Goal: Task Accomplishment & Management: Complete application form

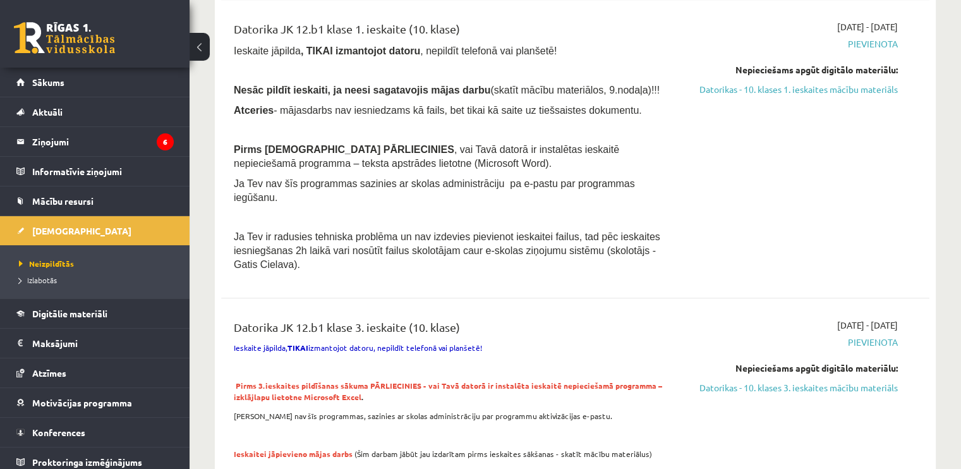
scroll to position [1162, 0]
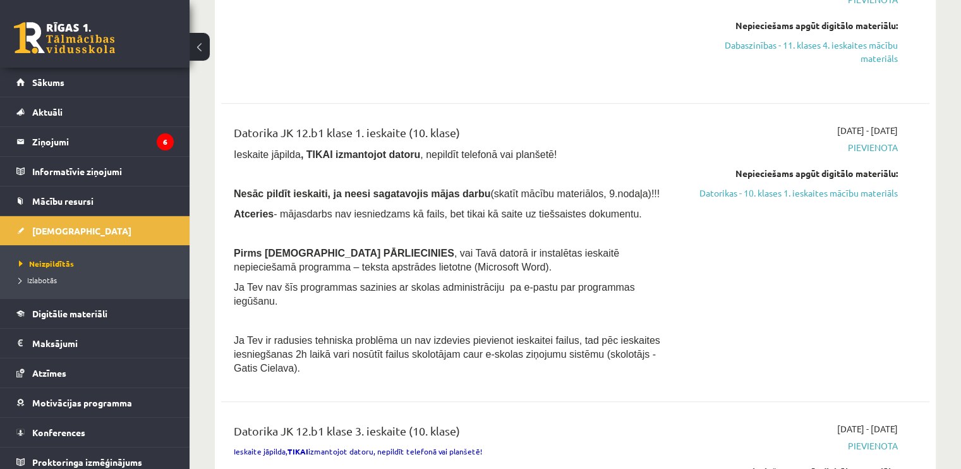
drag, startPoint x: 771, startPoint y: 156, endPoint x: 541, endPoint y: 52, distance: 252.2
click at [771, 186] on link "Datorikas - 10. klases 1. ieskaites mācību materiāls" at bounding box center [793, 192] width 208 height 13
click at [749, 186] on link "Datorikas - 10. klases 1. ieskaites mācību materiāls" at bounding box center [793, 192] width 208 height 13
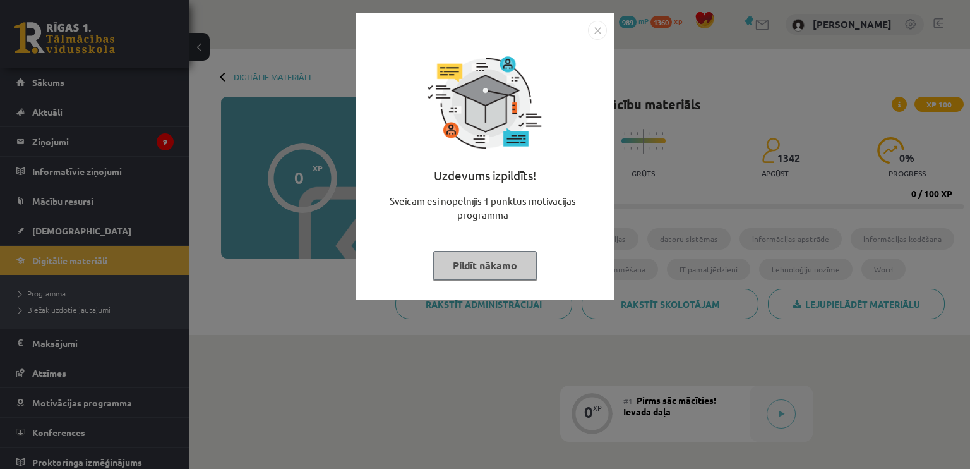
click at [470, 274] on button "Pildīt nākamo" at bounding box center [485, 265] width 104 height 29
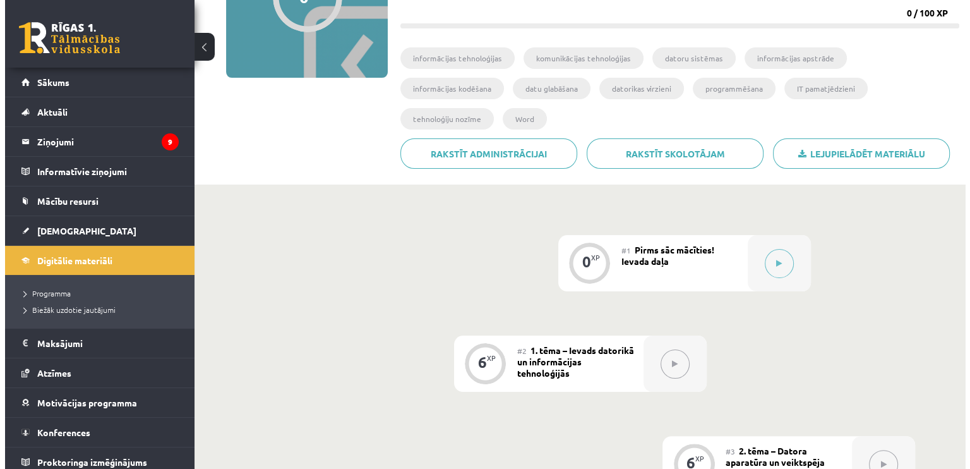
scroll to position [190, 0]
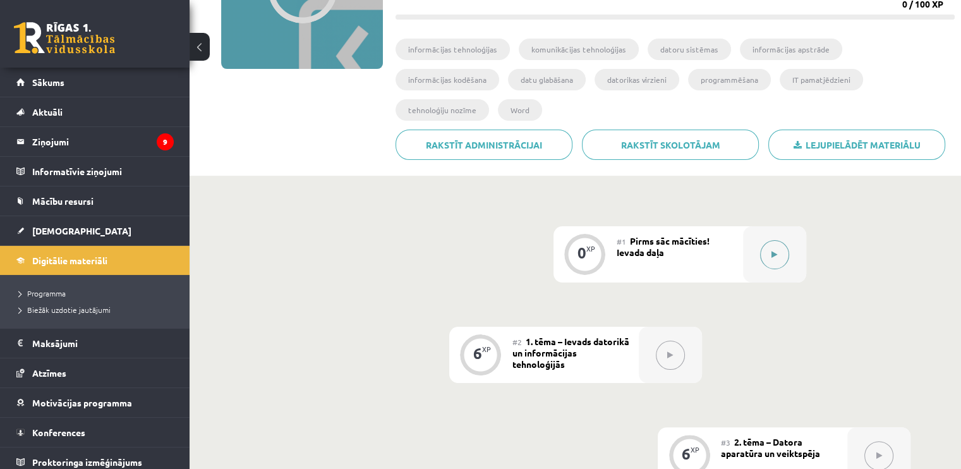
click at [762, 240] on button at bounding box center [774, 254] width 29 height 29
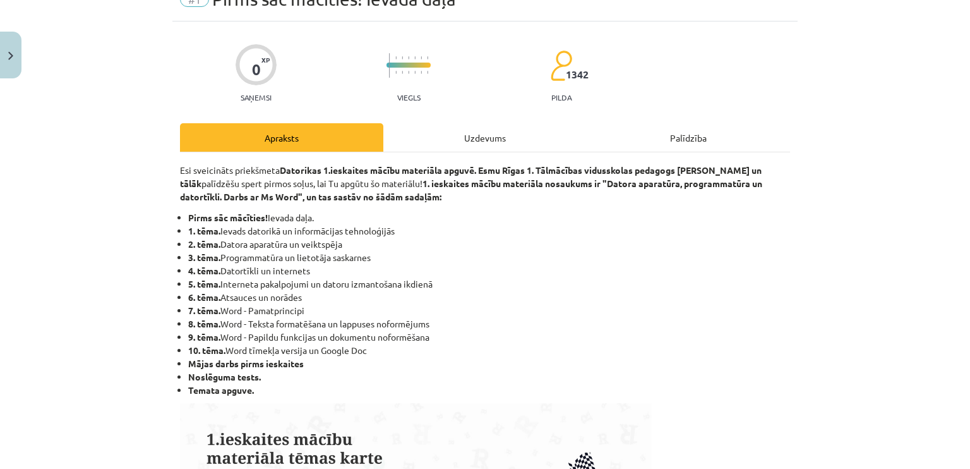
scroll to position [0, 0]
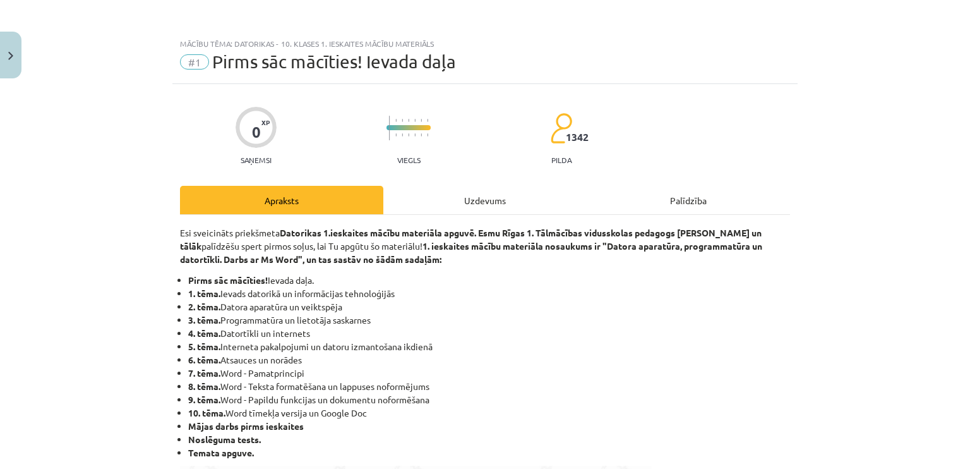
click at [459, 207] on div "Uzdevums" at bounding box center [484, 200] width 203 height 28
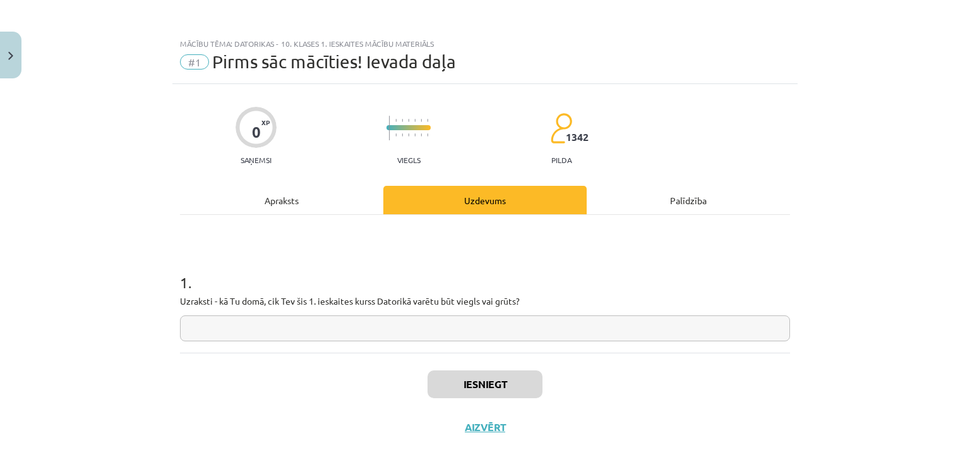
scroll to position [10, 0]
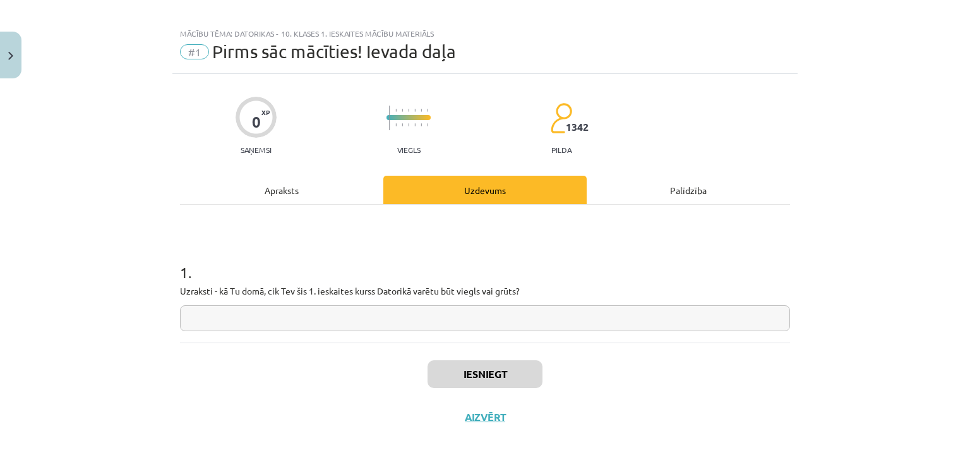
click at [469, 318] on input "text" at bounding box center [485, 318] width 610 height 26
drag, startPoint x: 453, startPoint y: 290, endPoint x: 478, endPoint y: 296, distance: 25.9
click at [478, 296] on p "Uzraksti - kā Tu domā, cik Tev šis 1. ieskaites kurss Datorikā varētu būt viegl…" at bounding box center [485, 290] width 610 height 13
copy p "viegls"
drag, startPoint x: 435, startPoint y: 330, endPoint x: 431, endPoint y: 318, distance: 13.4
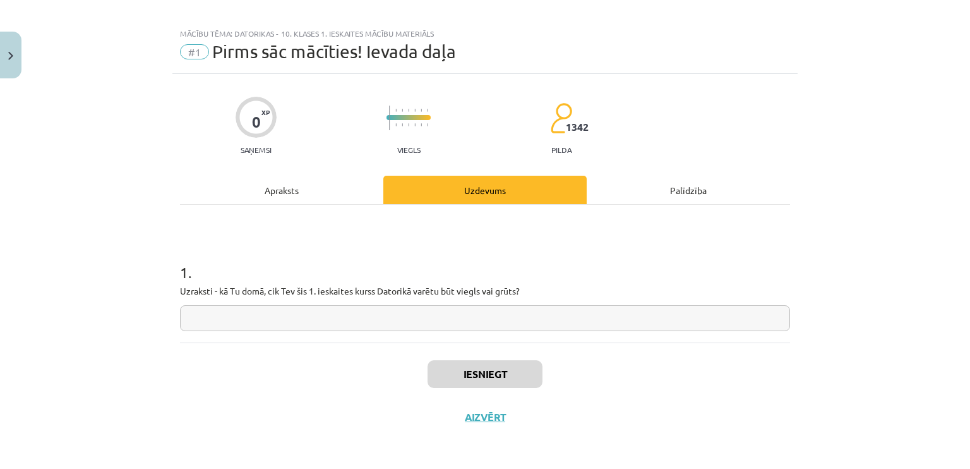
click at [435, 330] on div "1 . Uzraksti - kā Tu domā, cik Tev šis 1. ieskaites kurss Datorikā varētu būt v…" at bounding box center [485, 274] width 610 height 138
click at [431, 318] on input "text" at bounding box center [485, 318] width 610 height 26
paste input "******"
type input "******"
click at [494, 381] on button "Iesniegt" at bounding box center [485, 374] width 115 height 28
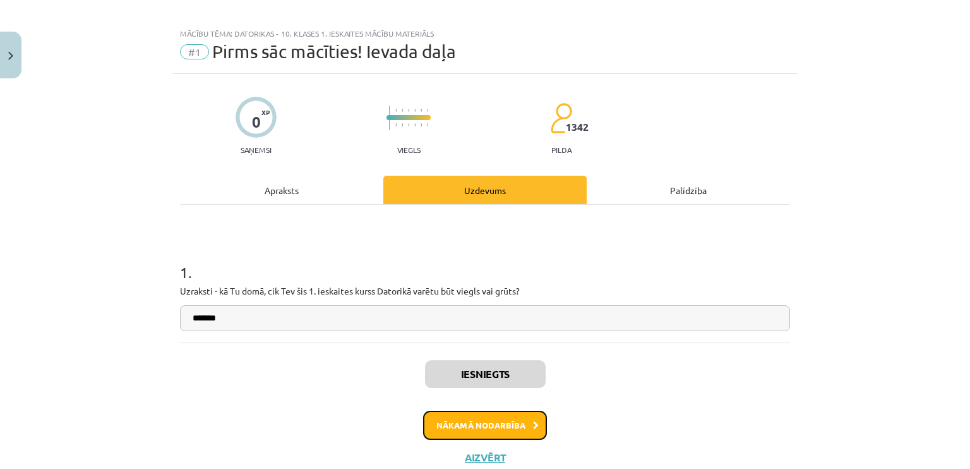
click at [467, 432] on button "Nākamā nodarbība" at bounding box center [485, 425] width 124 height 29
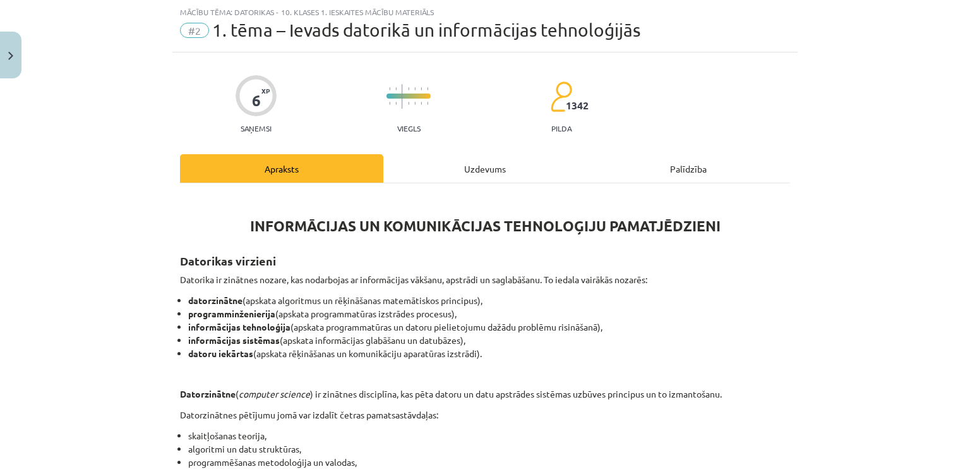
click at [469, 175] on div "Uzdevums" at bounding box center [484, 168] width 203 height 28
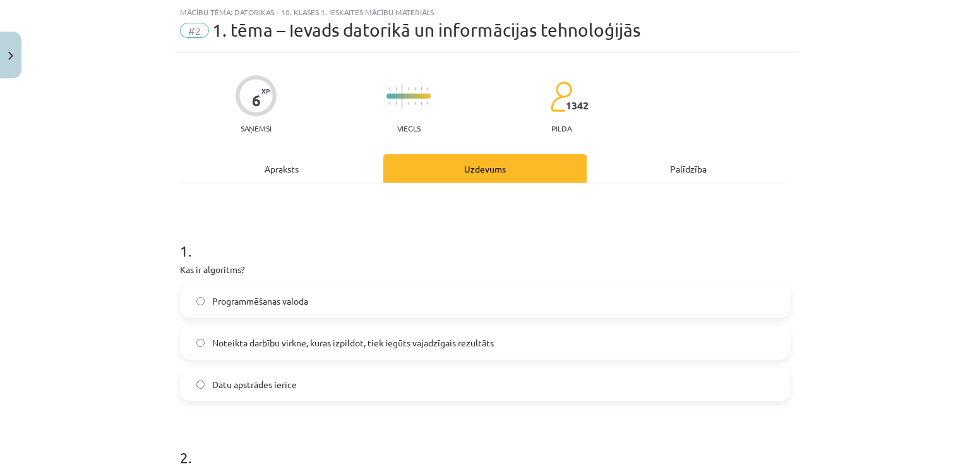
click at [265, 172] on div "Apraksts" at bounding box center [281, 168] width 203 height 28
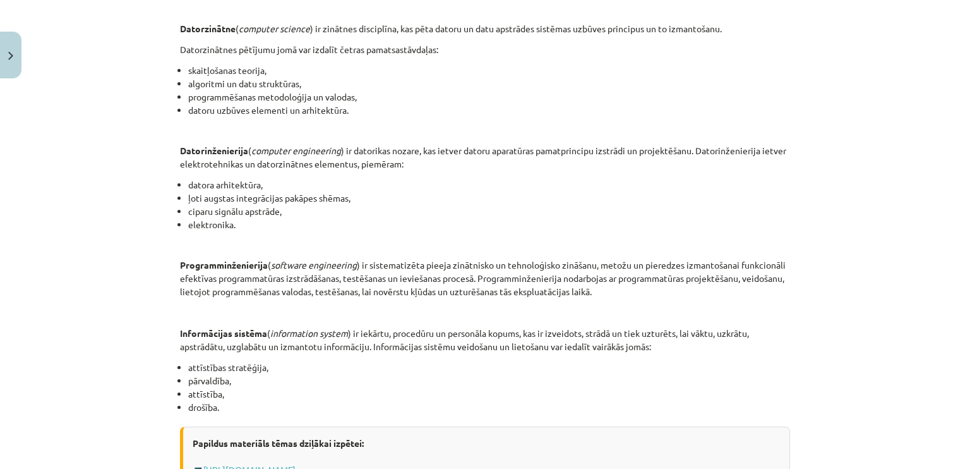
scroll to position [611, 0]
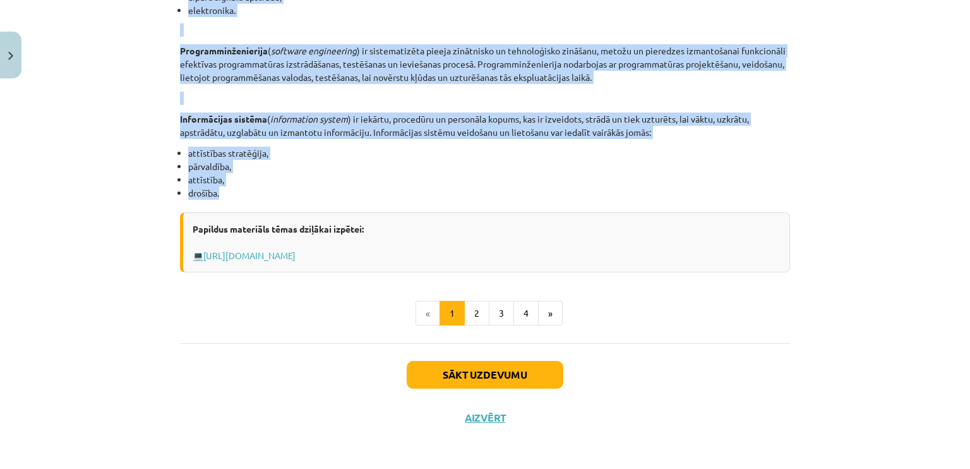
drag, startPoint x: 174, startPoint y: 194, endPoint x: 283, endPoint y: 186, distance: 108.9
copy div "Datorikas virzieni Datorika ir zinātnes nozare, kas nodarbojas ar informācijas …"
click at [477, 311] on button "2" at bounding box center [476, 313] width 25 height 25
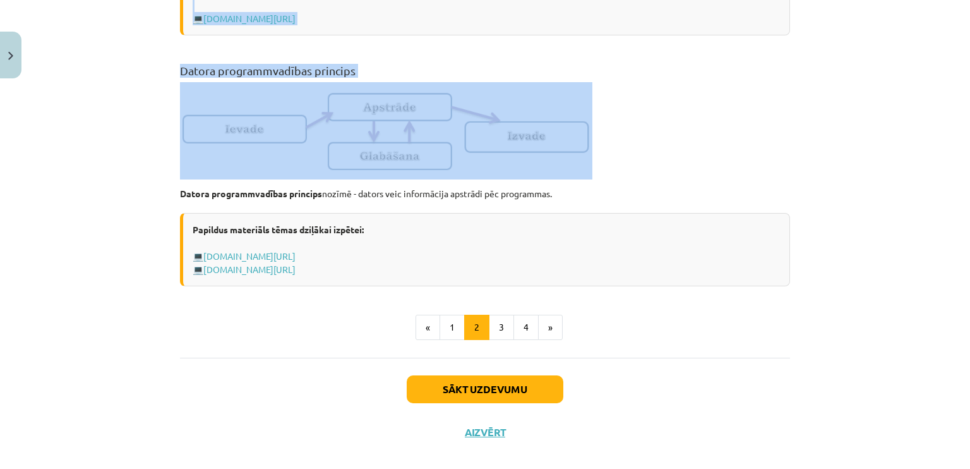
scroll to position [835, 0]
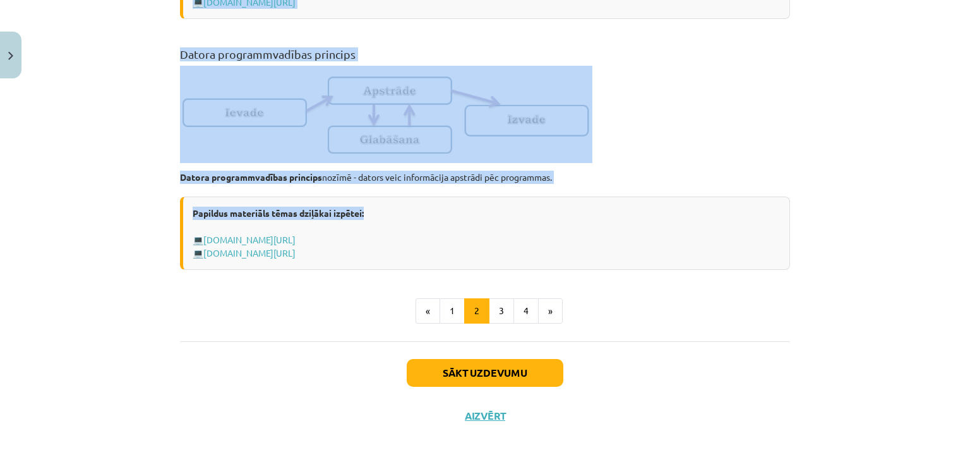
drag, startPoint x: 172, startPoint y: 26, endPoint x: 561, endPoint y: 186, distance: 420.9
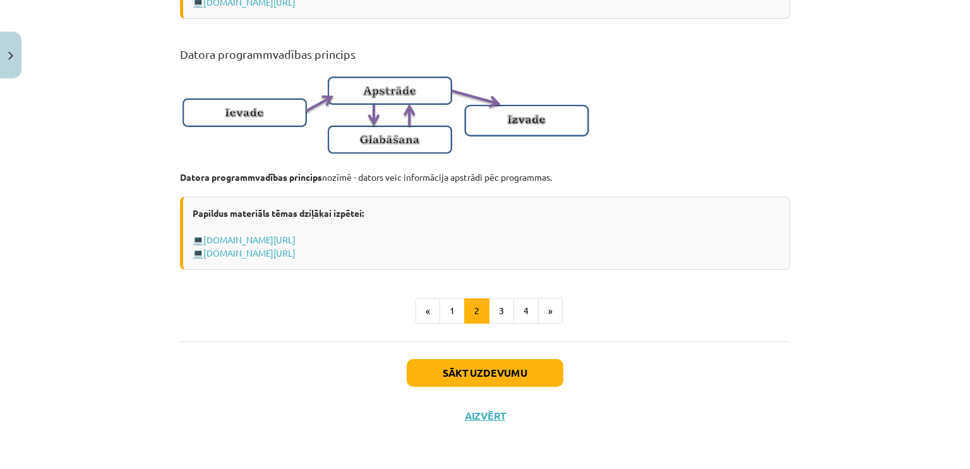
click at [503, 308] on button "3" at bounding box center [501, 310] width 25 height 25
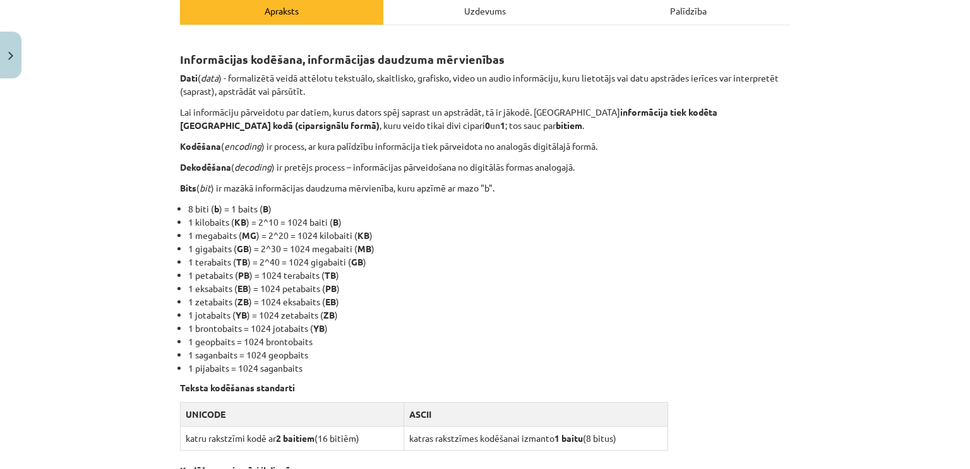
scroll to position [0, 0]
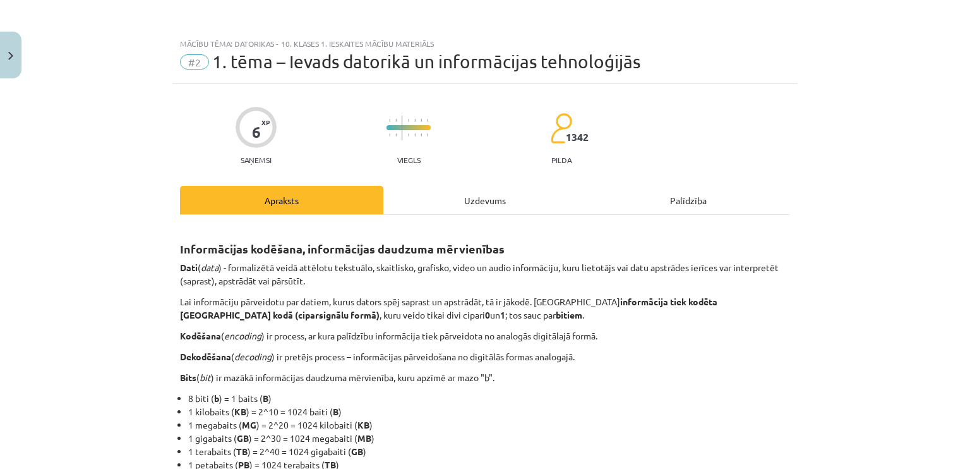
click at [452, 202] on div "Uzdevums" at bounding box center [484, 200] width 203 height 28
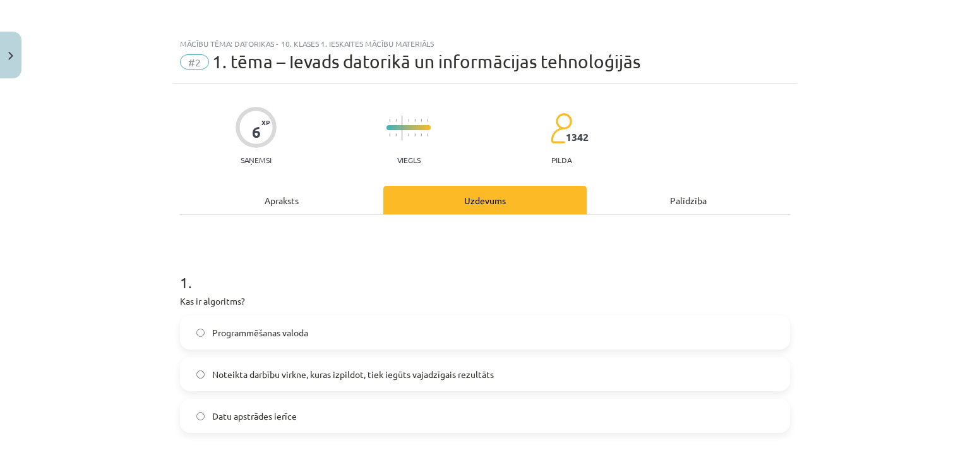
scroll to position [32, 0]
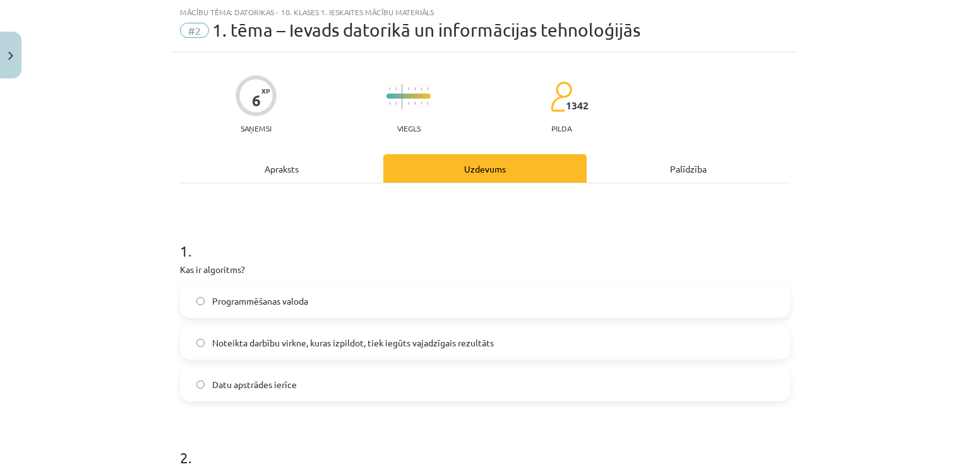
click at [242, 310] on label "Programmēšanas valoda" at bounding box center [485, 301] width 608 height 32
click at [265, 166] on div "Apraksts" at bounding box center [281, 168] width 203 height 28
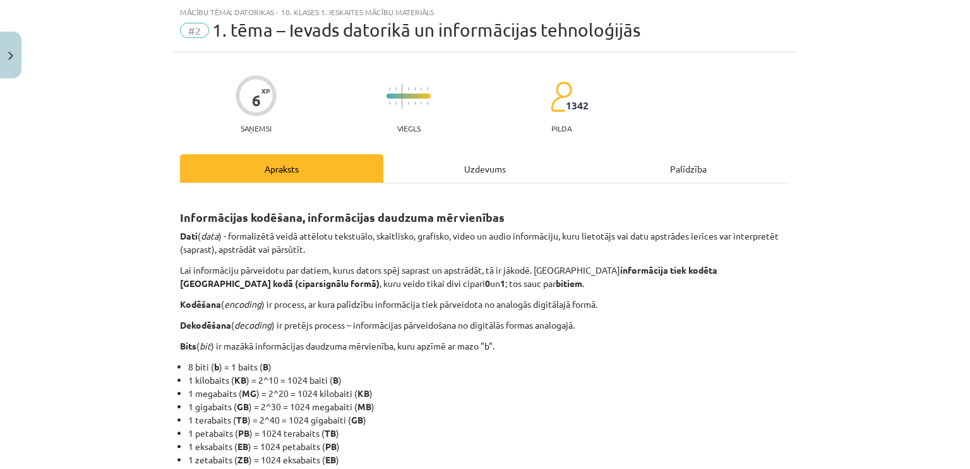
click at [445, 165] on div "Uzdevums" at bounding box center [484, 168] width 203 height 28
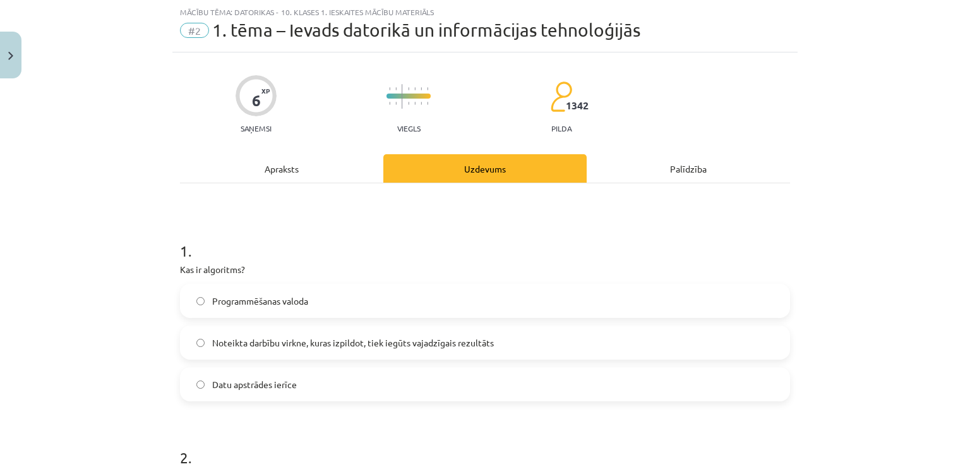
click at [340, 167] on div "Apraksts" at bounding box center [281, 168] width 203 height 28
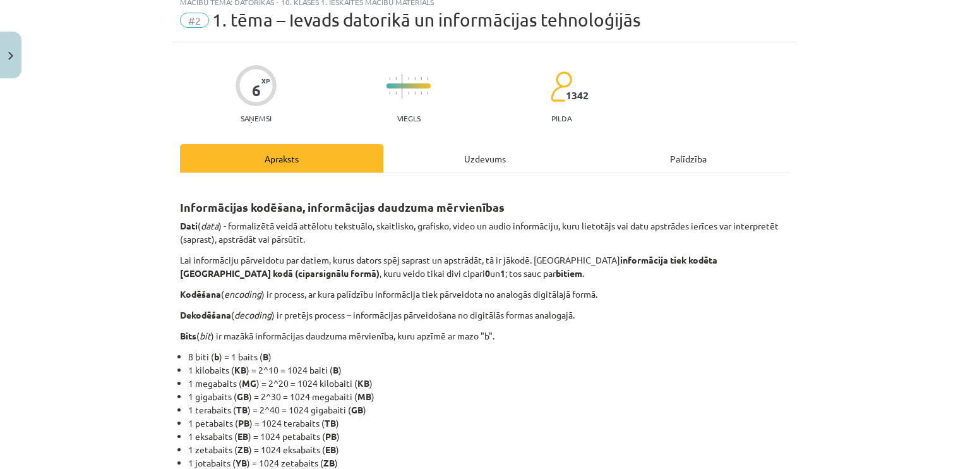
scroll to position [0, 0]
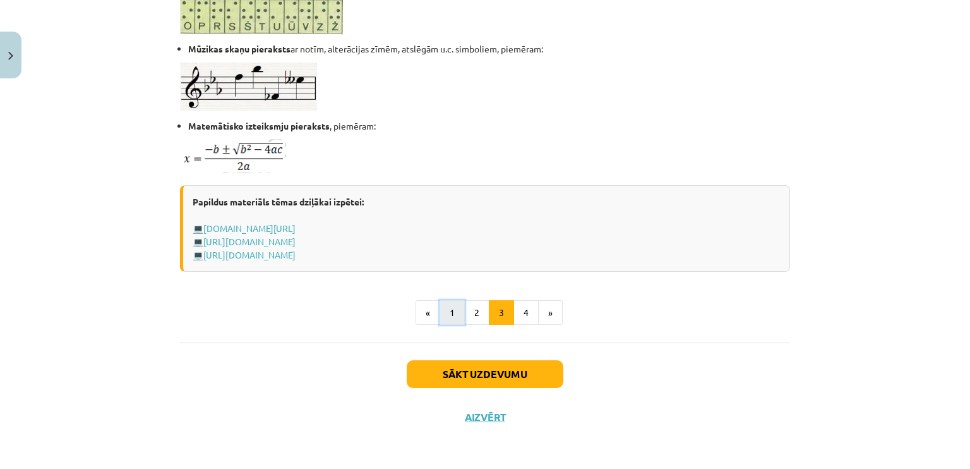
click at [452, 312] on button "1" at bounding box center [452, 312] width 25 height 25
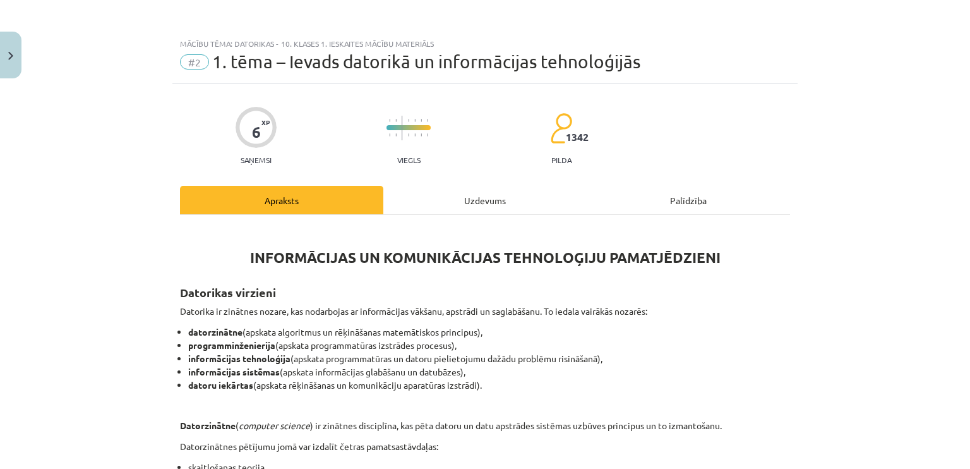
scroll to position [126, 0]
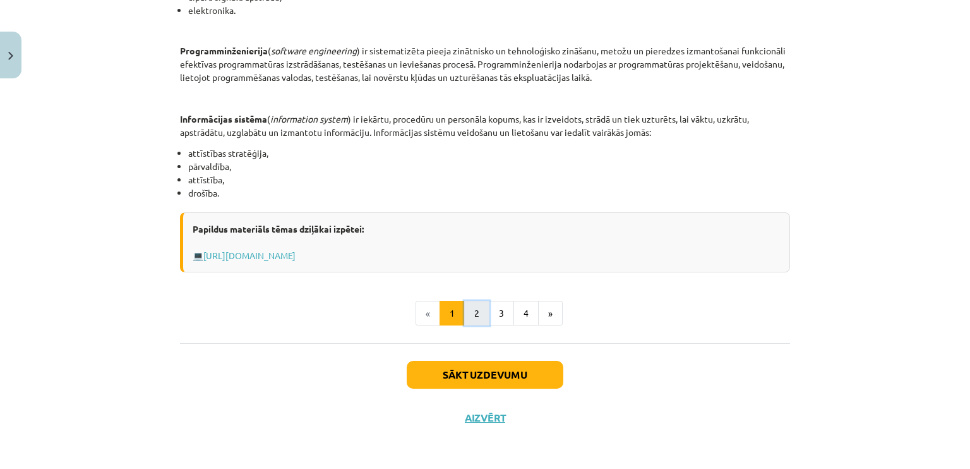
click at [478, 312] on button "2" at bounding box center [476, 313] width 25 height 25
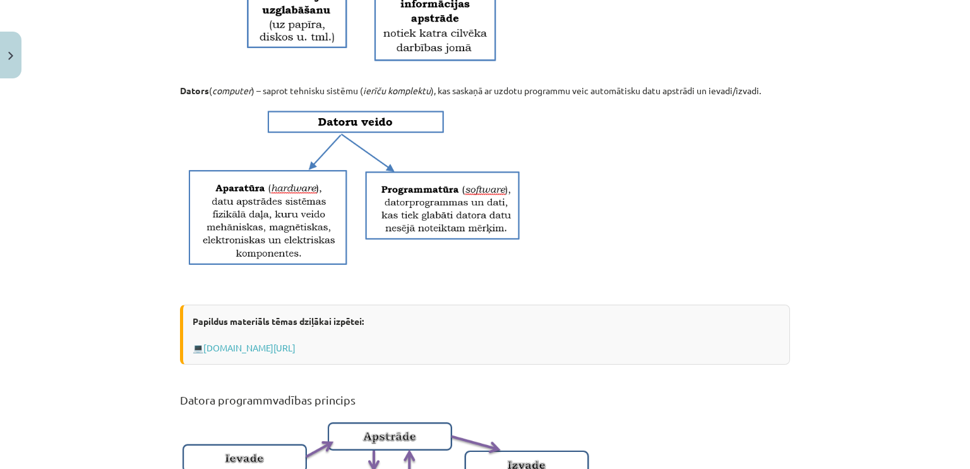
scroll to position [835, 0]
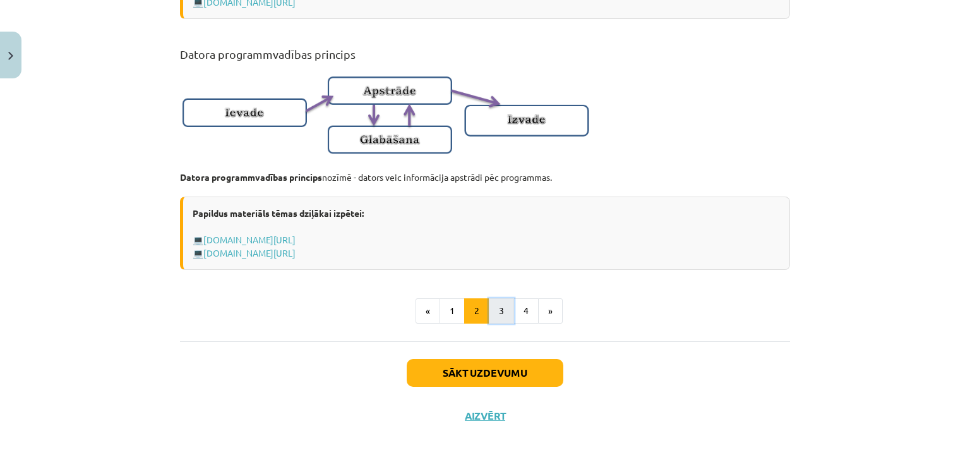
click at [489, 309] on button "3" at bounding box center [501, 310] width 25 height 25
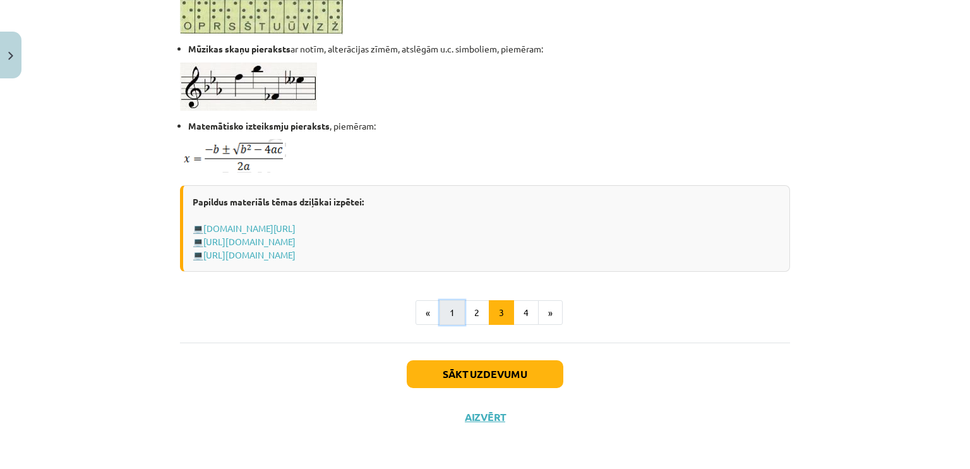
click at [443, 306] on button "1" at bounding box center [452, 312] width 25 height 25
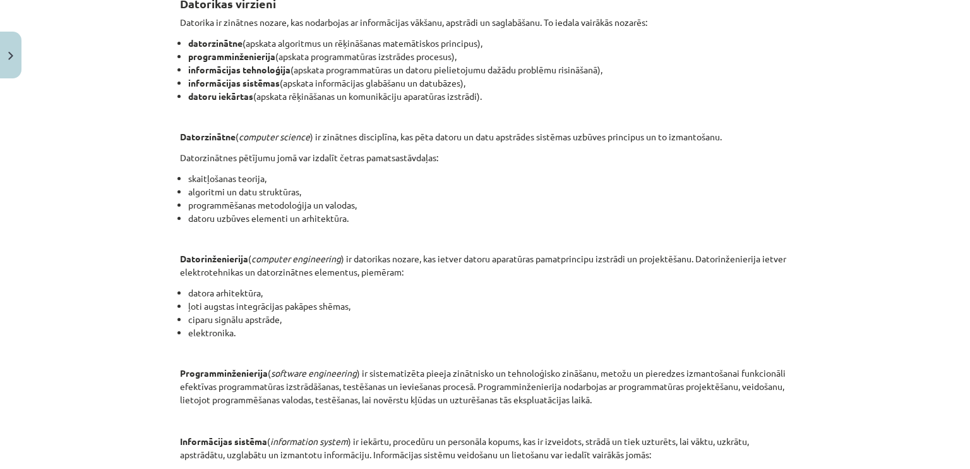
scroll to position [226, 0]
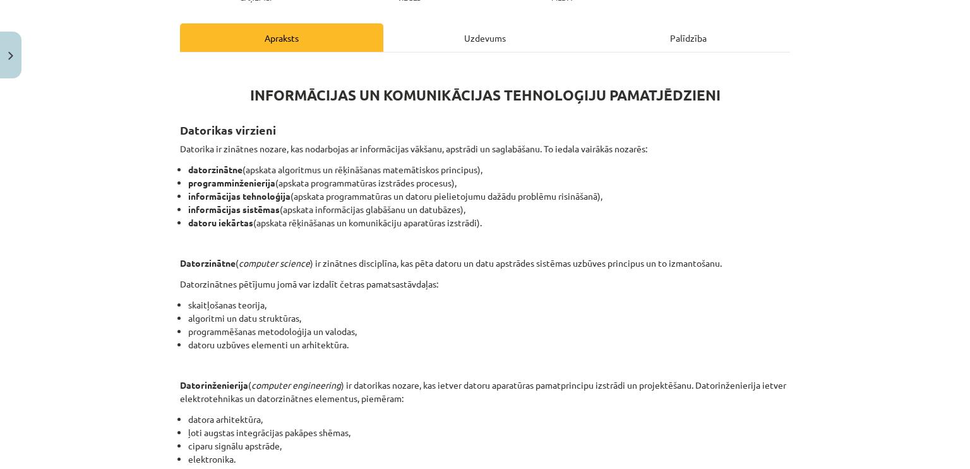
click at [433, 42] on div "Uzdevums" at bounding box center [484, 37] width 203 height 28
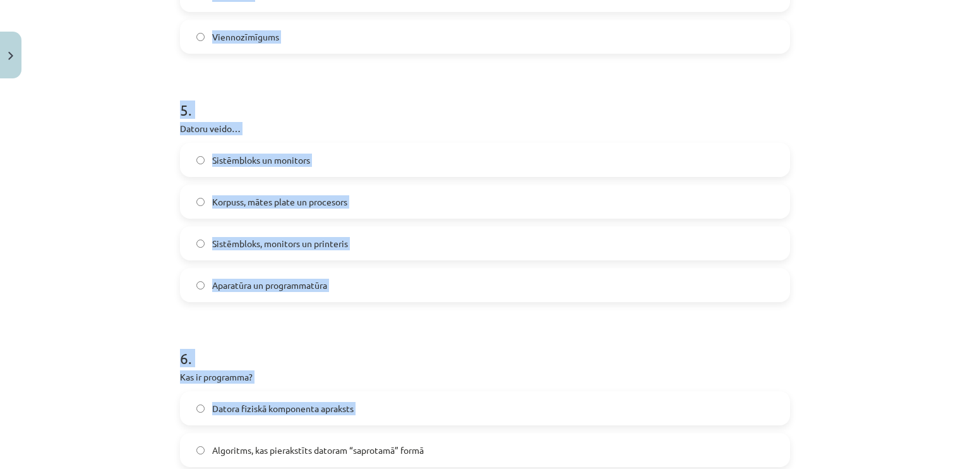
scroll to position [1226, 0]
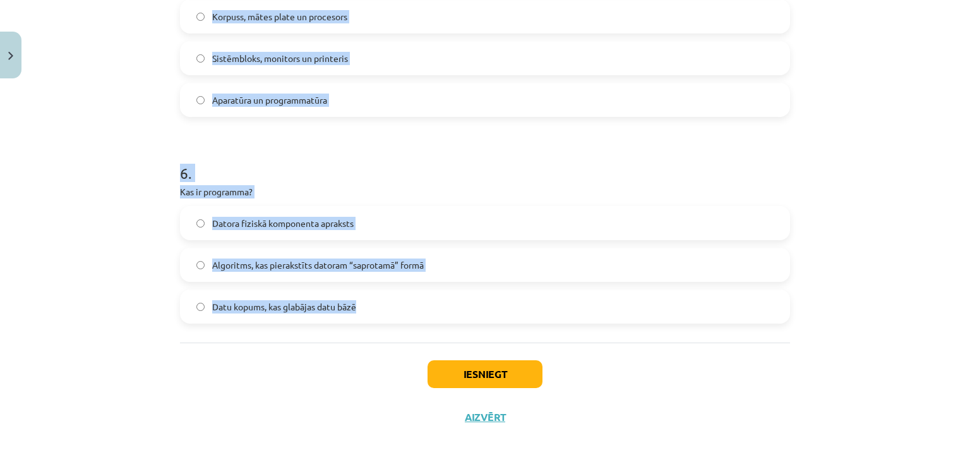
drag, startPoint x: 173, startPoint y: 250, endPoint x: 462, endPoint y: 308, distance: 295.1
copy form "1 . Kas ir algoritms? Programmēšanas valoda Noteikta darbību virkne, kuras izpi…"
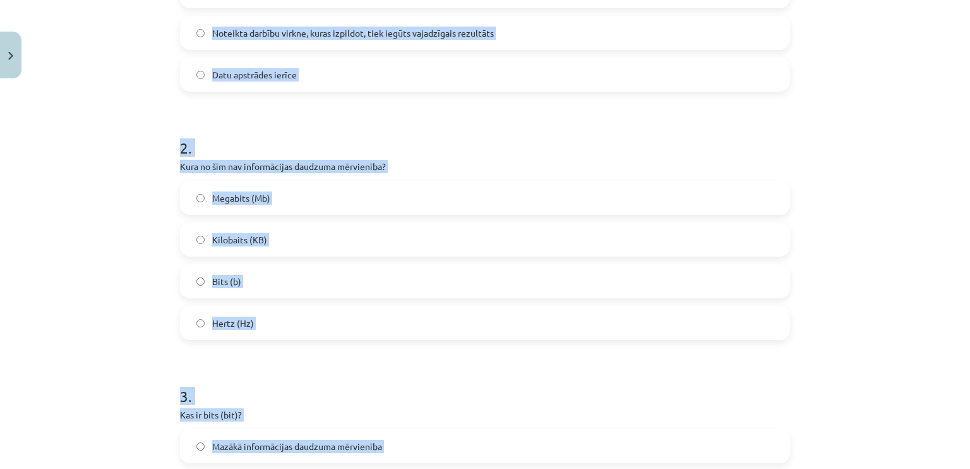
click at [136, 183] on div "Mācību tēma: Datorikas - 10. klases 1. ieskaites mācību materiāls #2 1. tēma – …" at bounding box center [485, 234] width 970 height 469
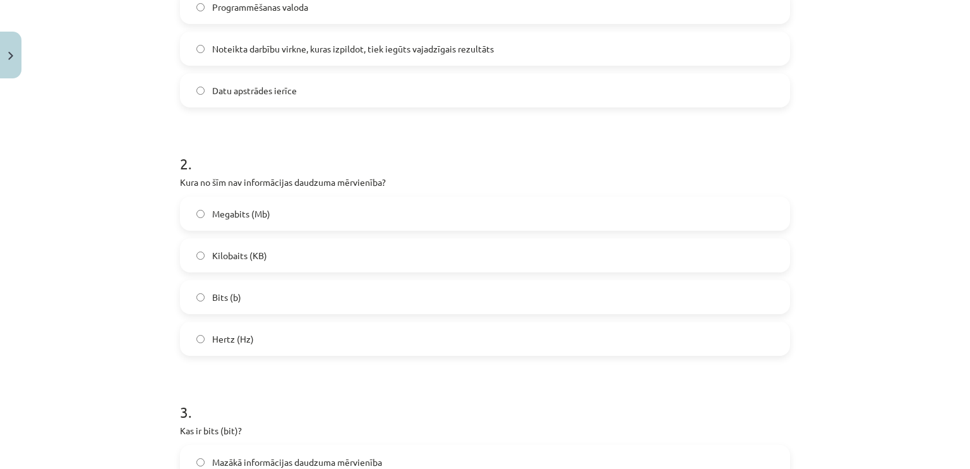
scroll to position [278, 0]
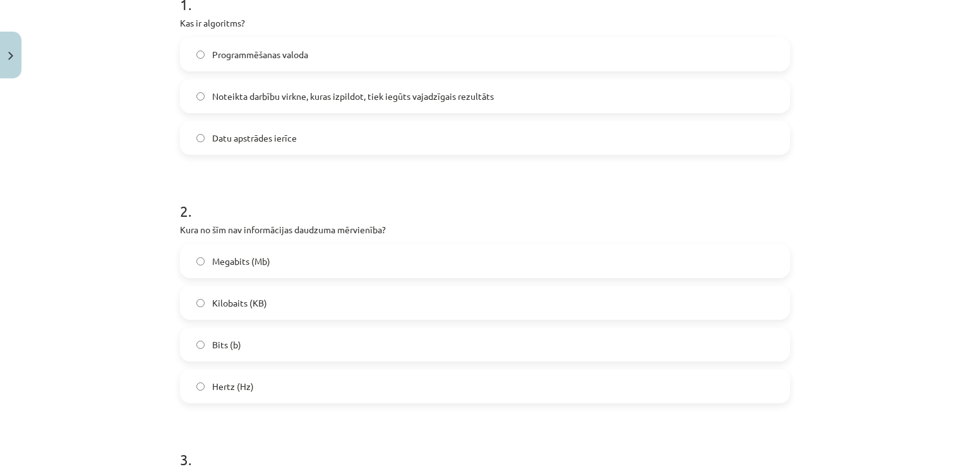
click at [380, 103] on label "Noteikta darbību virkne, kuras izpildot, tiek iegūts vajadzīgais rezultāts" at bounding box center [485, 96] width 608 height 32
click at [236, 376] on label "Hertz (Hz)" at bounding box center [485, 386] width 608 height 32
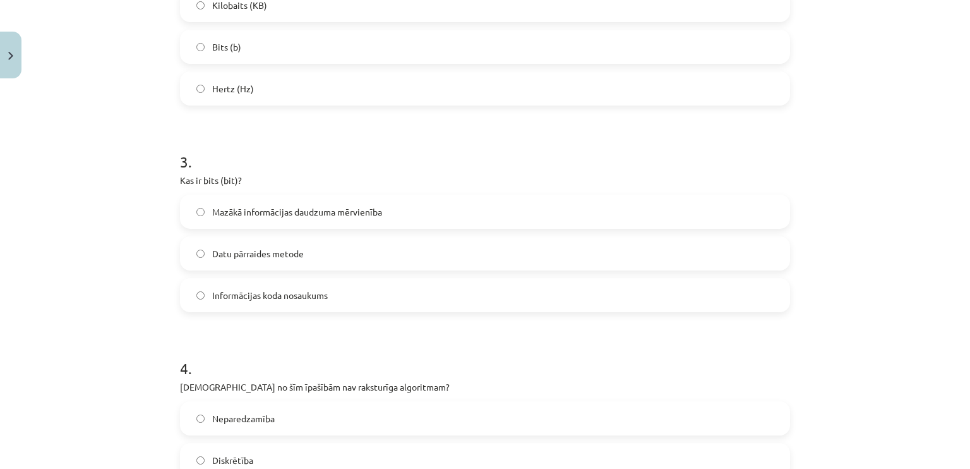
scroll to position [657, 0]
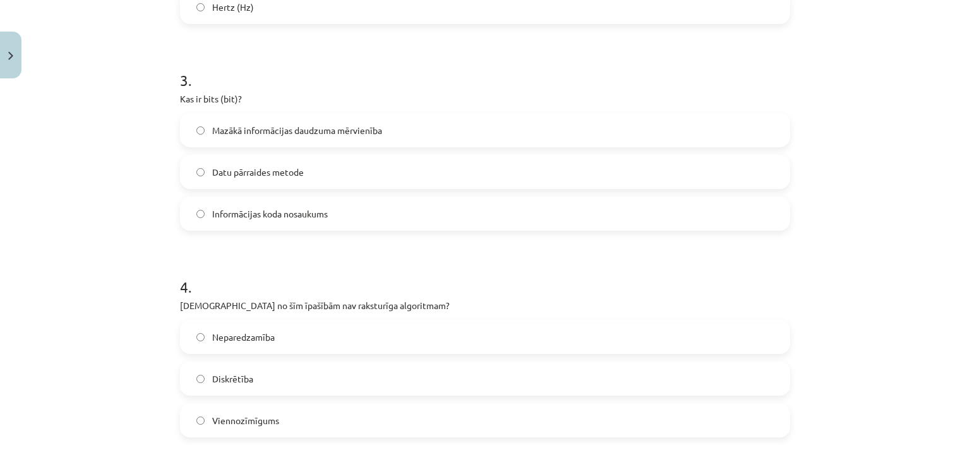
click at [318, 222] on label "Informācijas koda nosaukums" at bounding box center [485, 214] width 608 height 32
click at [233, 134] on span "Mazākā informācijas daudzuma mērvienība" at bounding box center [297, 130] width 170 height 13
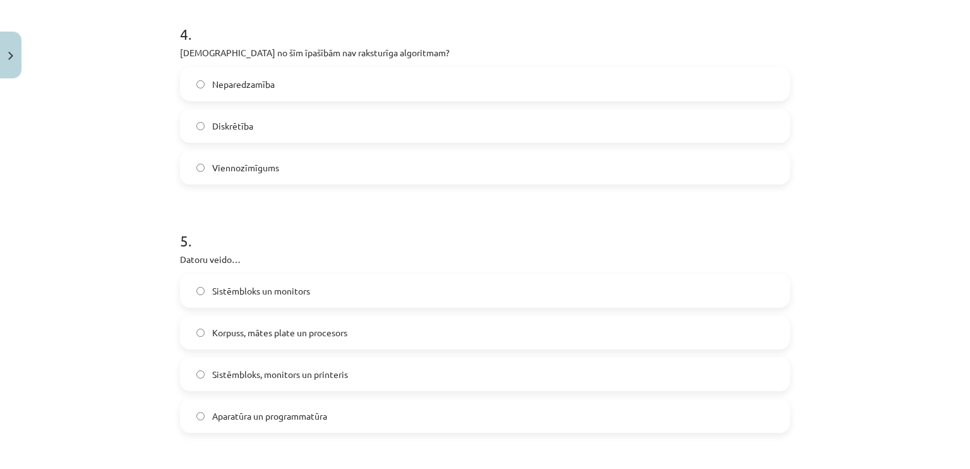
click at [255, 83] on span "Neparedzamība" at bounding box center [243, 84] width 63 height 13
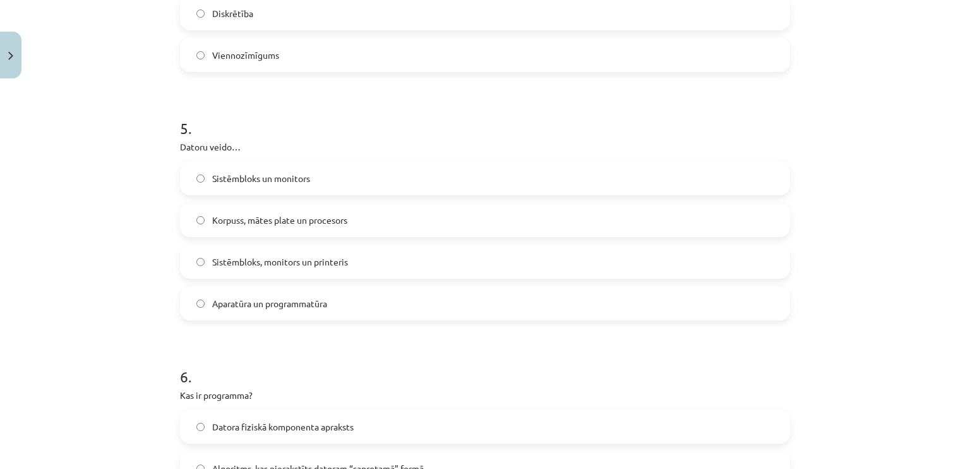
scroll to position [1162, 0]
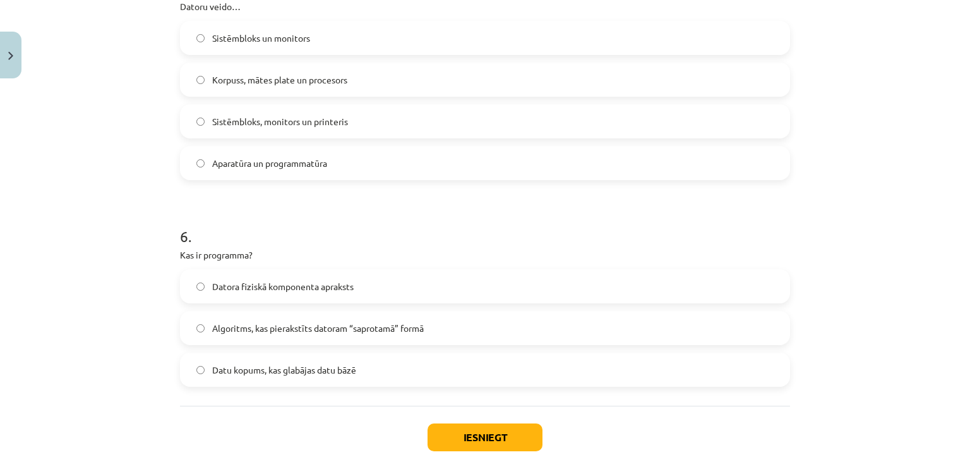
click at [243, 329] on span "Algoritms, kas pierakstīts datoram “saprotamā” formā" at bounding box center [318, 328] width 212 height 13
click at [304, 157] on span "Aparatūra un programmatūra" at bounding box center [269, 163] width 115 height 13
click at [480, 426] on button "Iesniegt" at bounding box center [485, 437] width 115 height 28
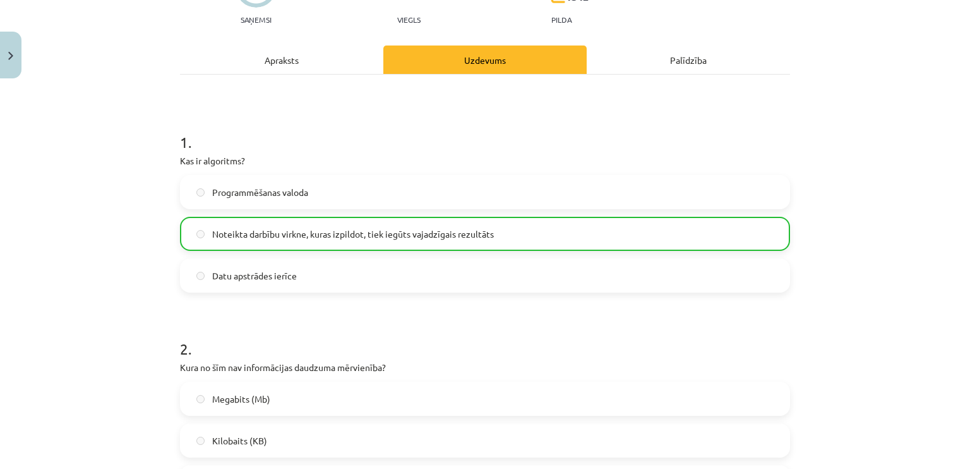
scroll to position [0, 0]
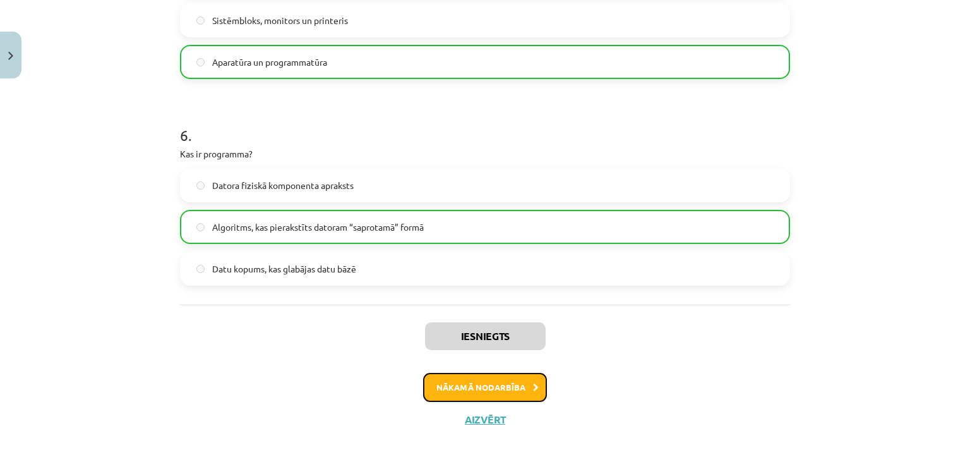
click at [496, 391] on button "Nākamā nodarbība" at bounding box center [485, 387] width 124 height 29
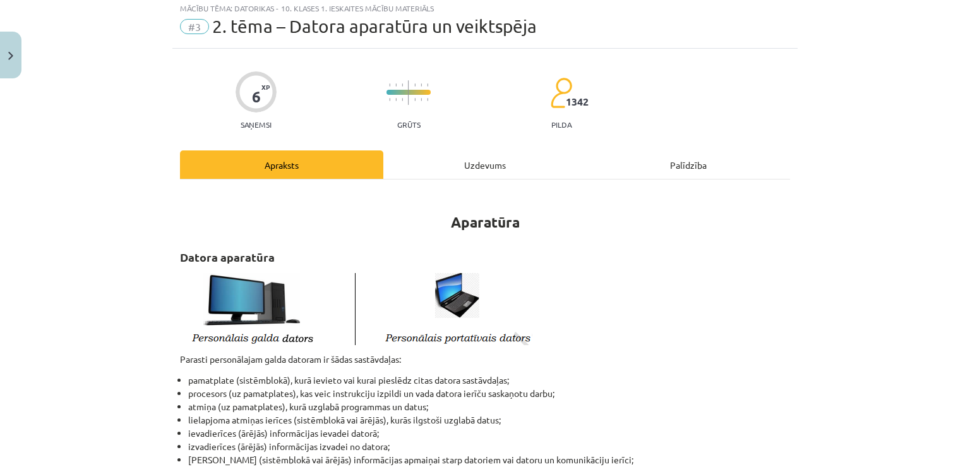
scroll to position [32, 0]
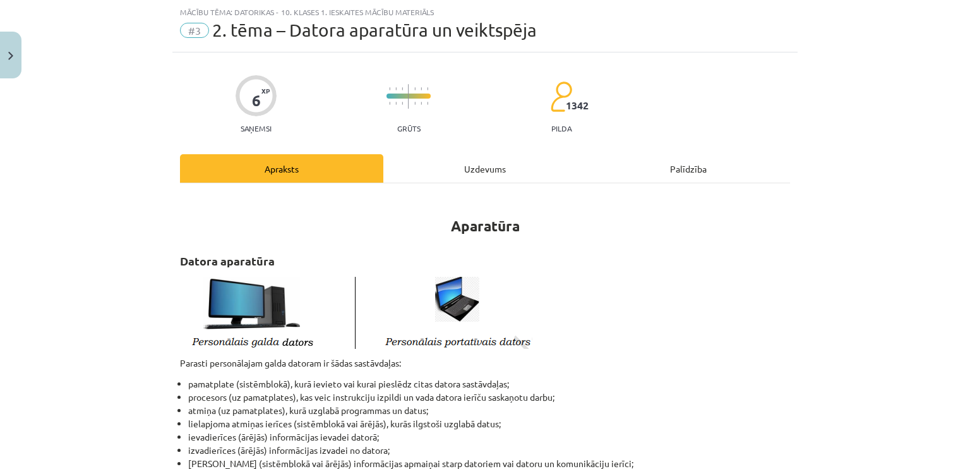
click at [445, 163] on div "Uzdevums" at bounding box center [484, 168] width 203 height 28
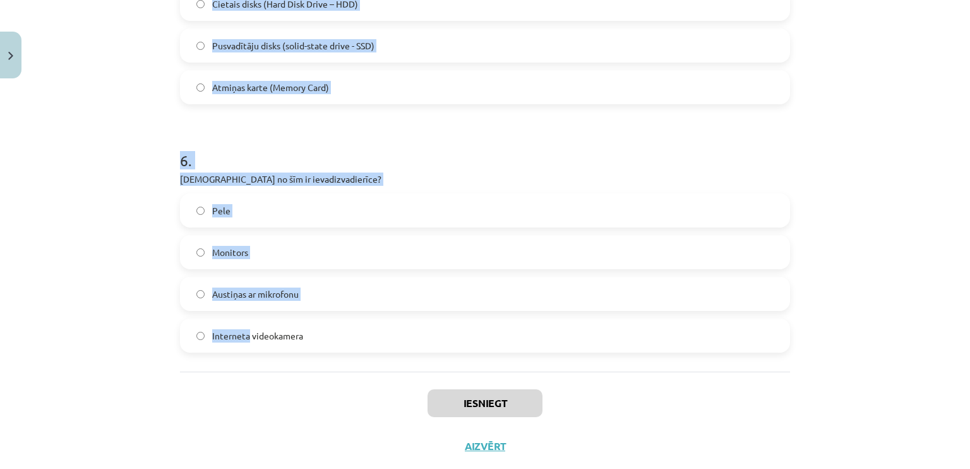
scroll to position [1392, 0]
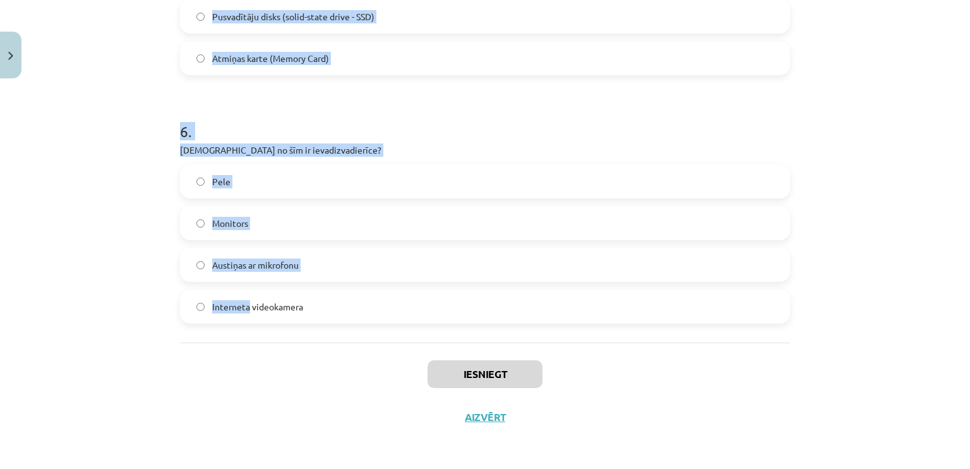
drag, startPoint x: 166, startPoint y: 241, endPoint x: 327, endPoint y: 301, distance: 171.3
click at [327, 301] on div "Mācību tēma: Datorikas - 10. klases 1. ieskaites mācību materiāls #3 2. tēma – …" at bounding box center [485, 234] width 970 height 469
copy form "1 . Kura no minētajām nav datora sistēmblokā ievietojama ierīce? Procesors Baro…"
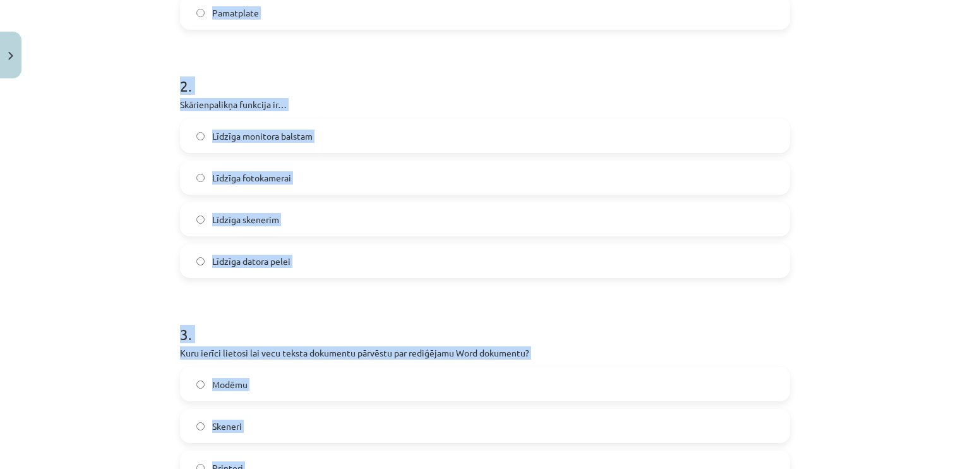
click at [124, 186] on div "Mācību tēma: Datorikas - 10. klases 1. ieskaites mācību materiāls #3 2. tēma – …" at bounding box center [485, 234] width 970 height 469
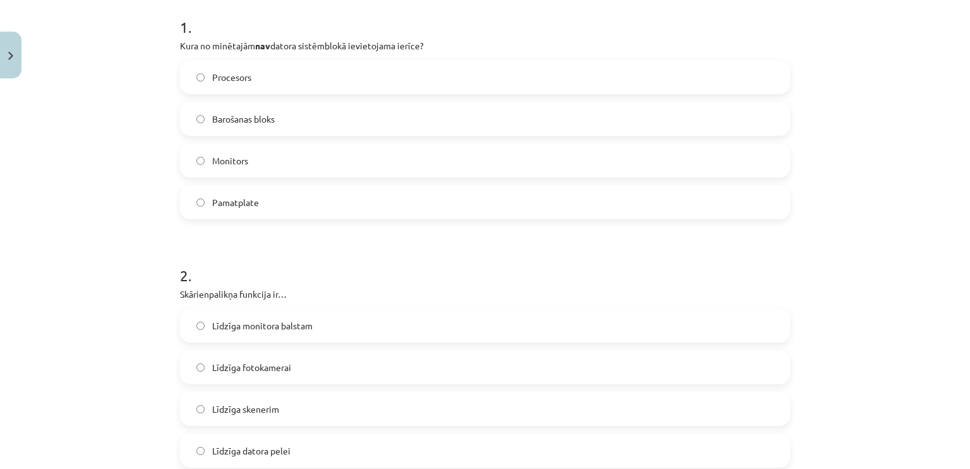
scroll to position [255, 0]
click at [257, 162] on label "Monitors" at bounding box center [485, 161] width 608 height 32
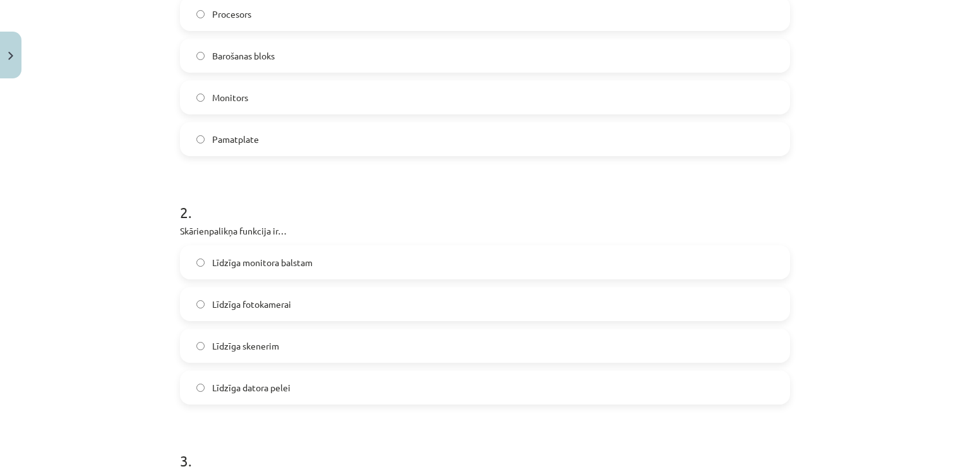
click at [301, 386] on label "Līdzīga datora pelei" at bounding box center [485, 387] width 608 height 32
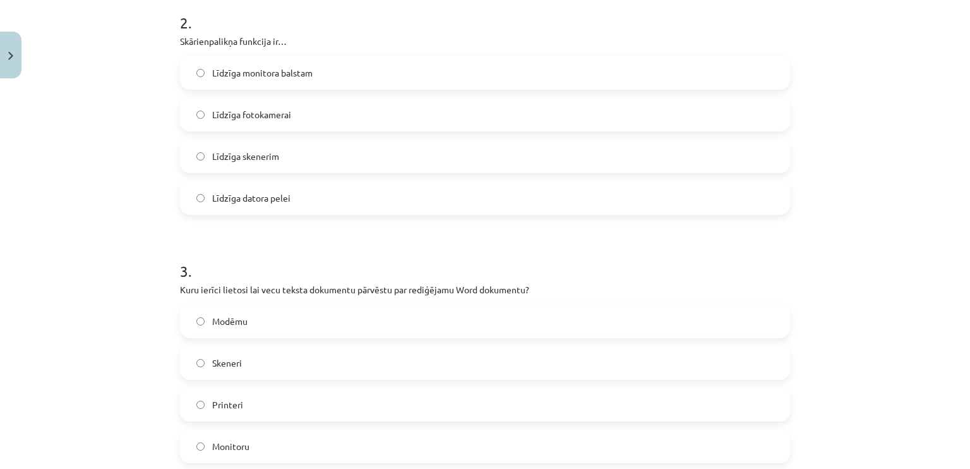
scroll to position [697, 0]
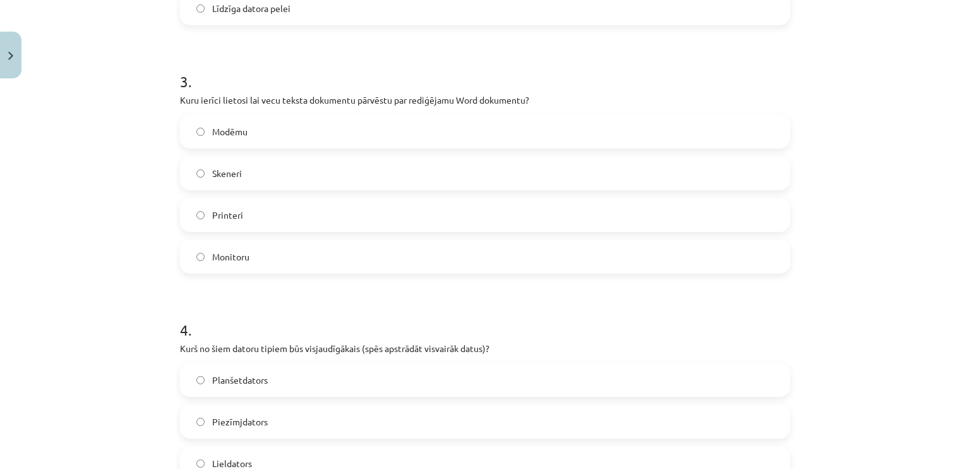
click at [256, 162] on label "Skeneri" at bounding box center [485, 173] width 608 height 32
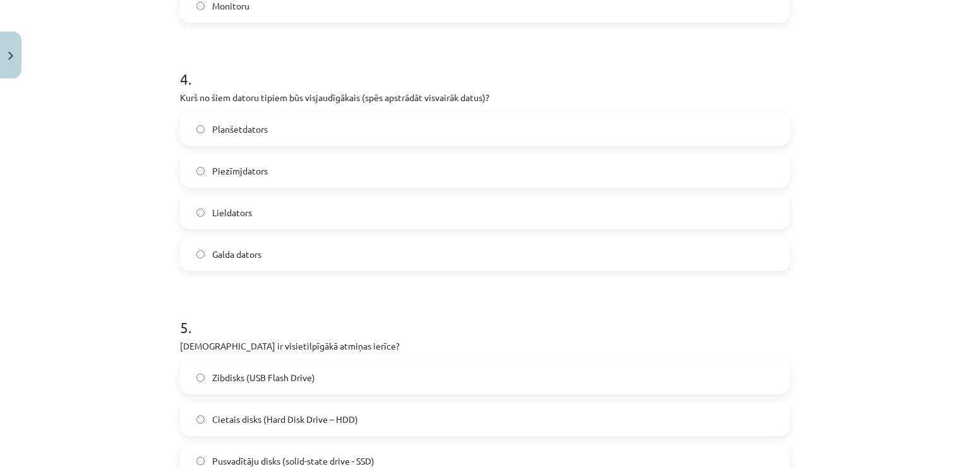
scroll to position [950, 0]
click at [289, 207] on label "Lieldators" at bounding box center [485, 211] width 608 height 32
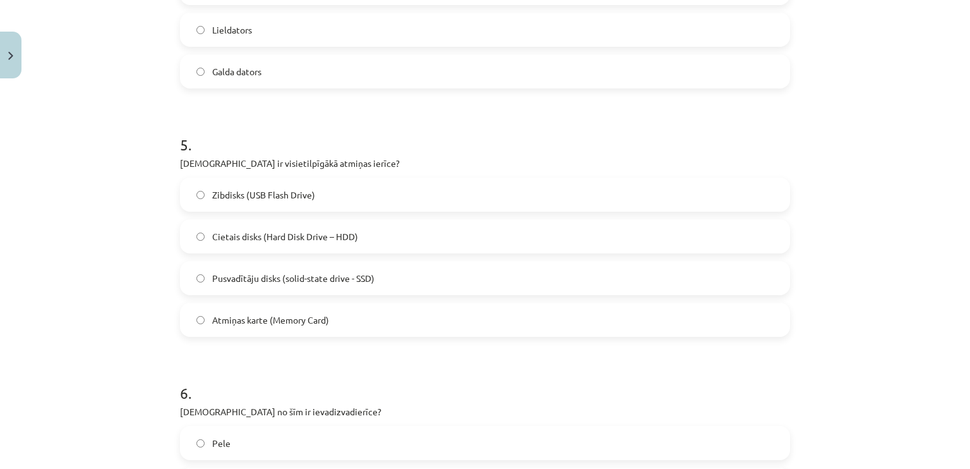
scroll to position [1140, 0]
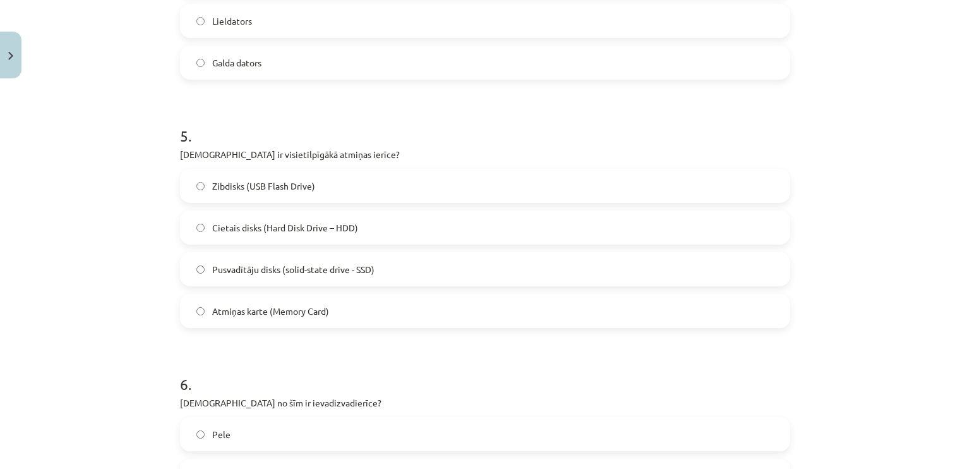
click at [281, 231] on span "Cietais disks (Hard Disk Drive – HDD)" at bounding box center [285, 227] width 146 height 13
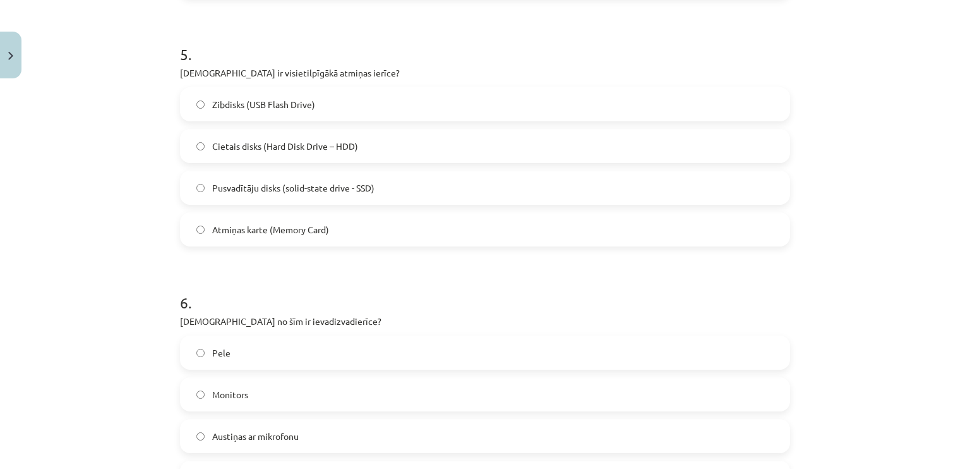
scroll to position [1392, 0]
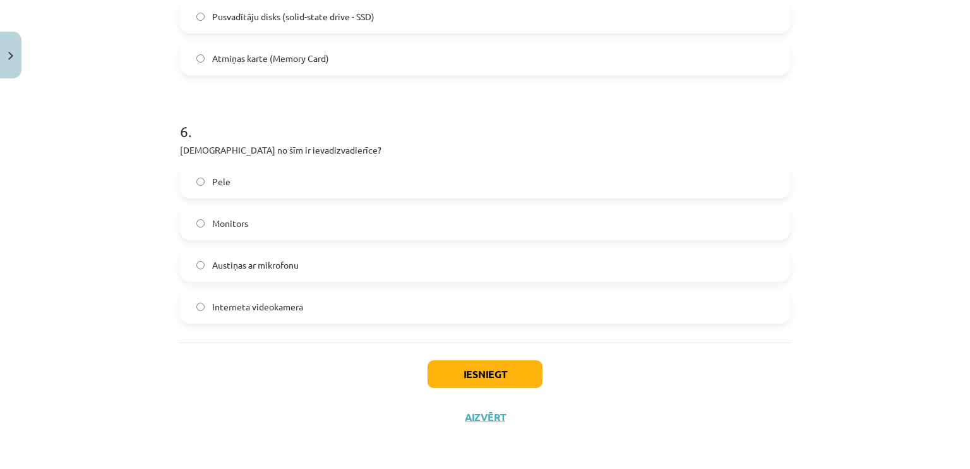
click at [247, 267] on span "Austiņas ar mikrofonu" at bounding box center [255, 264] width 87 height 13
click at [474, 369] on button "Iesniegt" at bounding box center [485, 374] width 115 height 28
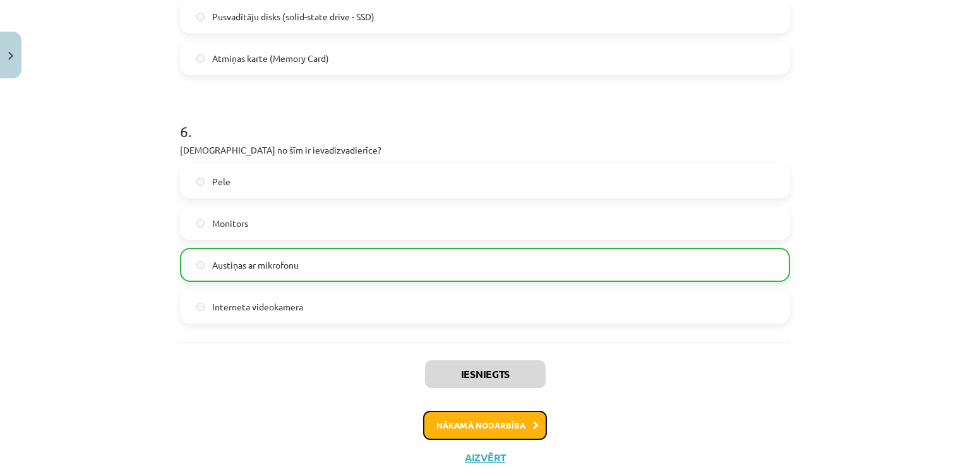
click at [469, 421] on button "Nākamā nodarbība" at bounding box center [485, 425] width 124 height 29
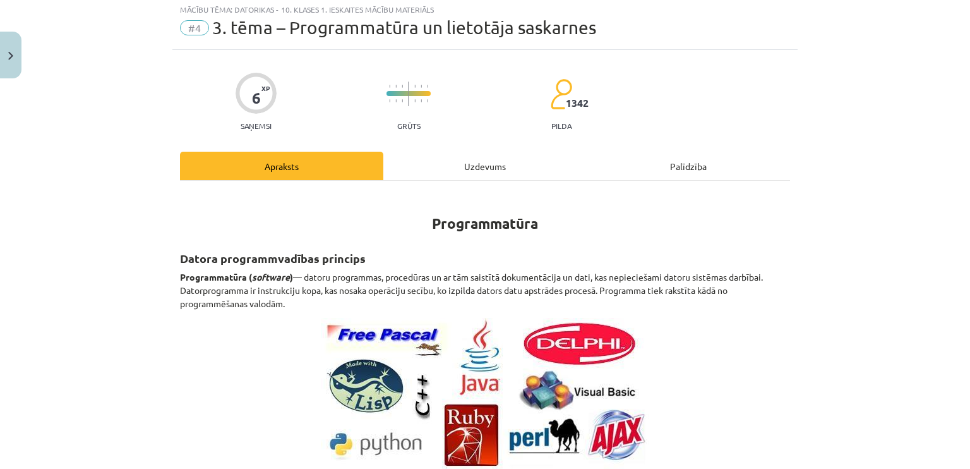
scroll to position [32, 0]
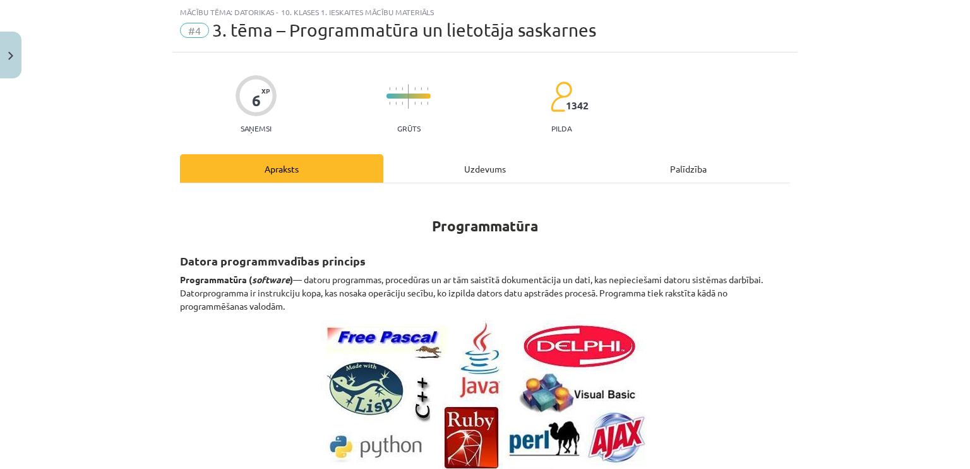
click at [443, 171] on div "Uzdevums" at bounding box center [484, 168] width 203 height 28
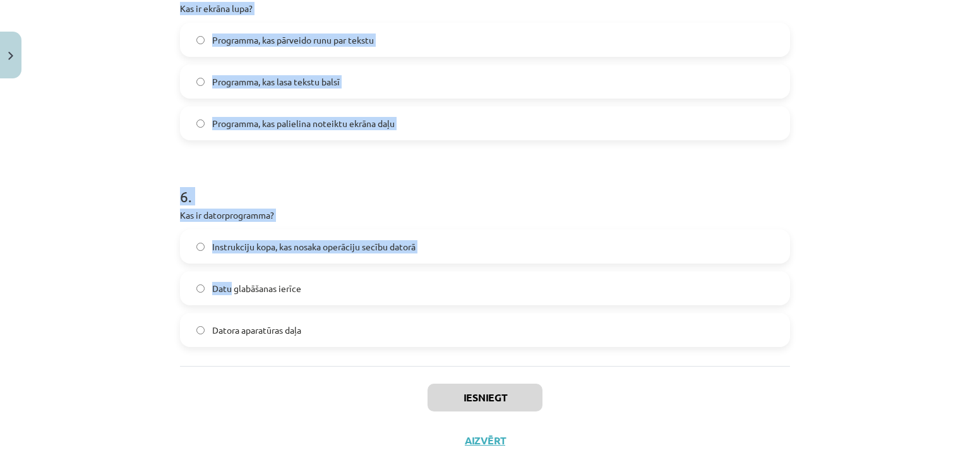
scroll to position [1309, 0]
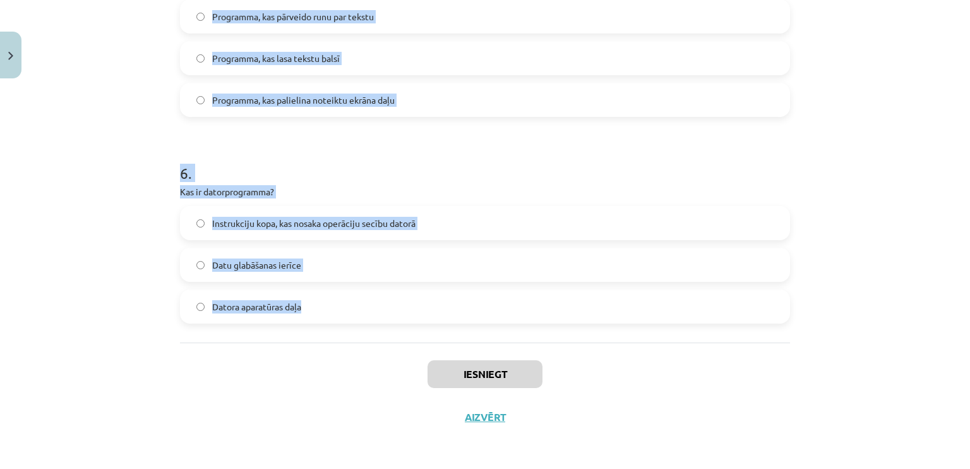
drag, startPoint x: 152, startPoint y: 238, endPoint x: 321, endPoint y: 304, distance: 182.1
click at [321, 304] on div "Mācību tēma: Datorikas - 10. klases 1. ieskaites mācību materiāls #4 3. tēma – …" at bounding box center [485, 234] width 970 height 469
copy form "1 . Kura no šīm programmām ir piemērs atvērtā pirmkoda programmatūrai? Microsof…"
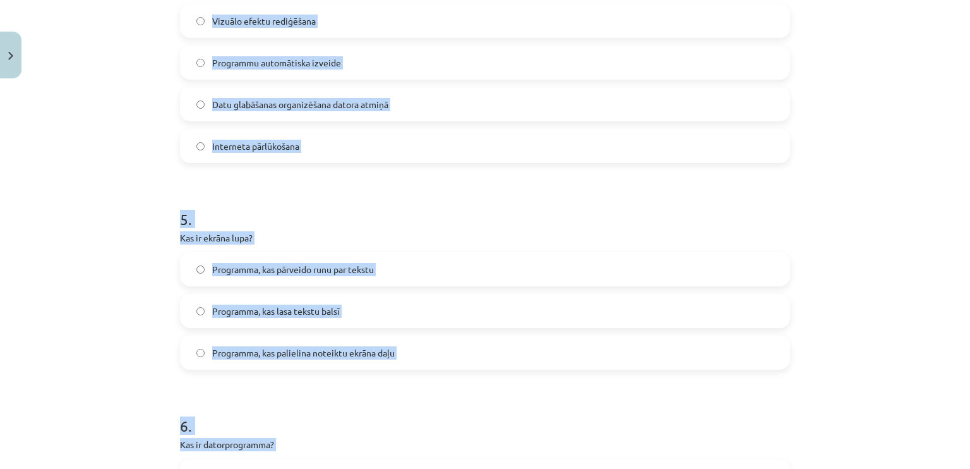
click at [107, 274] on div "Mācību tēma: Datorikas - 10. klases 1. ieskaites mācību materiāls #4 3. tēma – …" at bounding box center [485, 234] width 970 height 469
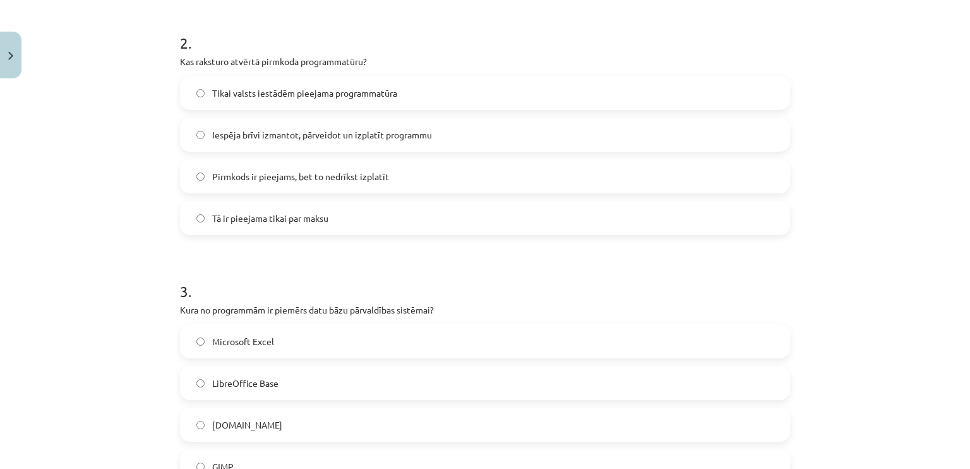
scroll to position [172, 0]
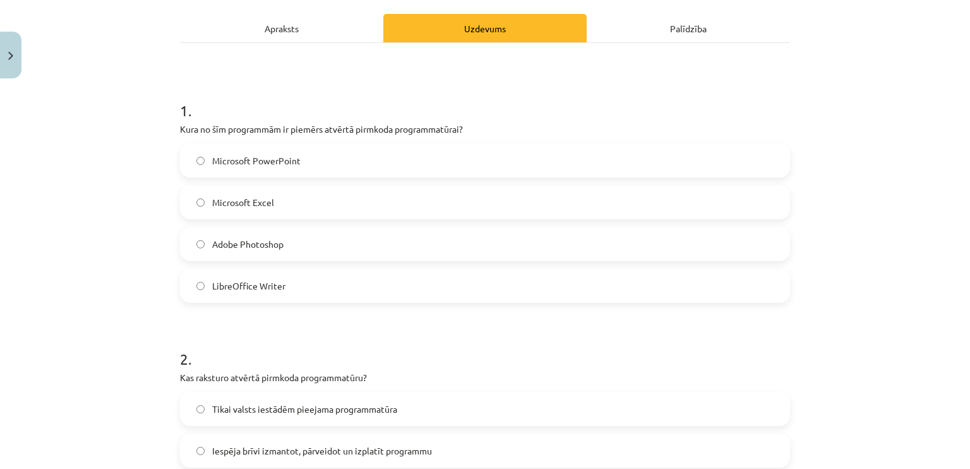
click at [258, 287] on span "LibreOffice Writer" at bounding box center [248, 285] width 73 height 13
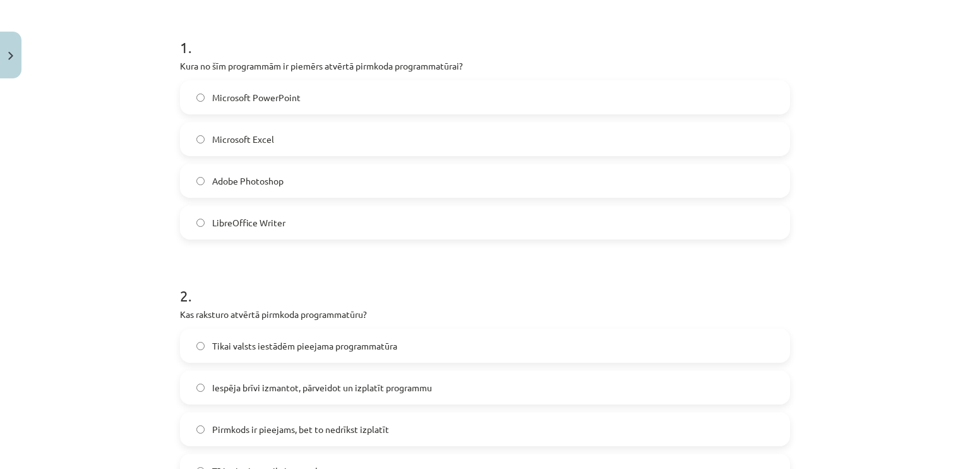
scroll to position [361, 0]
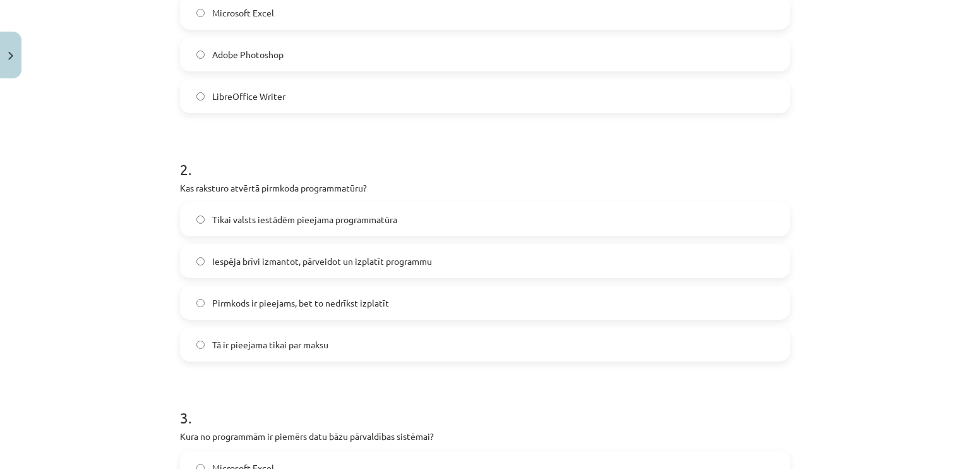
click at [248, 267] on span "Iespēja brīvi izmantot, pārveidot un izplatīt programmu" at bounding box center [322, 261] width 220 height 13
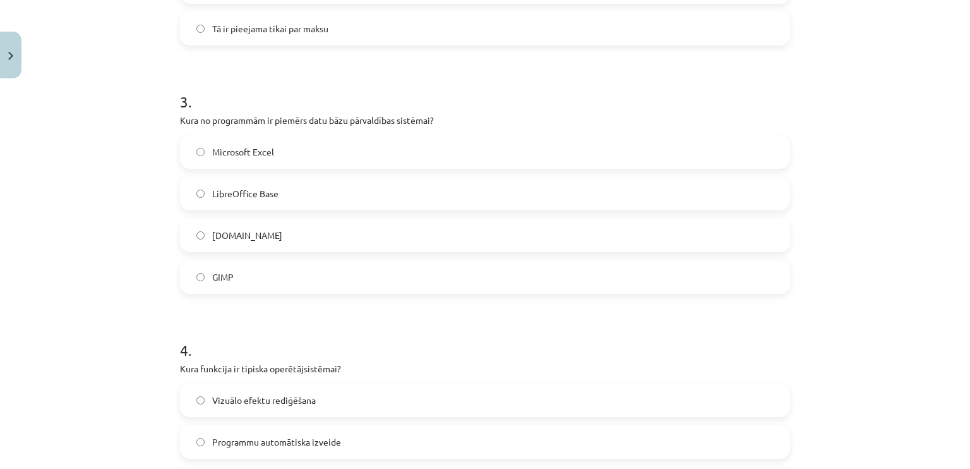
click at [263, 196] on span "LibreOffice Base" at bounding box center [245, 193] width 66 height 13
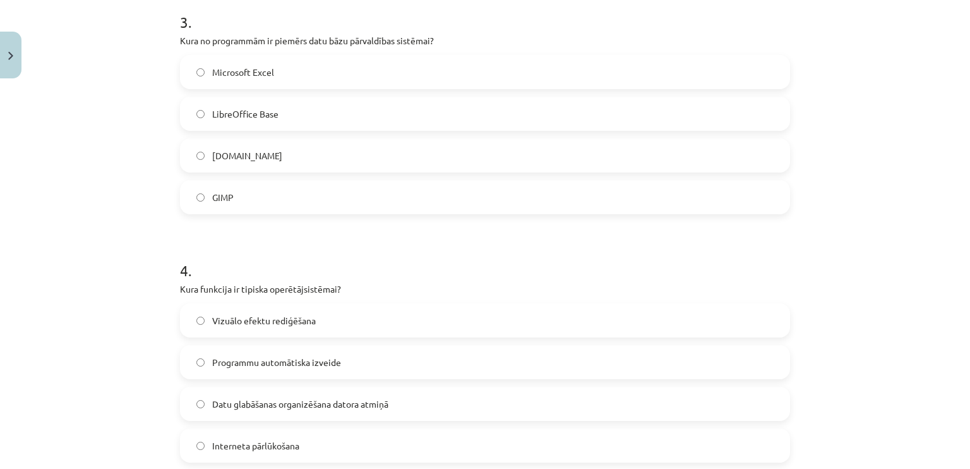
scroll to position [930, 0]
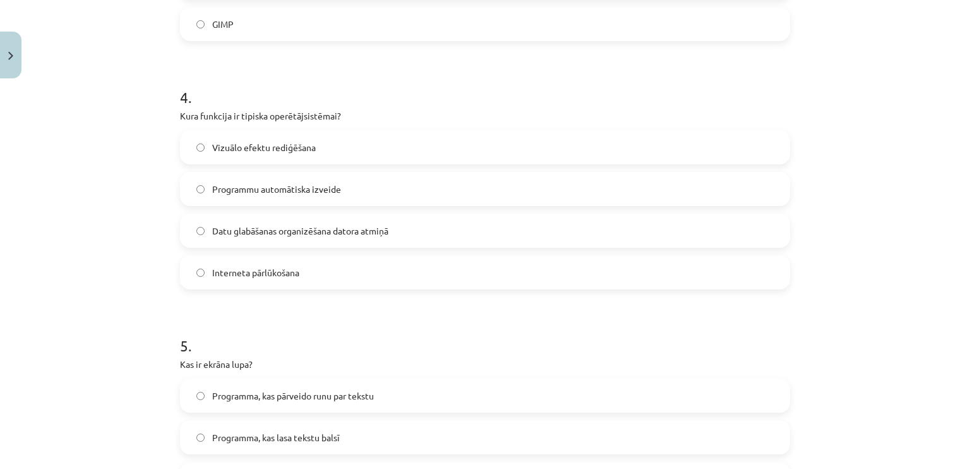
click at [256, 224] on span "Datu glabāšanas organizēšana datora atmiņā" at bounding box center [300, 230] width 176 height 13
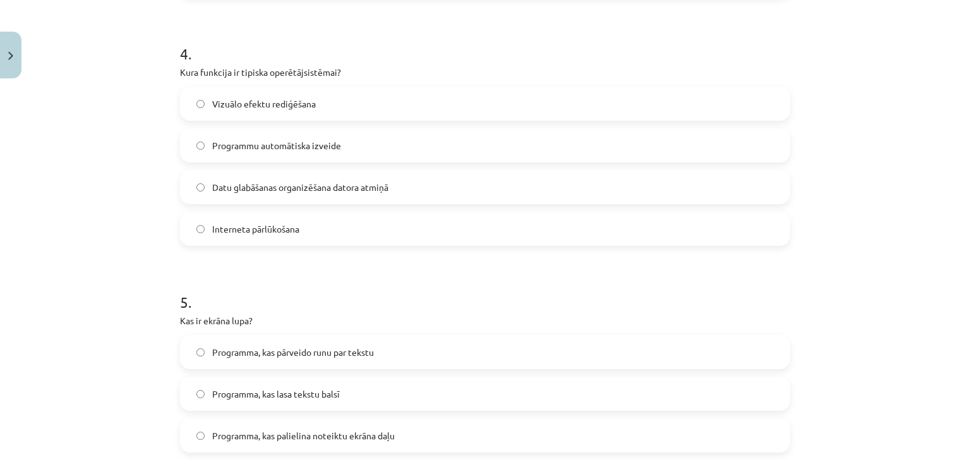
scroll to position [1183, 0]
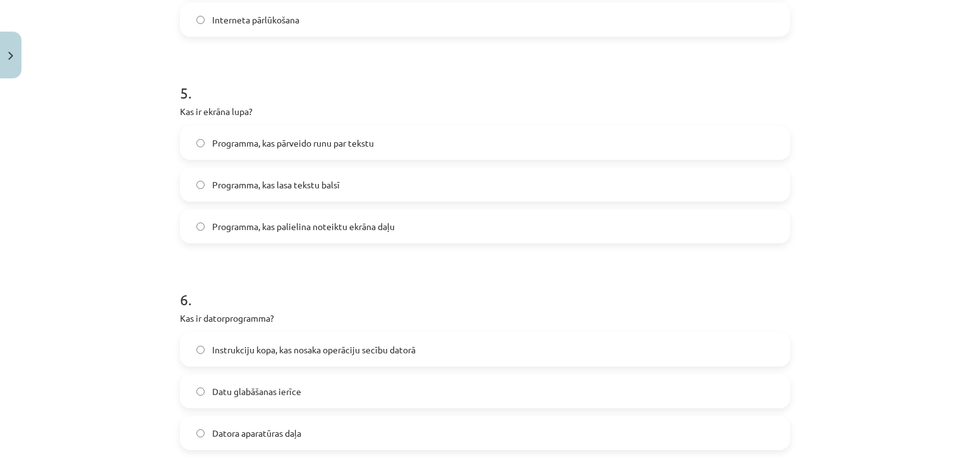
click at [329, 230] on span "Programma, kas palielina noteiktu ekrāna daļu" at bounding box center [303, 226] width 183 height 13
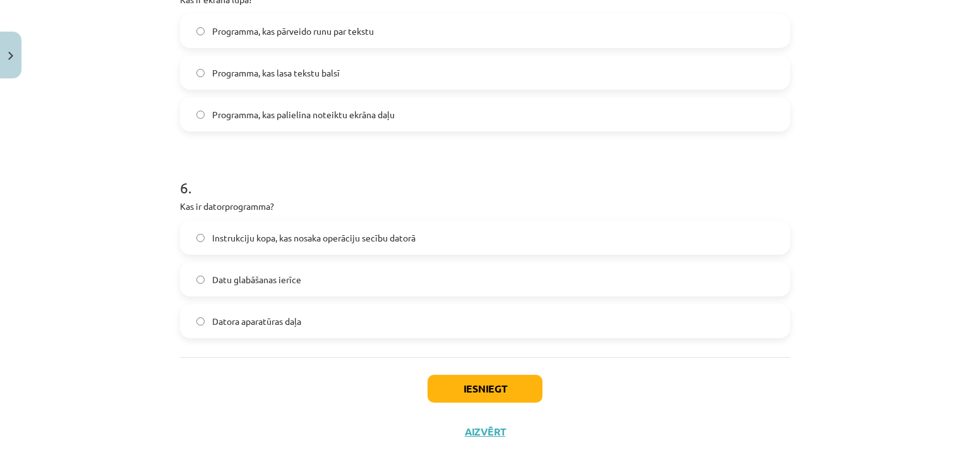
scroll to position [1309, 0]
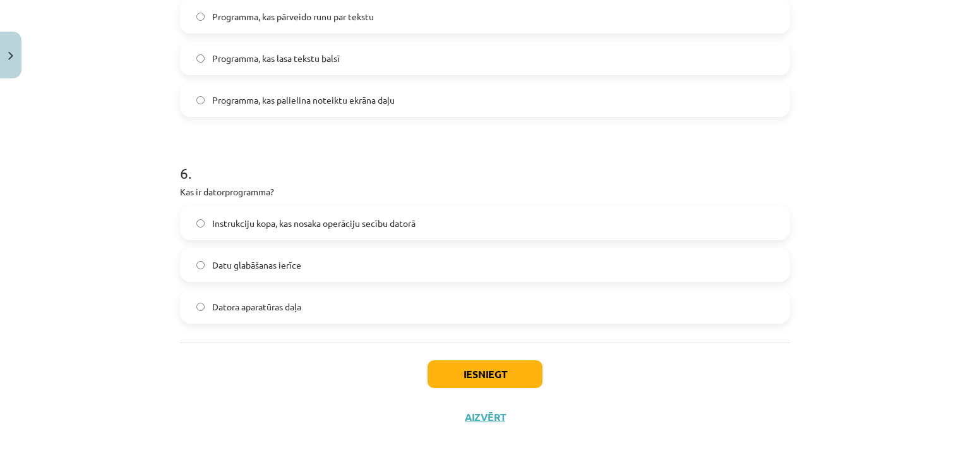
click at [326, 229] on label "Instrukciju kopa, kas nosaka operāciju secību datorā" at bounding box center [485, 223] width 608 height 32
click at [464, 384] on button "Iesniegt" at bounding box center [485, 374] width 115 height 28
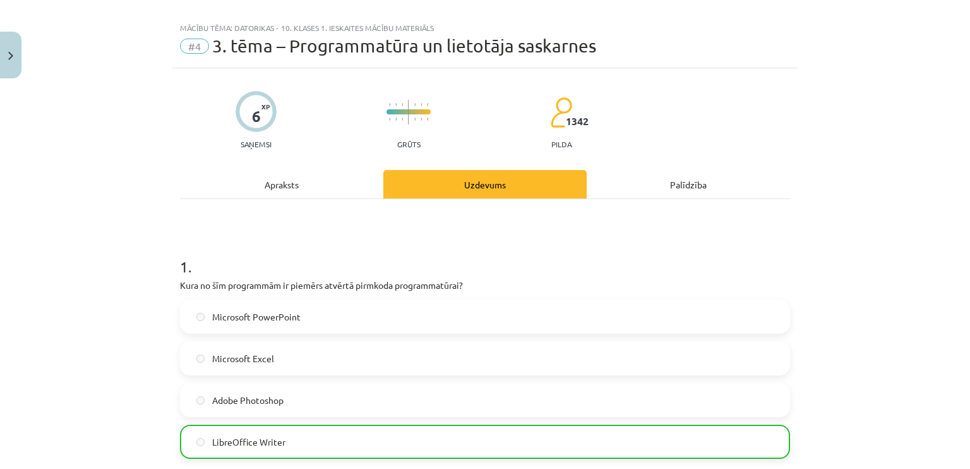
scroll to position [0, 0]
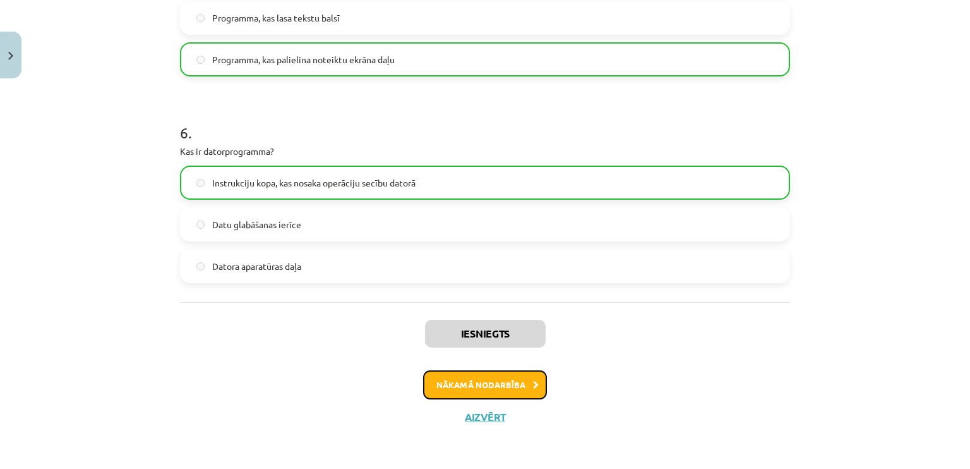
click at [468, 387] on button "Nākamā nodarbība" at bounding box center [485, 384] width 124 height 29
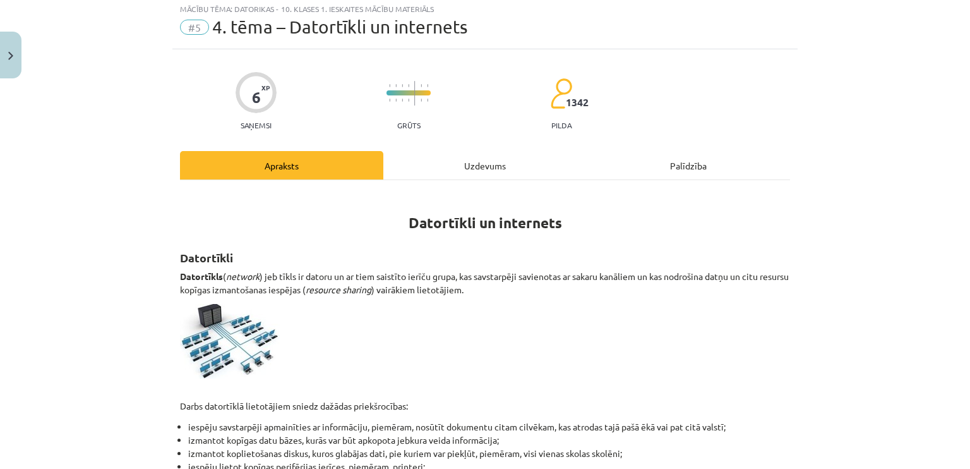
scroll to position [32, 0]
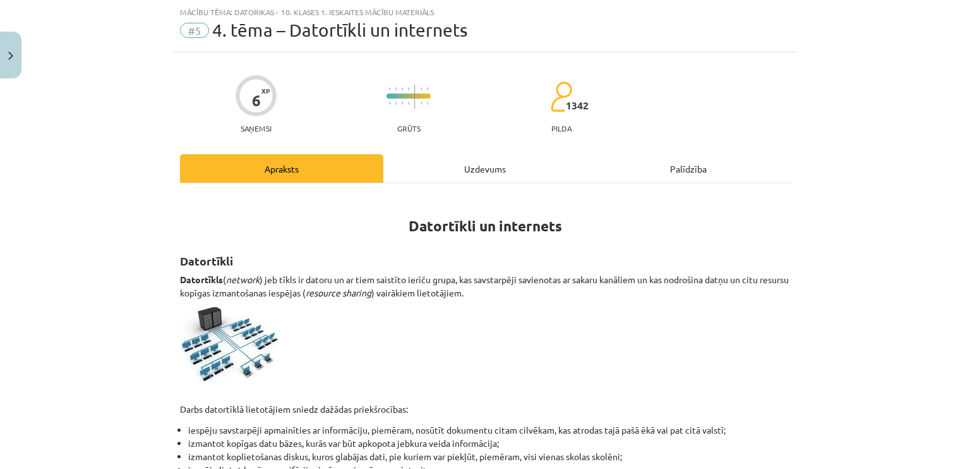
click at [435, 165] on div "Uzdevums" at bounding box center [484, 168] width 203 height 28
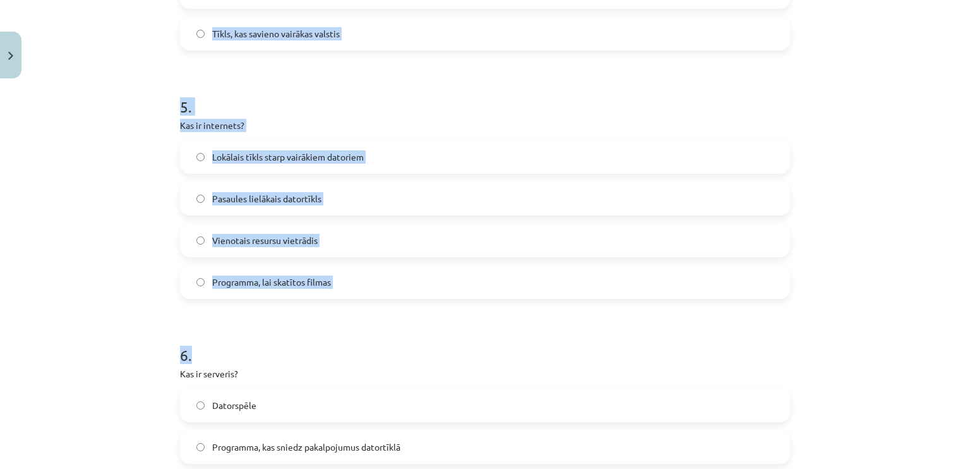
scroll to position [1392, 0]
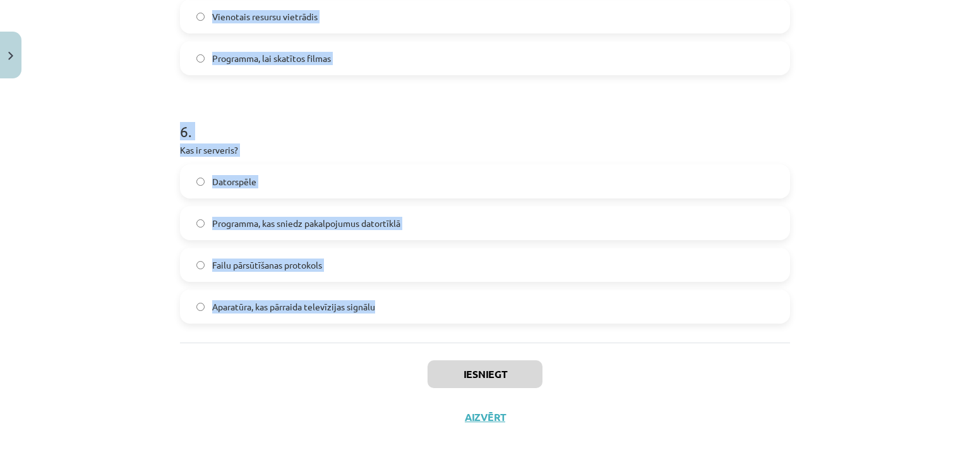
drag, startPoint x: 170, startPoint y: 270, endPoint x: 402, endPoint y: 305, distance: 234.4
copy form "Kas ir datortīkls? Datora operētājsistēma Datoru un ar tiem saistīto ierīču gru…"
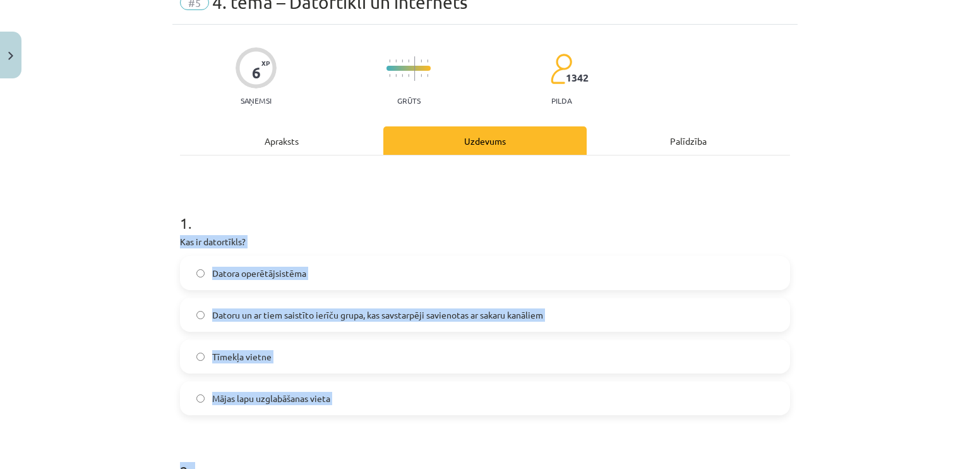
scroll to position [0, 0]
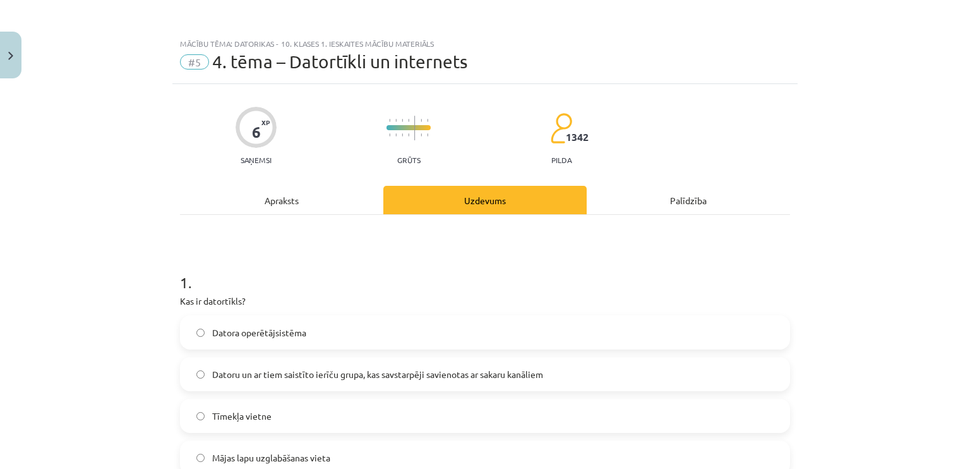
click at [270, 255] on h1 "1 ." at bounding box center [485, 270] width 610 height 39
click at [263, 359] on label "Datoru un ar tiem saistīto ierīču grupa, kas savstarpēji savienotas ar sakaru k…" at bounding box center [485, 374] width 608 height 32
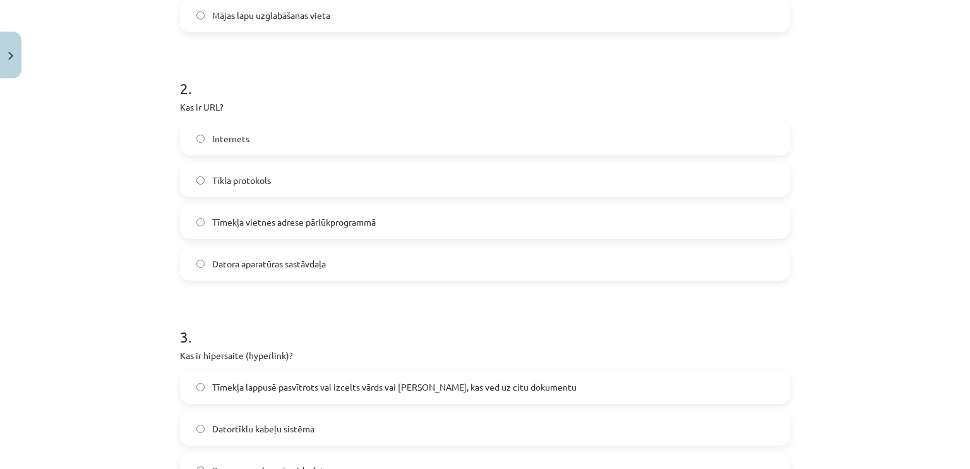
click at [289, 220] on span "Tīmekļa vietnes adrese pārlūkprogrammā" at bounding box center [294, 221] width 164 height 13
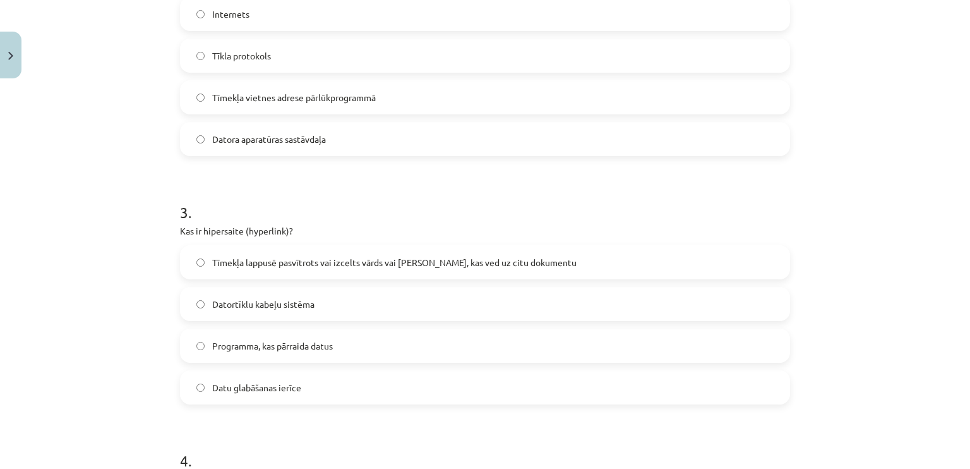
scroll to position [569, 0]
click at [282, 262] on span "Tīmekļa lappusē pasvītrots vai izcelts vārds vai frāze, kas ved uz citu dokumen…" at bounding box center [394, 260] width 364 height 13
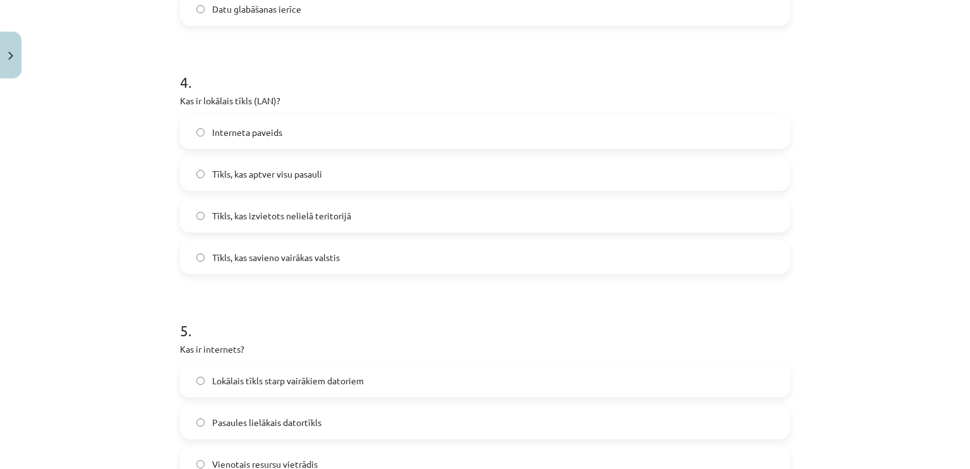
scroll to position [1074, 0]
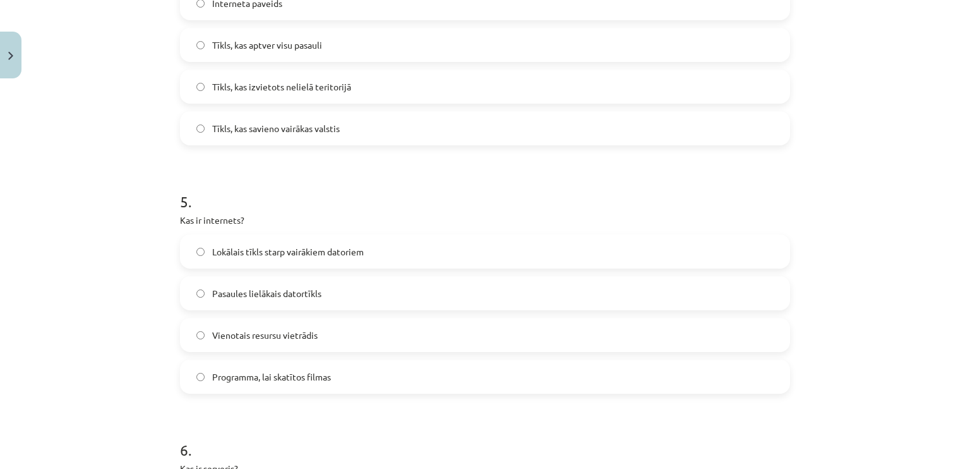
click at [305, 298] on span "Pasaules lielākais datortīkls" at bounding box center [266, 293] width 109 height 13
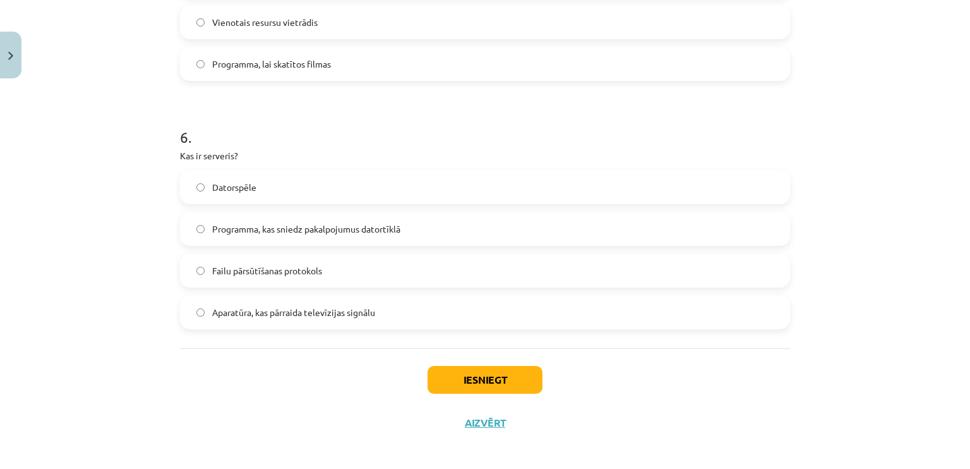
scroll to position [1392, 0]
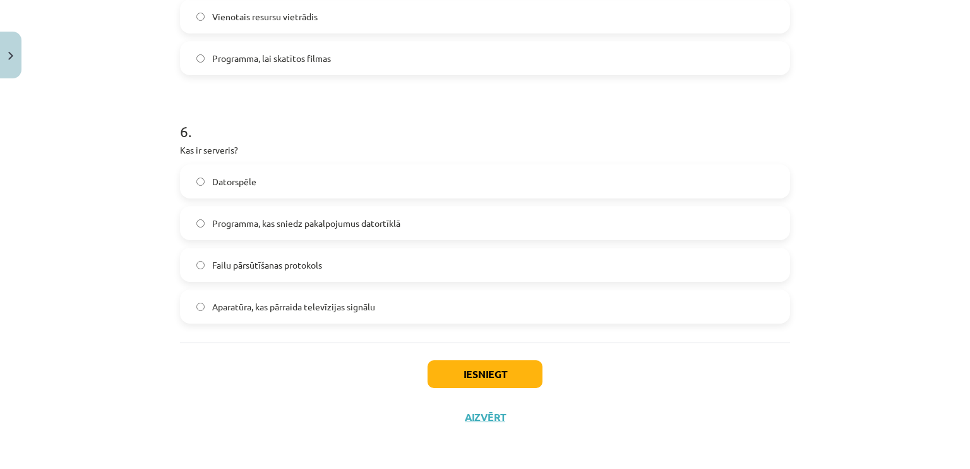
click at [289, 225] on span "Programma, kas sniedz pakalpojumus datortīklā" at bounding box center [306, 223] width 188 height 13
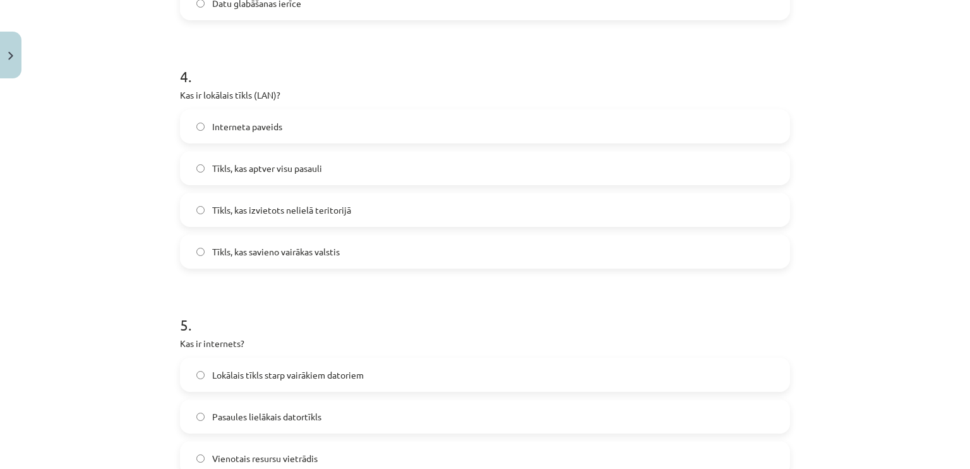
scroll to position [950, 0]
click at [359, 213] on label "Tīkls, kas izvietots nelielā teritorijā" at bounding box center [485, 211] width 608 height 32
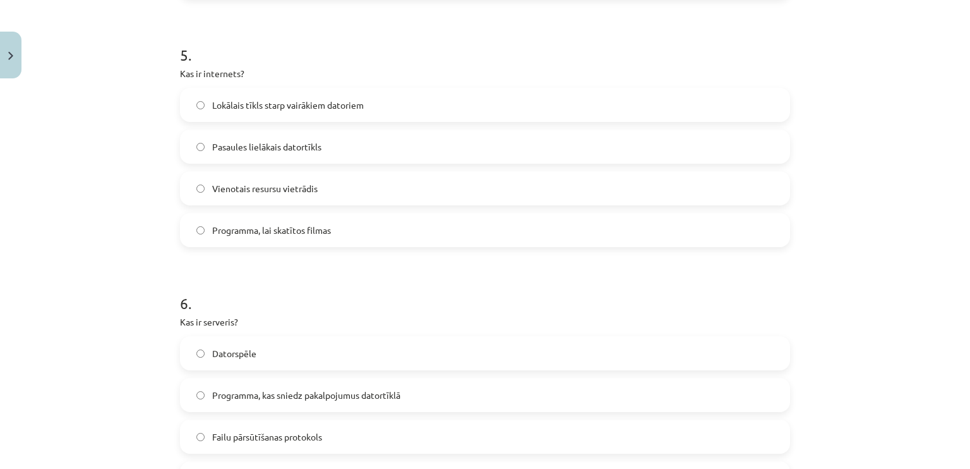
scroll to position [1392, 0]
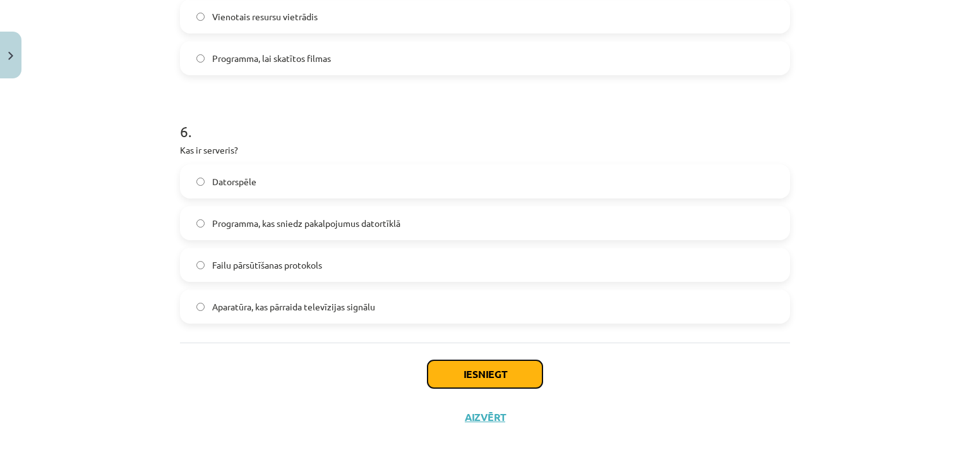
click at [462, 371] on button "Iesniegt" at bounding box center [485, 374] width 115 height 28
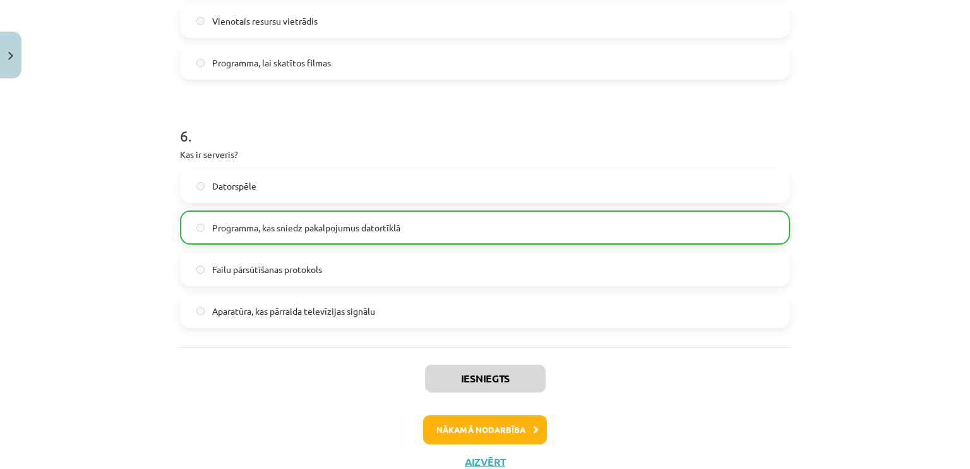
scroll to position [1180, 0]
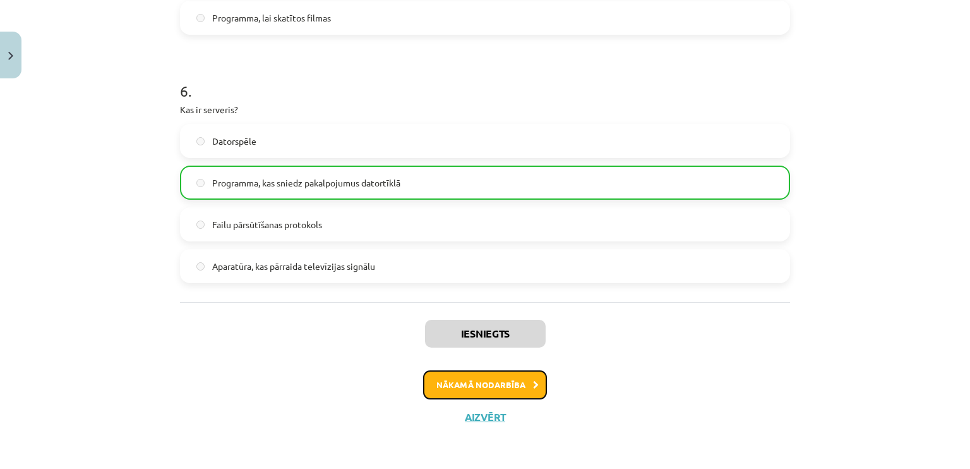
click at [452, 380] on button "Nākamā nodarbība" at bounding box center [485, 384] width 124 height 29
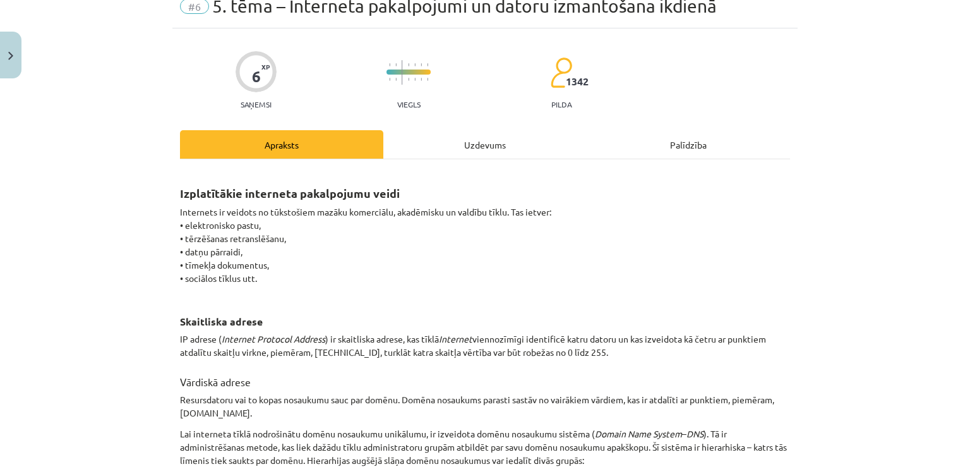
scroll to position [32, 0]
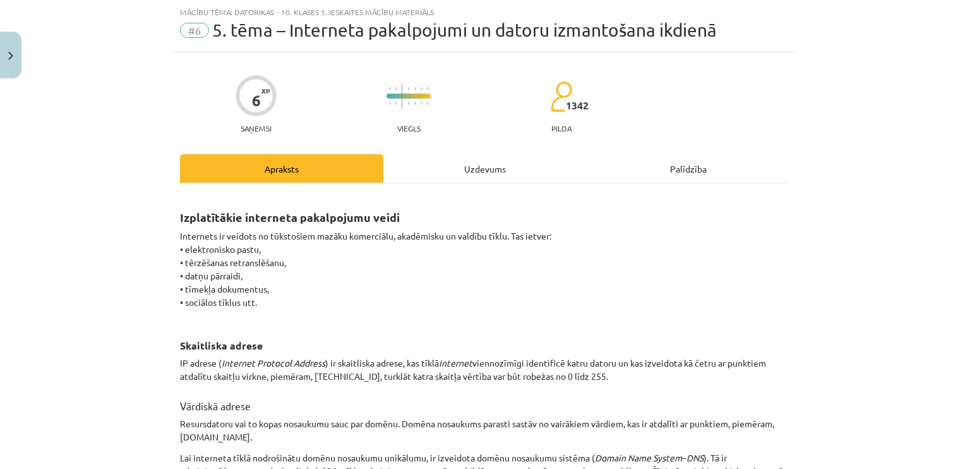
click at [483, 160] on div "Uzdevums" at bounding box center [484, 168] width 203 height 28
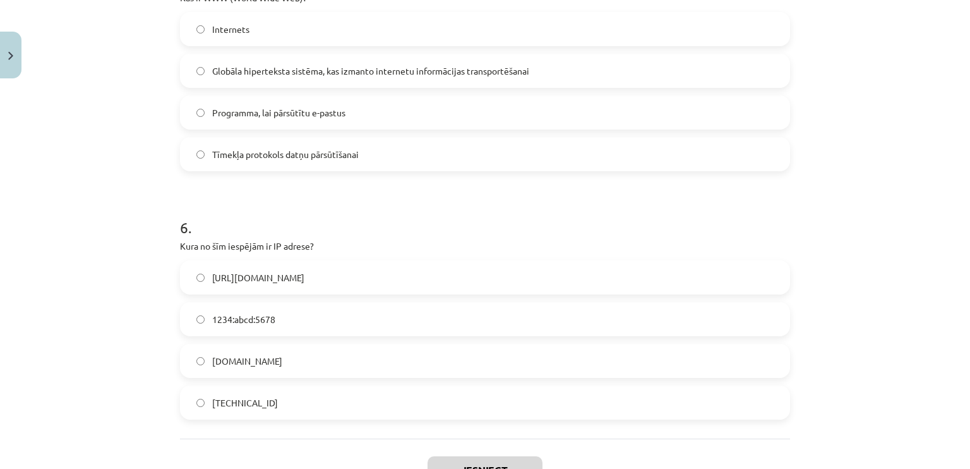
scroll to position [1232, 0]
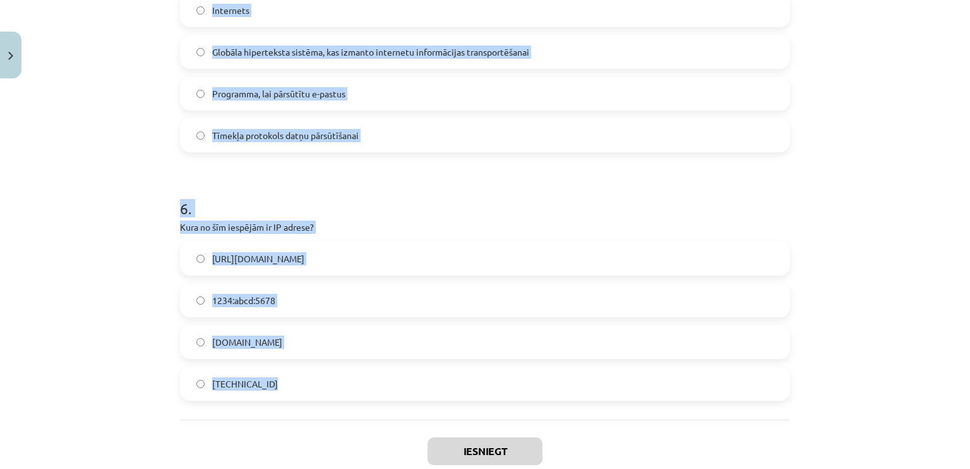
drag, startPoint x: 145, startPoint y: 243, endPoint x: 325, endPoint y: 378, distance: 224.8
click at [325, 378] on div "Mācību tēma: Datorikas - 10. klases 1. ieskaites mācību materiāls #6 5. tēma – …" at bounding box center [485, 234] width 970 height 469
copy form "1 . Kas ir augšupielāde (upload)? Datņu iegūšana no interneta Datņu pārsūtīšana…"
click at [103, 358] on div "Mācību tēma: Datorikas - 10. klases 1. ieskaites mācību materiāls #6 5. tēma – …" at bounding box center [485, 234] width 970 height 469
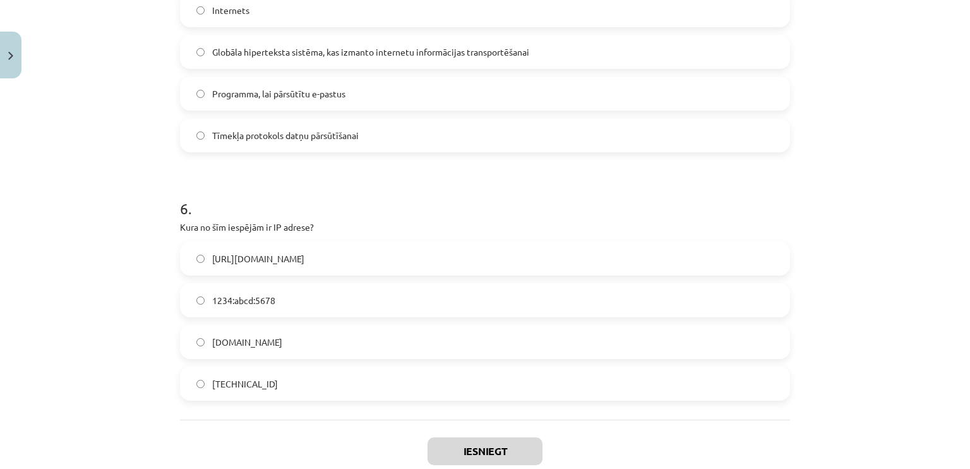
click at [268, 397] on label "192.100.81.101" at bounding box center [485, 384] width 608 height 32
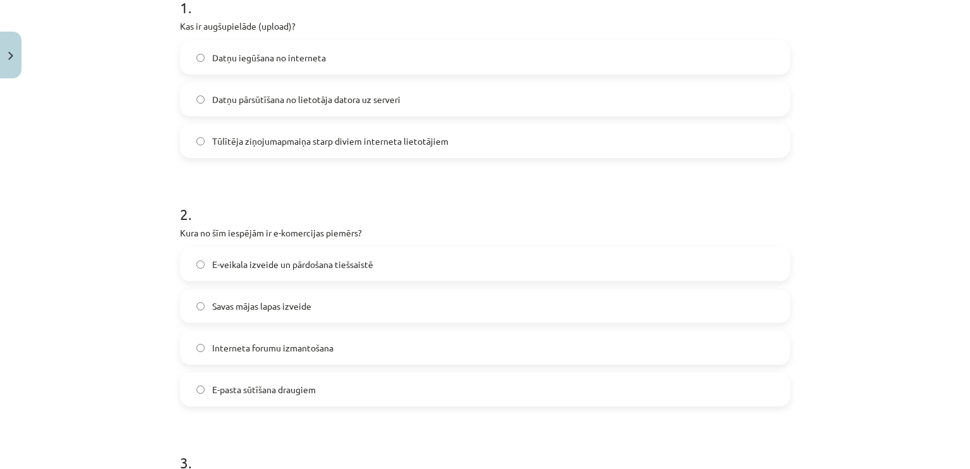
scroll to position [253, 0]
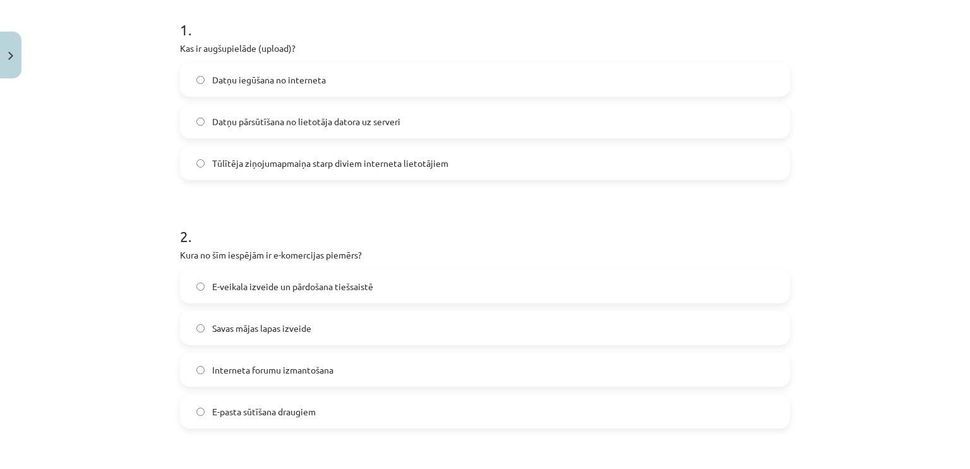
click at [284, 290] on span "E-veikala izveide un pārdošana tiešsaistē" at bounding box center [292, 286] width 161 height 13
click at [380, 121] on span "Datņu pārsūtīšana no lietotāja datora uz serveri" at bounding box center [306, 121] width 188 height 13
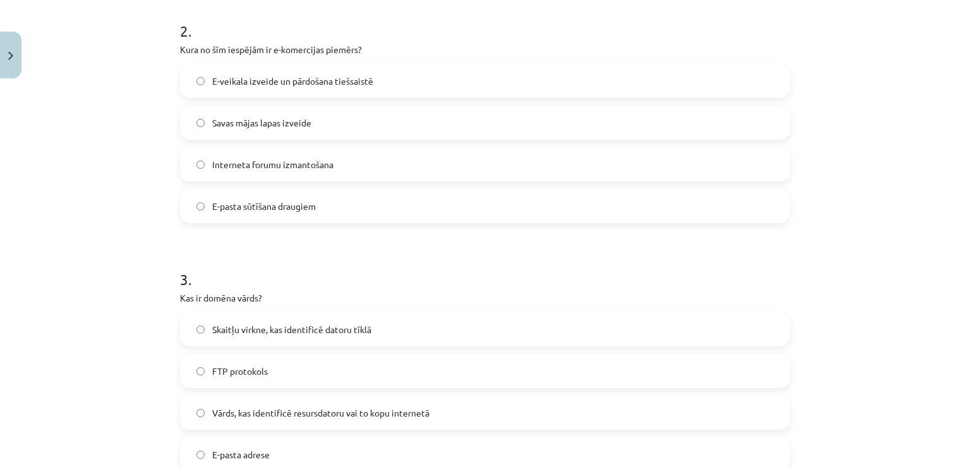
scroll to position [505, 0]
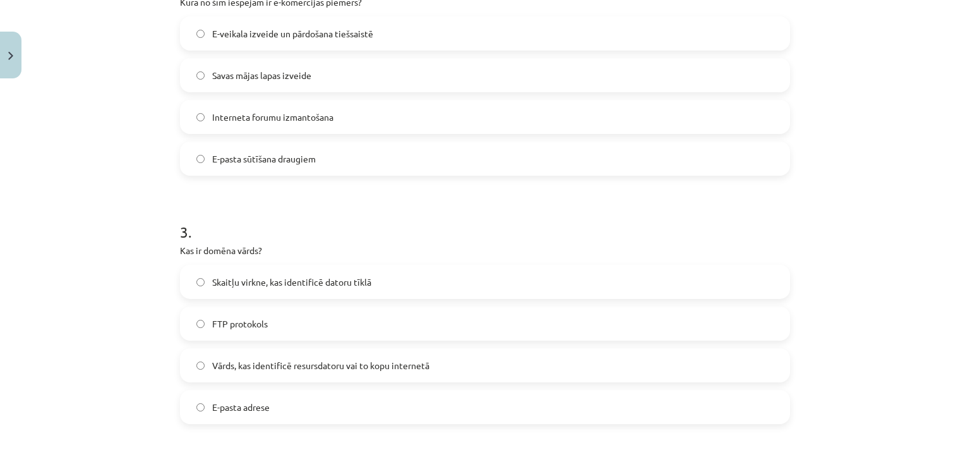
click at [361, 363] on span "Vārds, kas identificē resursdatoru vai to kopu internetā" at bounding box center [320, 365] width 217 height 13
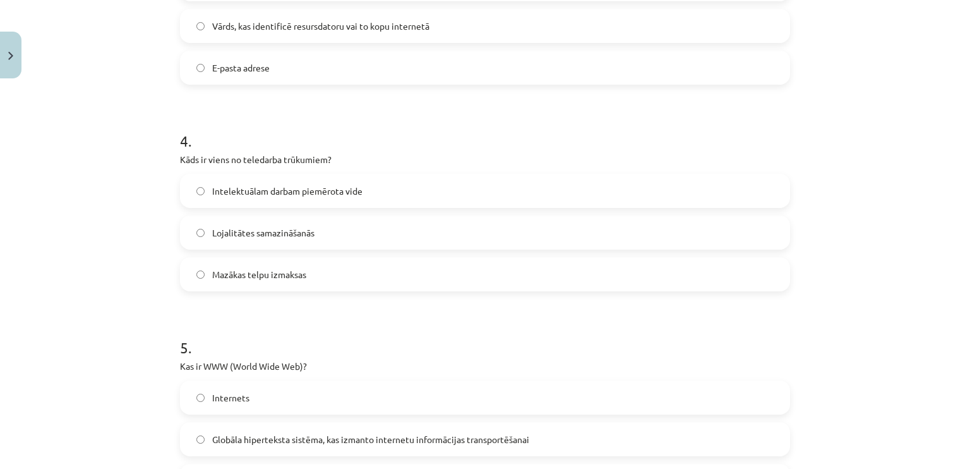
scroll to position [884, 0]
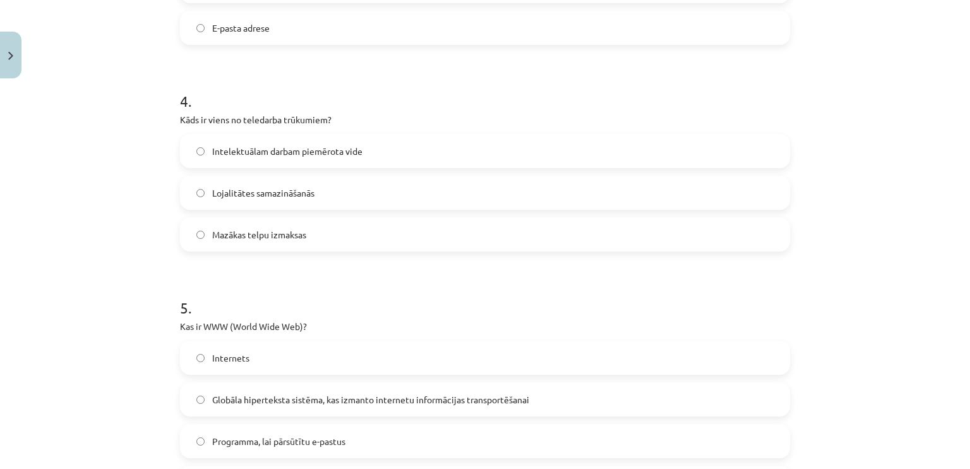
click at [253, 186] on span "Lojalitātes samazināšanās" at bounding box center [263, 192] width 102 height 13
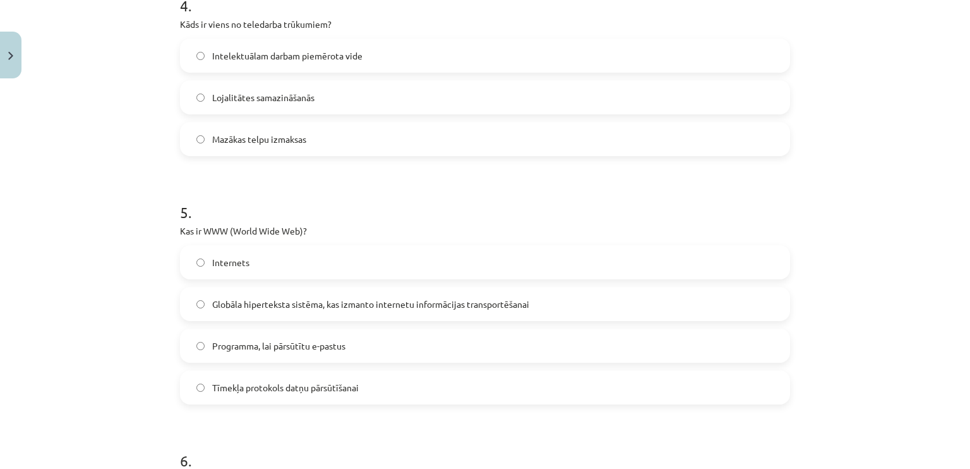
scroll to position [1011, 0]
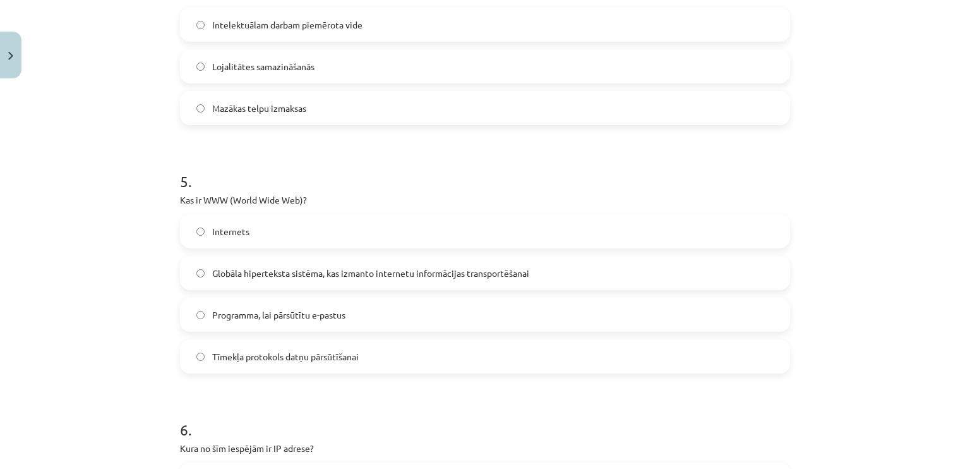
click at [267, 270] on span "Globāla hiperteksta sistēma, kas izmanto internetu informācijas transportēšanai" at bounding box center [370, 273] width 317 height 13
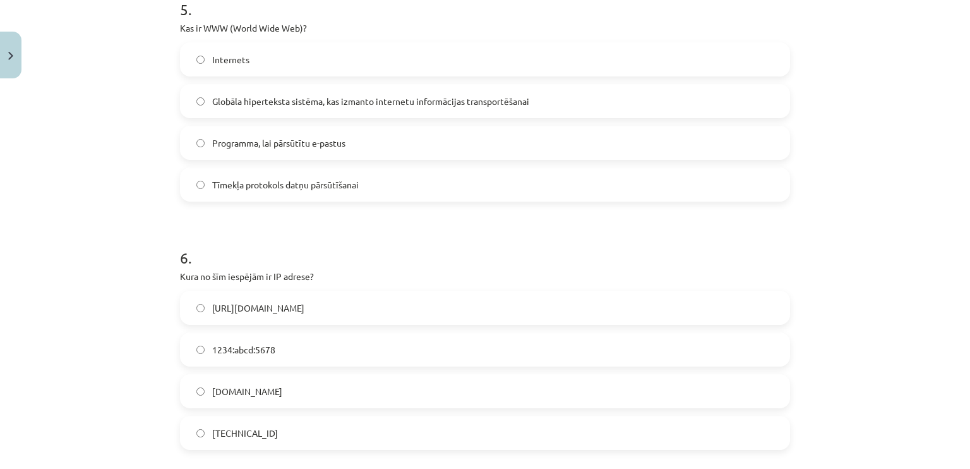
scroll to position [1309, 0]
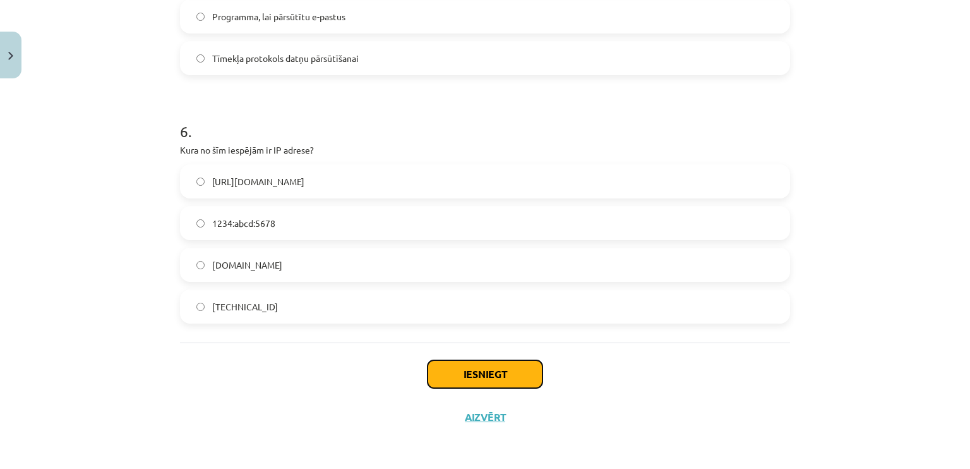
click at [454, 365] on button "Iesniegt" at bounding box center [485, 374] width 115 height 28
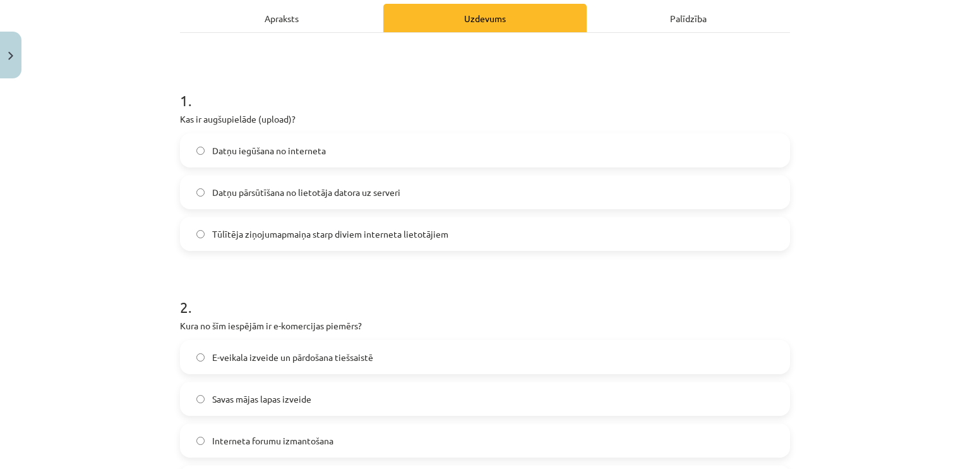
scroll to position [190, 0]
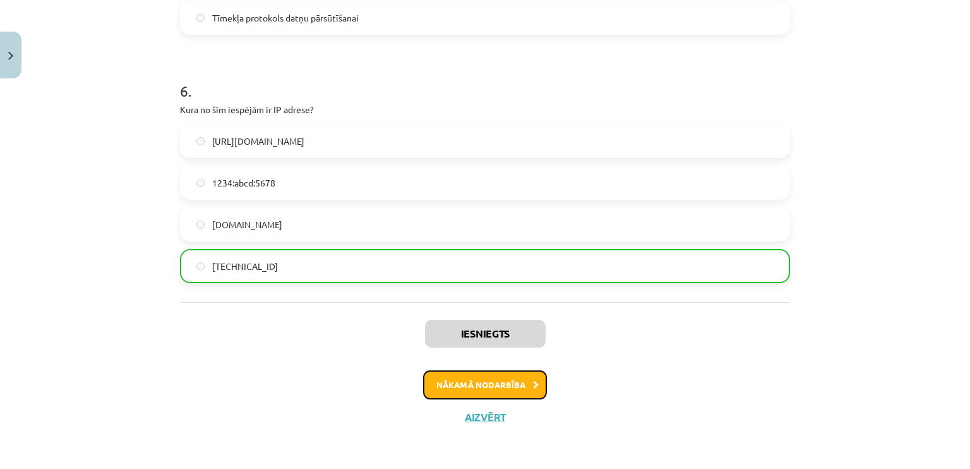
click at [475, 384] on button "Nākamā nodarbība" at bounding box center [485, 384] width 124 height 29
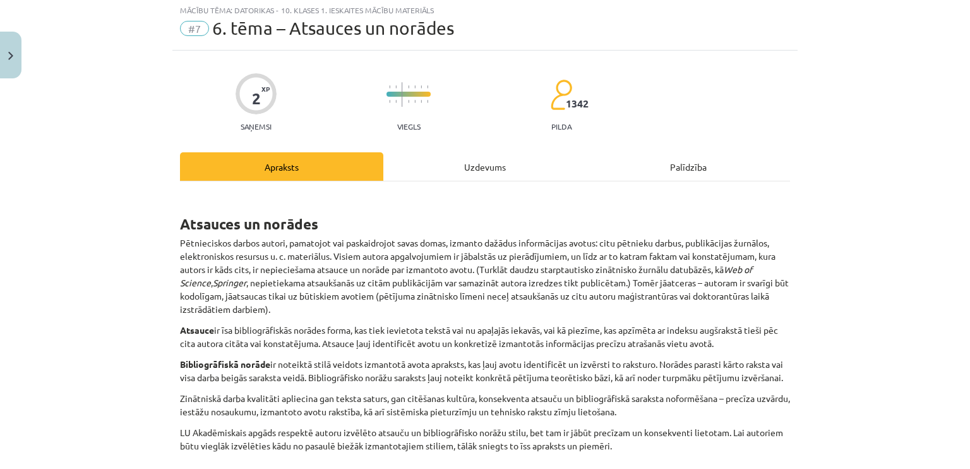
scroll to position [32, 0]
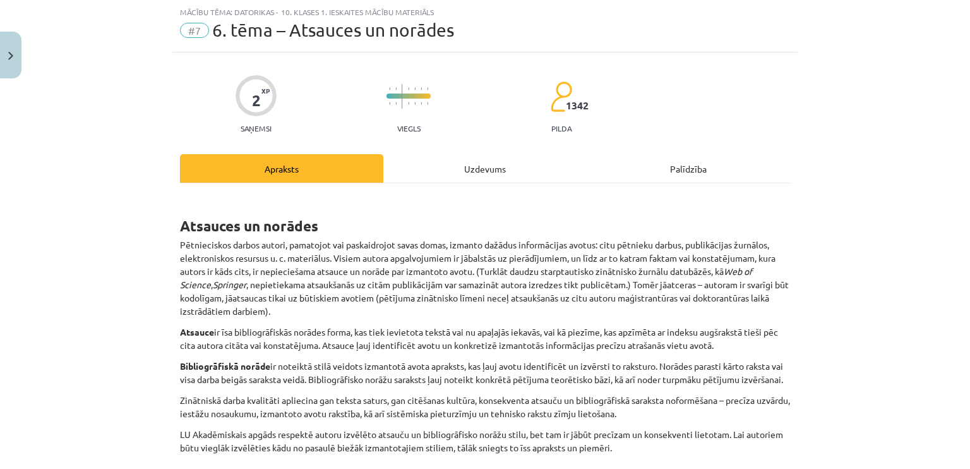
click at [495, 159] on div "Uzdevums" at bounding box center [484, 168] width 203 height 28
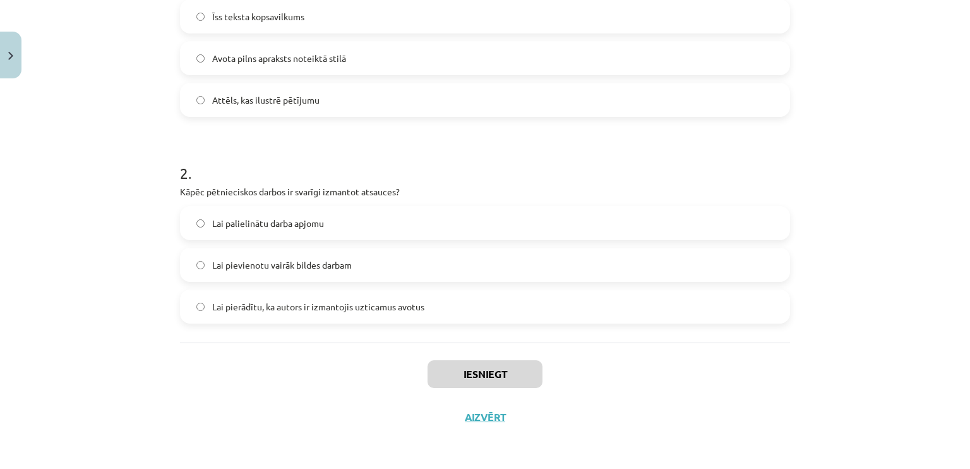
scroll to position [253, 0]
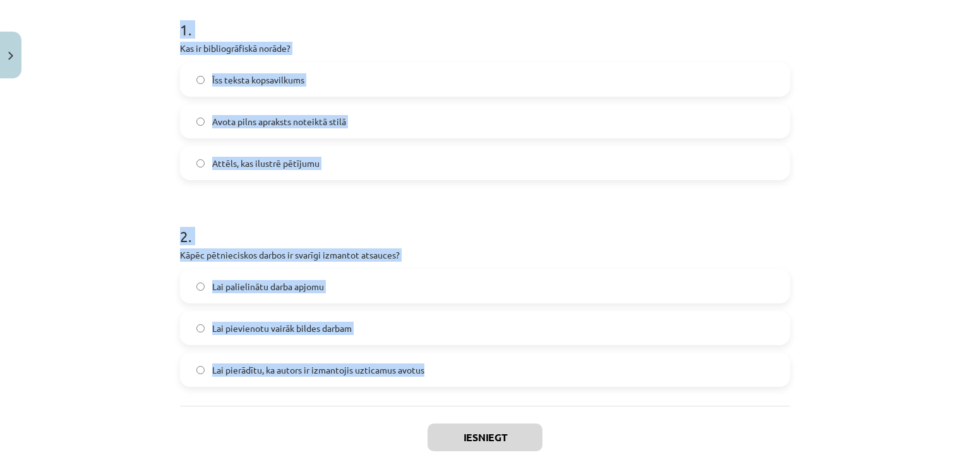
drag, startPoint x: 176, startPoint y: 32, endPoint x: 426, endPoint y: 378, distance: 427.1
click at [426, 378] on form "1 . Kas ir bibliogrāfiskā norāde? Īss teksta kopsavilkums Avota pilns apraksts …" at bounding box center [485, 193] width 610 height 388
copy form "1 . Kas ir bibliogrāfiskā norāde? Īss teksta kopsavilkums Avota pilns apraksts …"
click at [94, 109] on div "Mācību tēma: Datorikas - 10. klases 1. ieskaites mācību materiāls #7 6. tēma – …" at bounding box center [485, 234] width 970 height 469
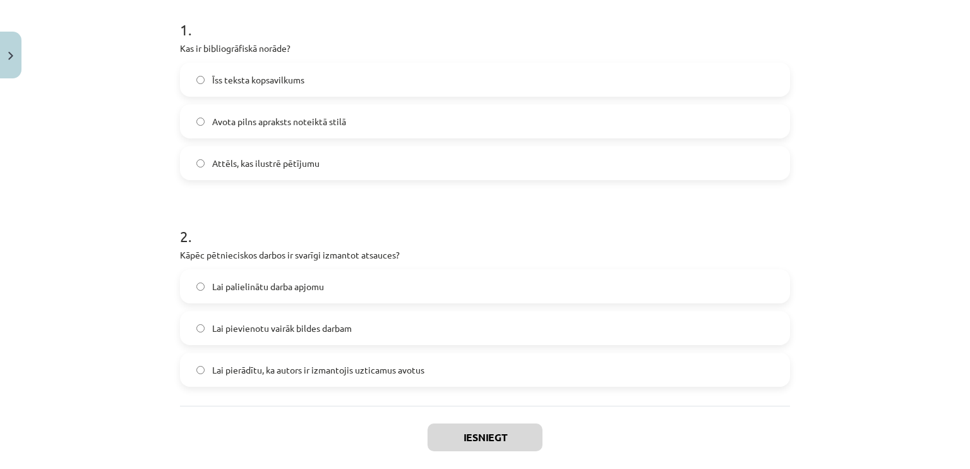
click at [231, 121] on span "Avota pilns apraksts noteiktā stilā" at bounding box center [279, 121] width 134 height 13
click at [394, 365] on span "Lai pierādītu, ka autors ir izmantojis uzticamus avotus" at bounding box center [318, 369] width 212 height 13
click at [472, 435] on button "Iesniegt" at bounding box center [485, 437] width 115 height 28
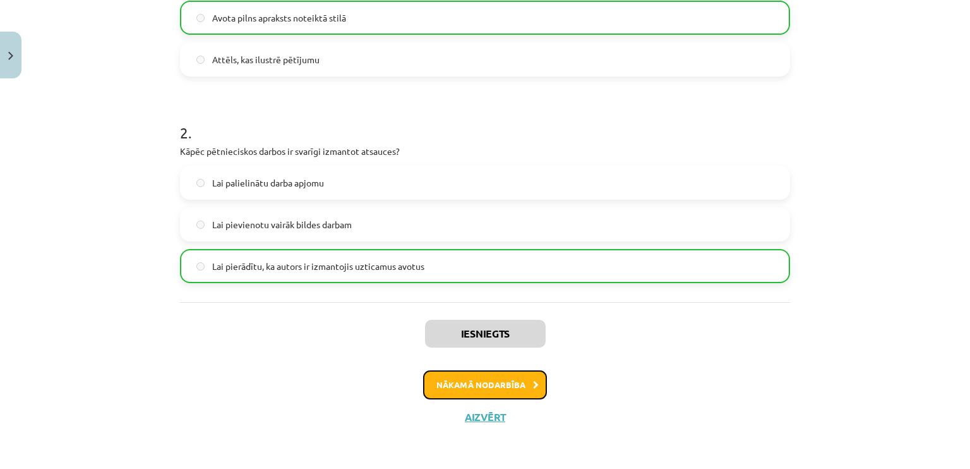
click at [478, 382] on button "Nākamā nodarbība" at bounding box center [485, 384] width 124 height 29
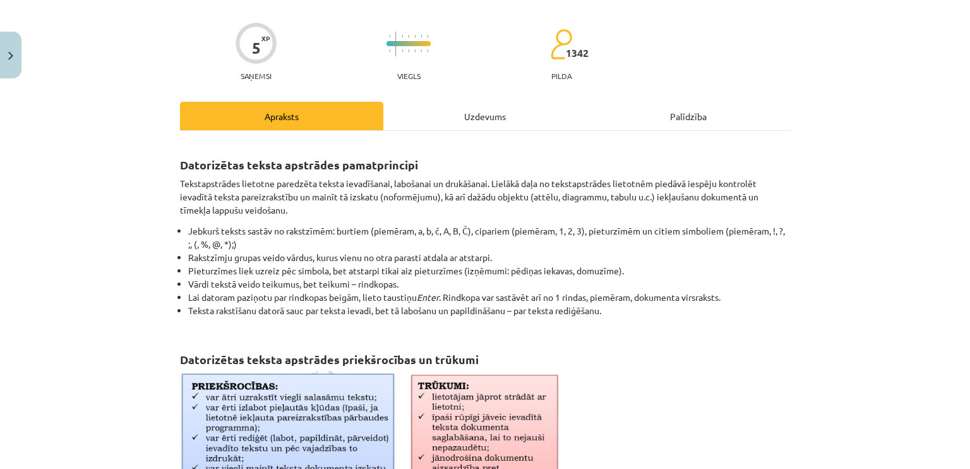
scroll to position [32, 0]
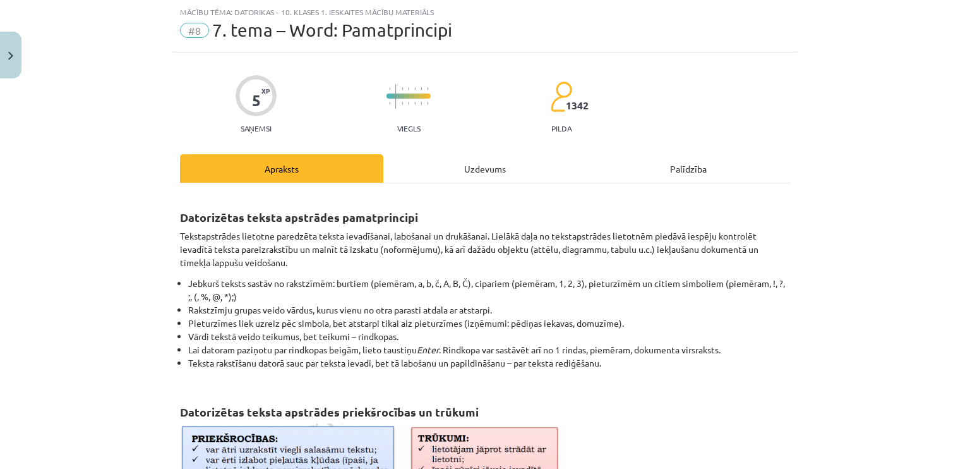
click at [466, 160] on div "Uzdevums" at bounding box center [484, 168] width 203 height 28
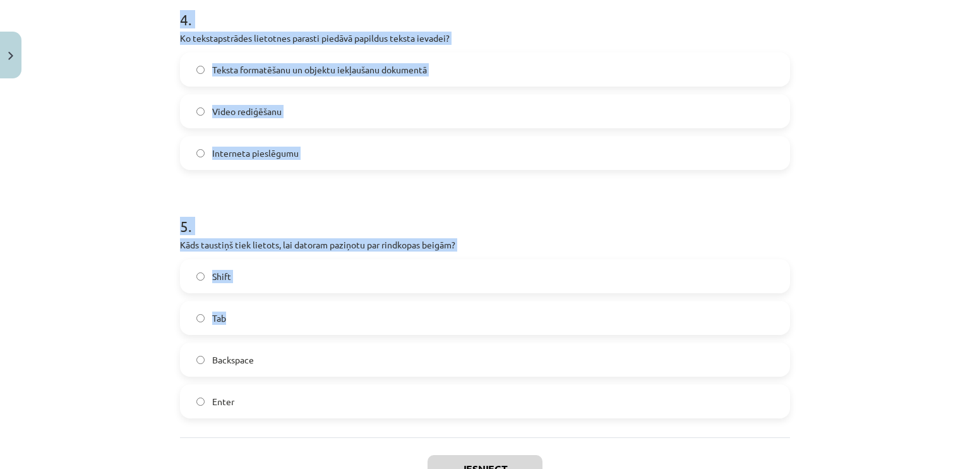
scroll to position [1103, 0]
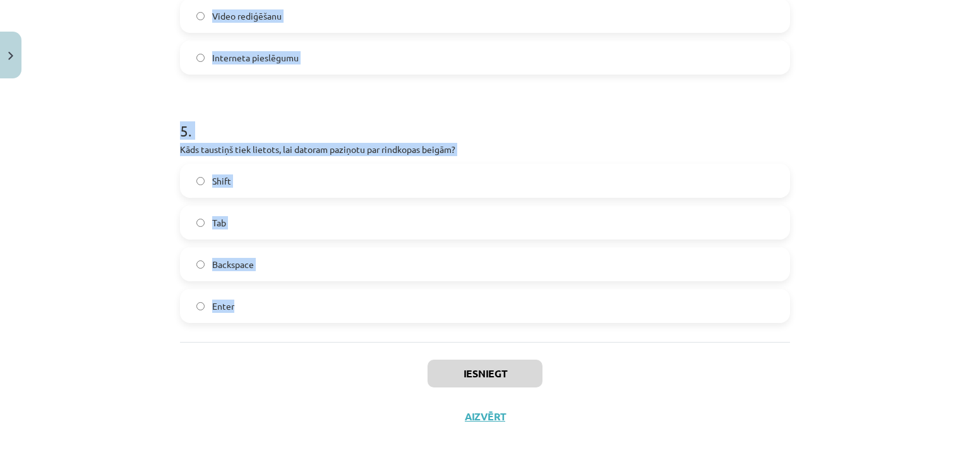
drag, startPoint x: 162, startPoint y: 231, endPoint x: 267, endPoint y: 296, distance: 123.9
click at [267, 296] on div "Mācību tēma: Datorikas - 10. klases 1. ieskaites mācību materiāls #8 7. tema – …" at bounding box center [485, 234] width 970 height 469
copy form "1 . Kāda ir tekstapstrādes lietotnes galvenā funkcija? Teksta ievadīšana, laboš…"
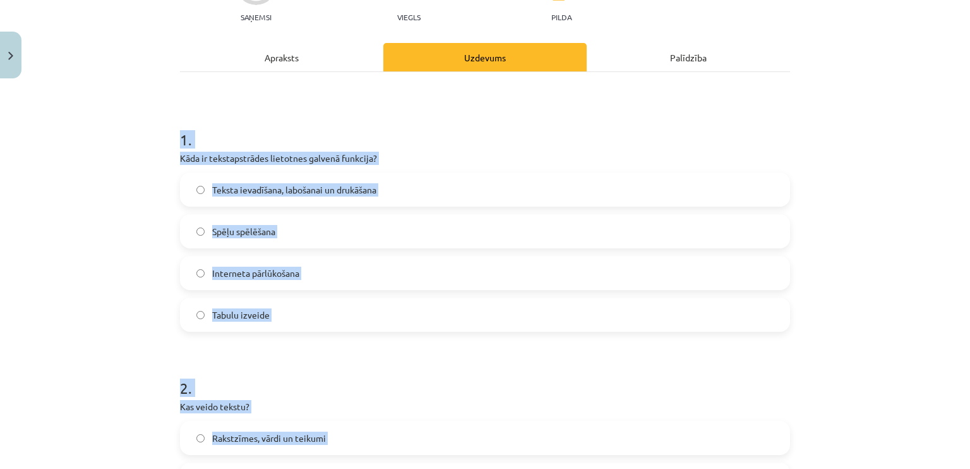
scroll to position [0, 0]
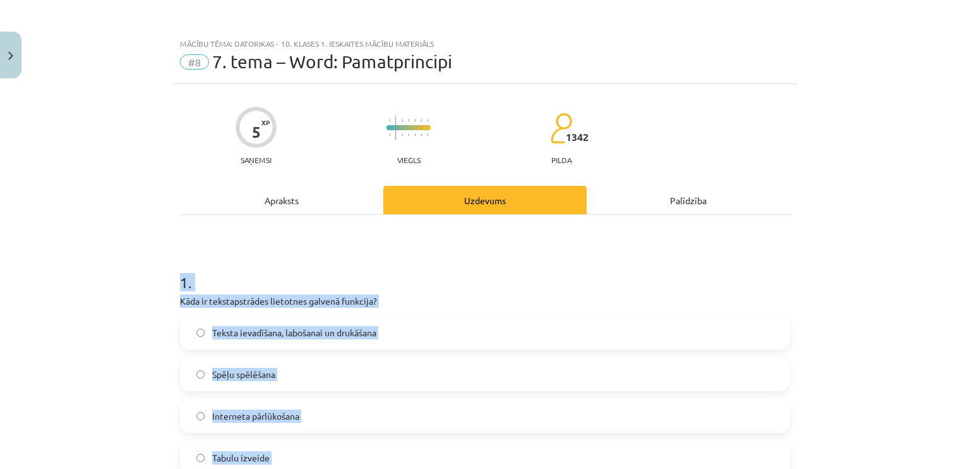
click at [60, 299] on div "Mācību tēma: Datorikas - 10. klases 1. ieskaites mācību materiāls #8 7. tema – …" at bounding box center [485, 234] width 970 height 469
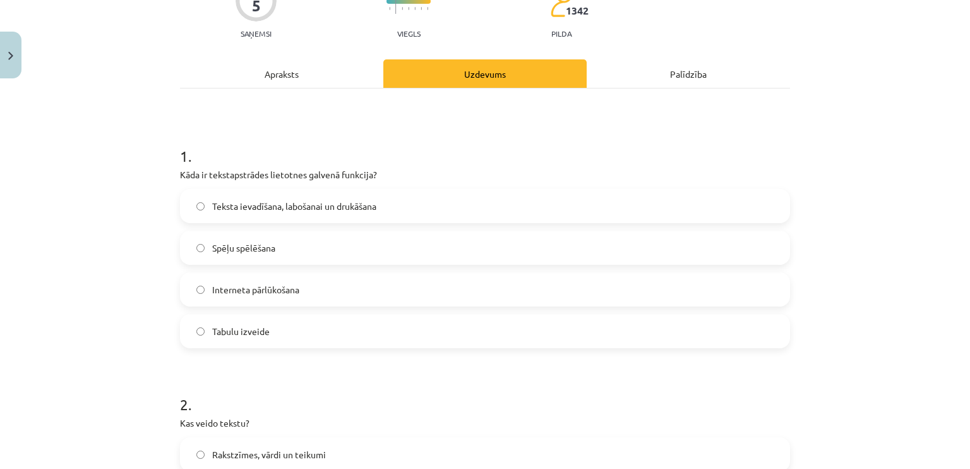
click at [347, 204] on span "Teksta ievadīšana, labošanai un drukāšana" at bounding box center [294, 206] width 164 height 13
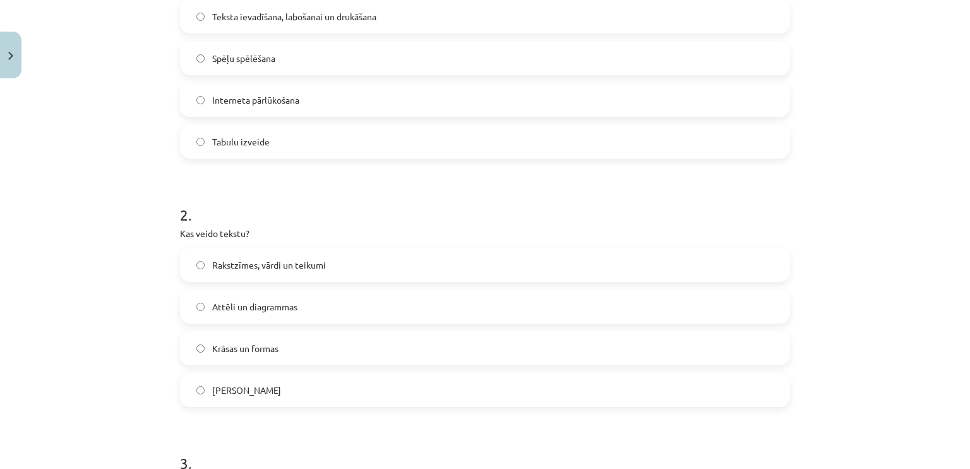
scroll to position [379, 0]
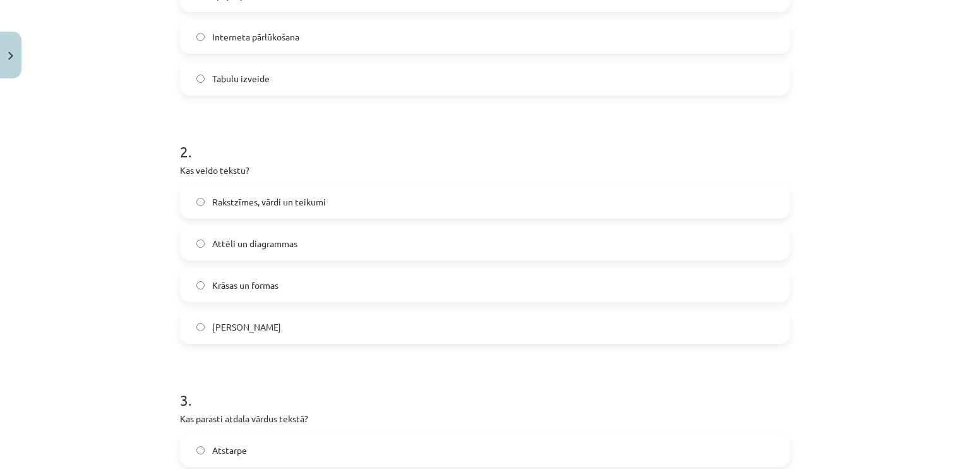
click at [313, 191] on label "Rakstzīmes, vārdi un teikumi" at bounding box center [485, 202] width 608 height 32
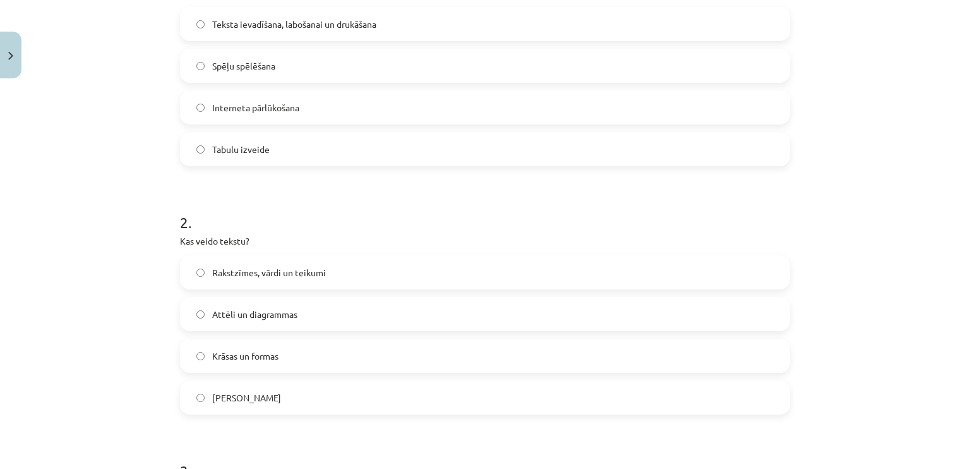
scroll to position [569, 0]
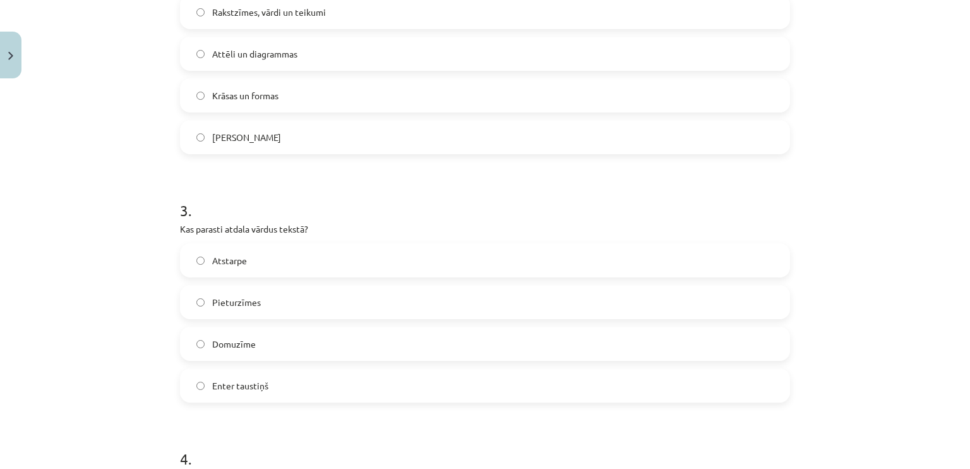
click at [228, 270] on label "Atstarpe" at bounding box center [485, 260] width 608 height 32
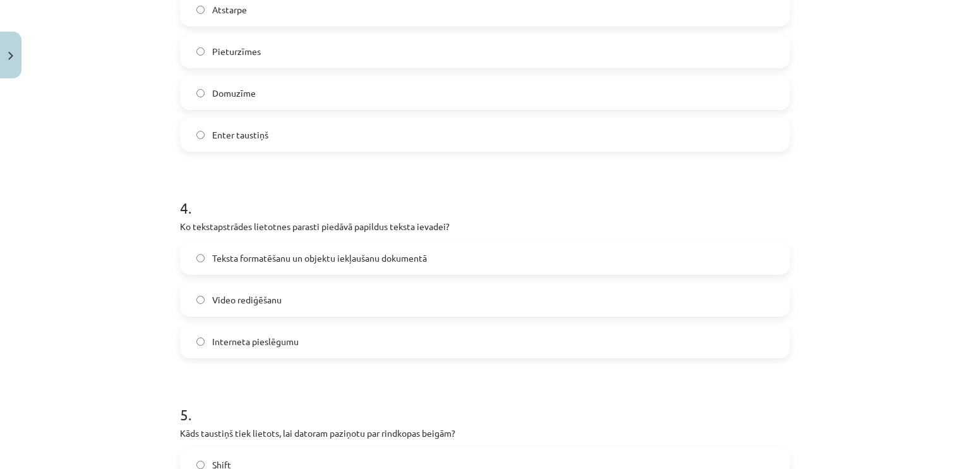
scroll to position [821, 0]
click at [323, 245] on label "Teksta formatēšanu un objektu iekļaušanu dokumentā" at bounding box center [485, 256] width 608 height 32
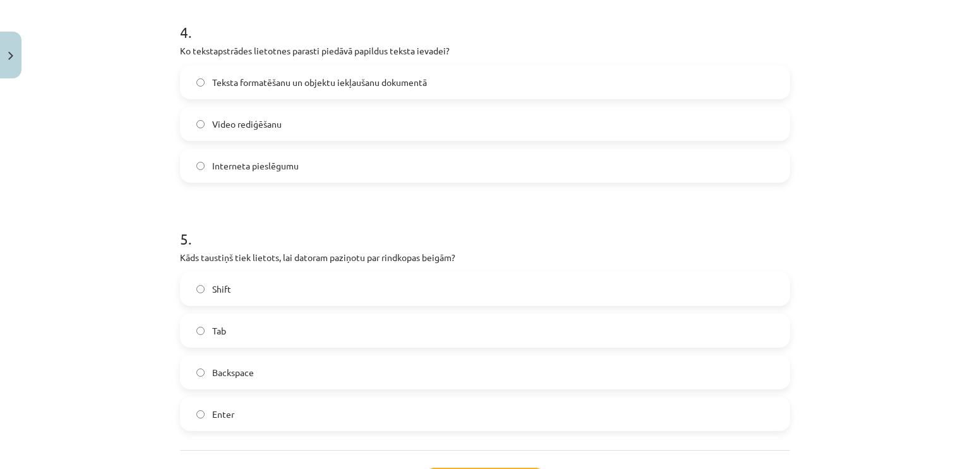
scroll to position [1011, 0]
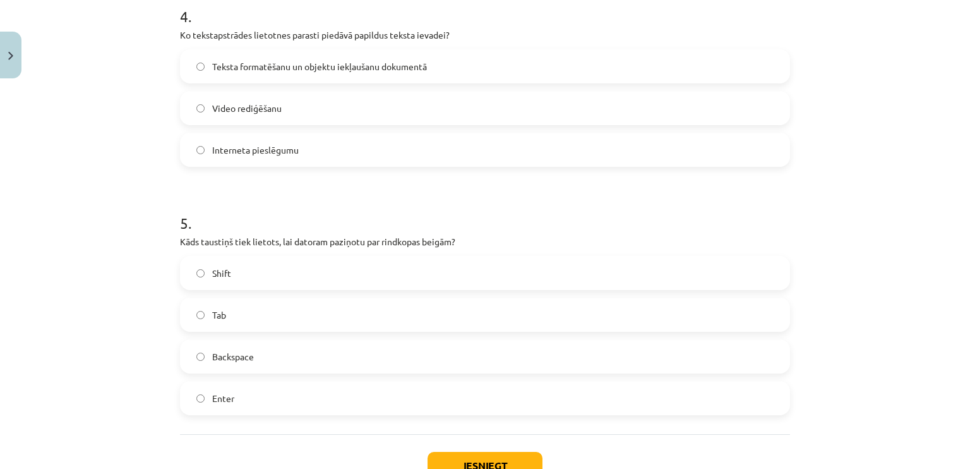
click at [289, 393] on label "Enter" at bounding box center [485, 398] width 608 height 32
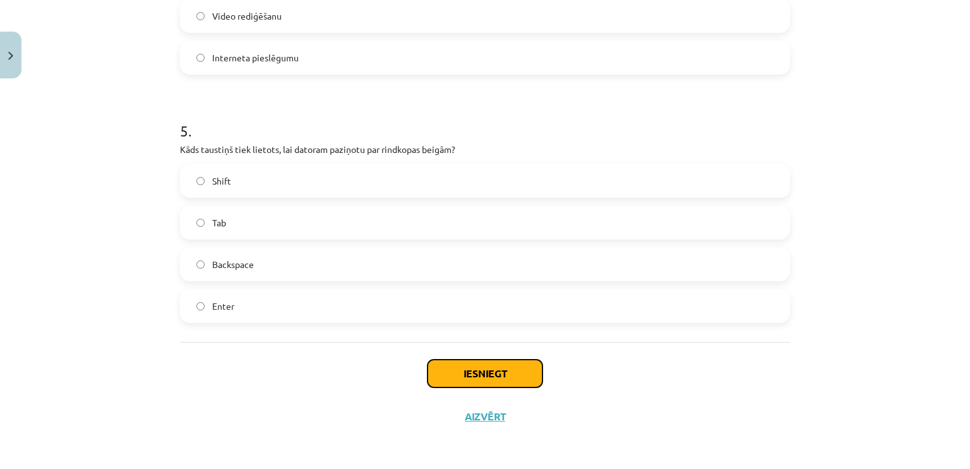
click at [481, 373] on button "Iesniegt" at bounding box center [485, 373] width 115 height 28
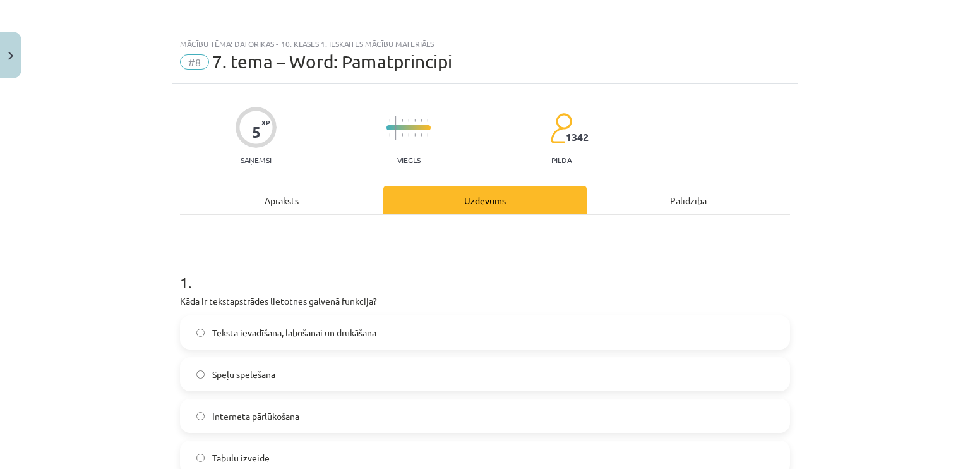
scroll to position [253, 0]
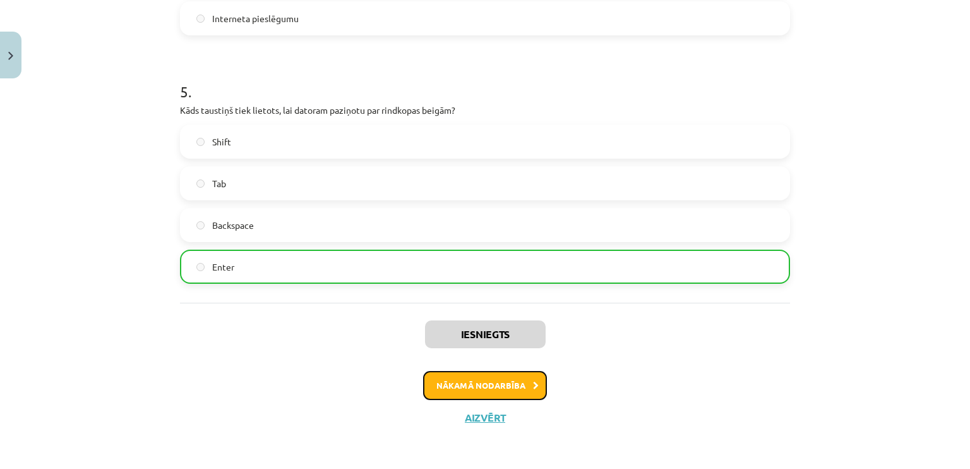
click at [480, 389] on button "Nākamā nodarbība" at bounding box center [485, 385] width 124 height 29
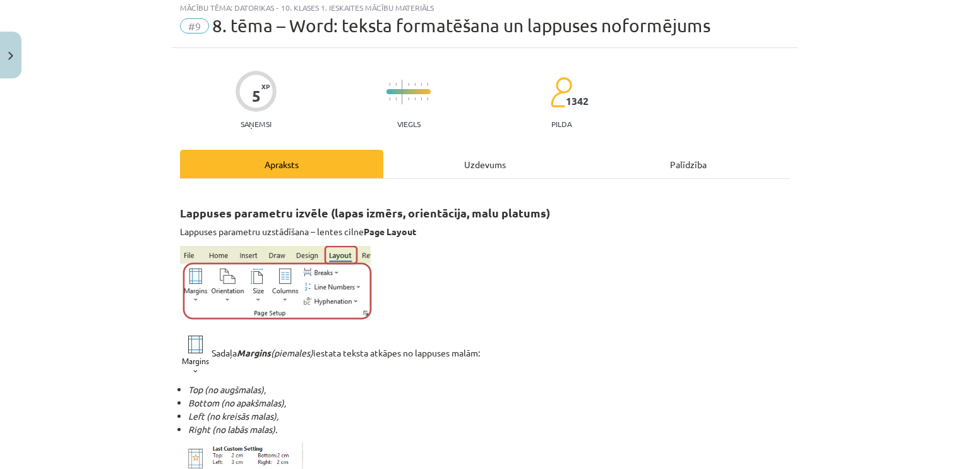
scroll to position [32, 0]
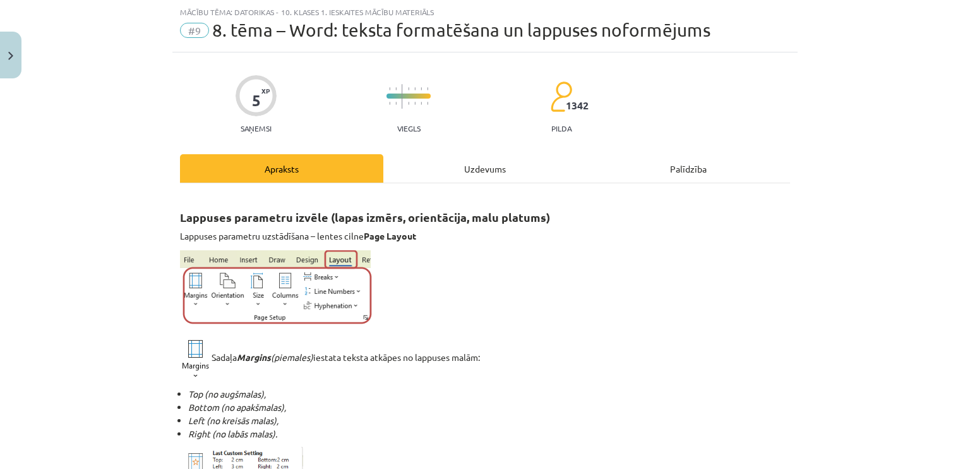
click at [499, 169] on div "Uzdevums" at bounding box center [484, 168] width 203 height 28
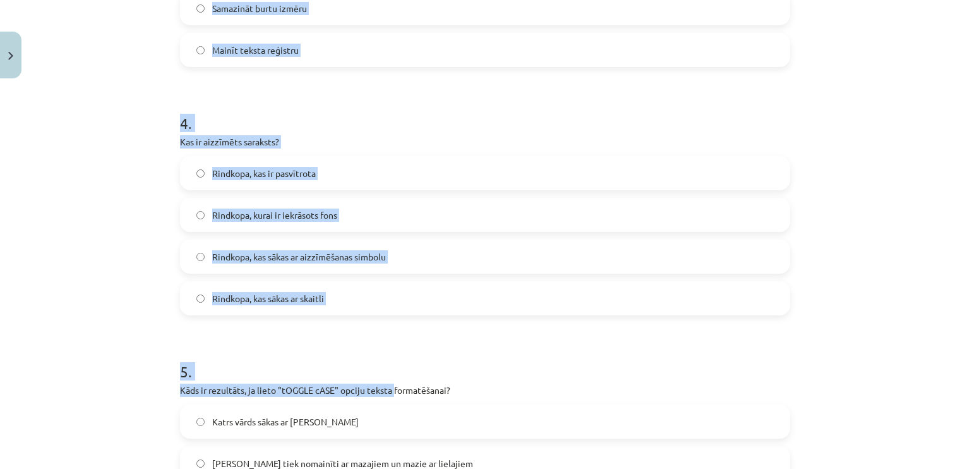
scroll to position [600, 0]
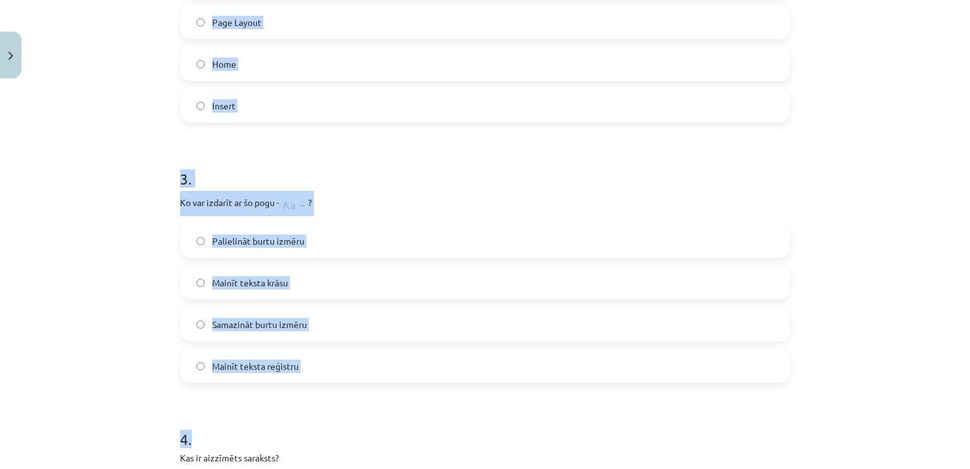
drag, startPoint x: 186, startPoint y: 268, endPoint x: 389, endPoint y: 394, distance: 238.3
click at [389, 394] on div "Mācību tēma: Datorikas - 10. klases 1. ieskaites mācību materiāls #9 8. tēma – …" at bounding box center [485, 234] width 970 height 469
click at [389, 394] on form "1 . Kas ir apakšraksts (Subscript) rakstzīmju formatēšanā? Rakstzīmes ir pasvīt…" at bounding box center [485, 265] width 610 height 1228
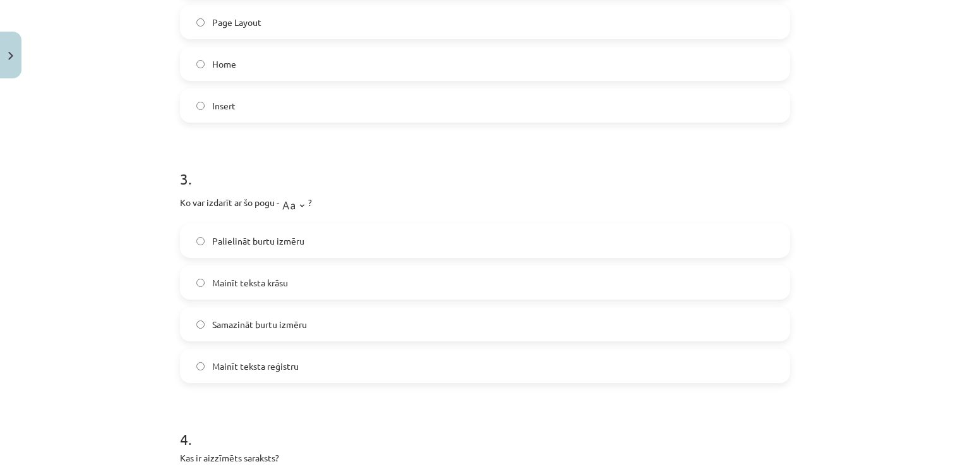
click at [292, 248] on label "Palielināt burtu izmēru" at bounding box center [485, 241] width 608 height 32
click at [265, 328] on span "Samazināt burtu izmēru" at bounding box center [259, 324] width 95 height 13
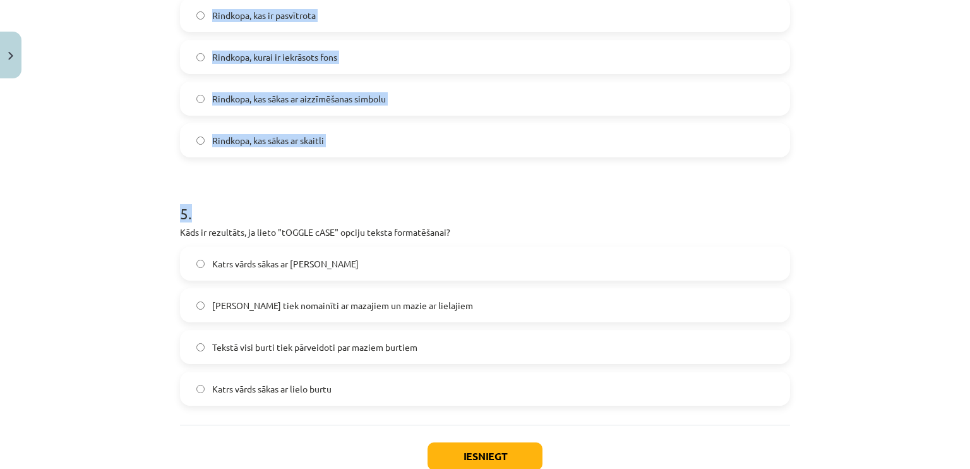
scroll to position [1157, 0]
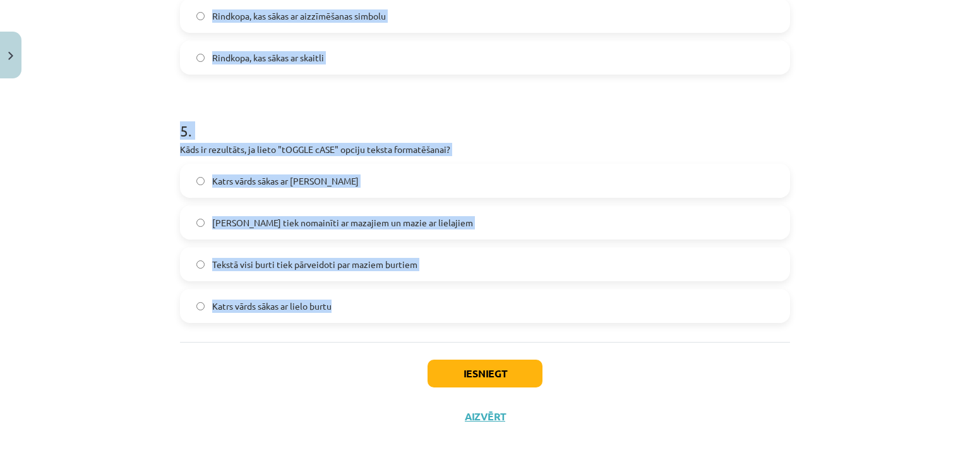
drag, startPoint x: 186, startPoint y: 80, endPoint x: 346, endPoint y: 326, distance: 293.7
click at [346, 326] on div "Mācību tēma: Datorikas - 10. klases 1. ieskaites mācību materiāls #9 8. tēma – …" at bounding box center [485, 234] width 970 height 469
copy form "1 . Kas ir apakšraksts (Subscript) rakstzīmju formatēšanā? Rakstzīmes ir pasvīt…"
click at [8, 139] on div "Mācību tēma: Datorikas - 10. klases 1. ieskaites mācību materiāls #9 8. tēma – …" at bounding box center [485, 234] width 970 height 469
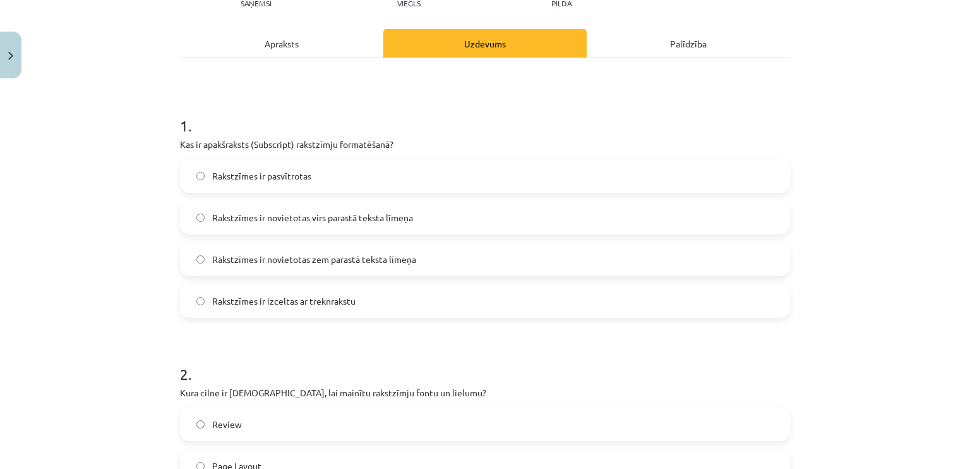
scroll to position [146, 0]
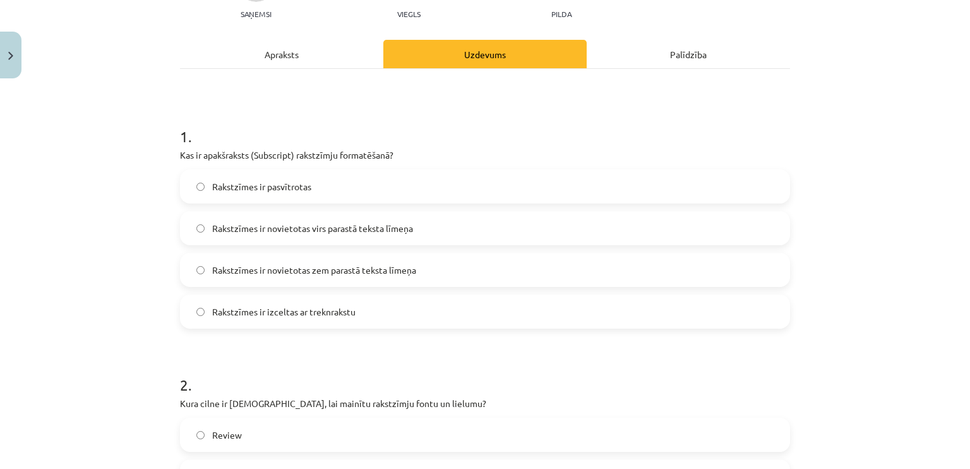
click at [308, 270] on span "Rakstzīmes ir novietotas zem parastā teksta līmeņa" at bounding box center [314, 269] width 204 height 13
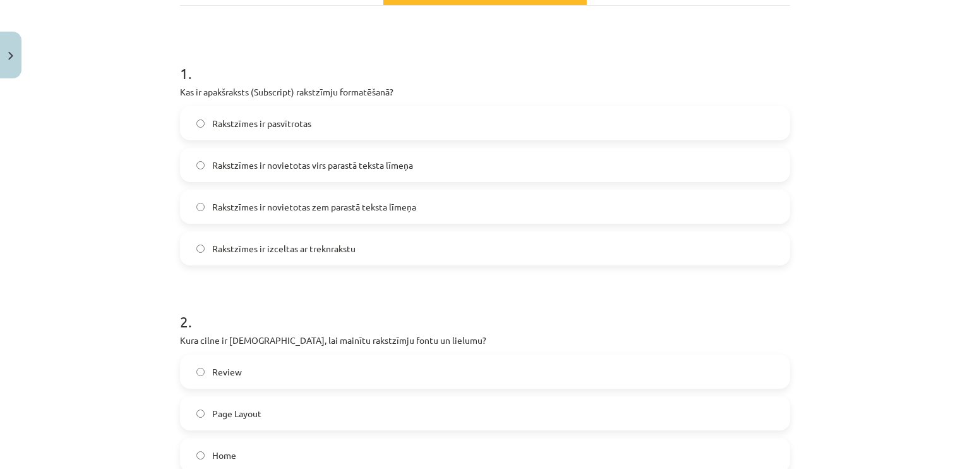
scroll to position [399, 0]
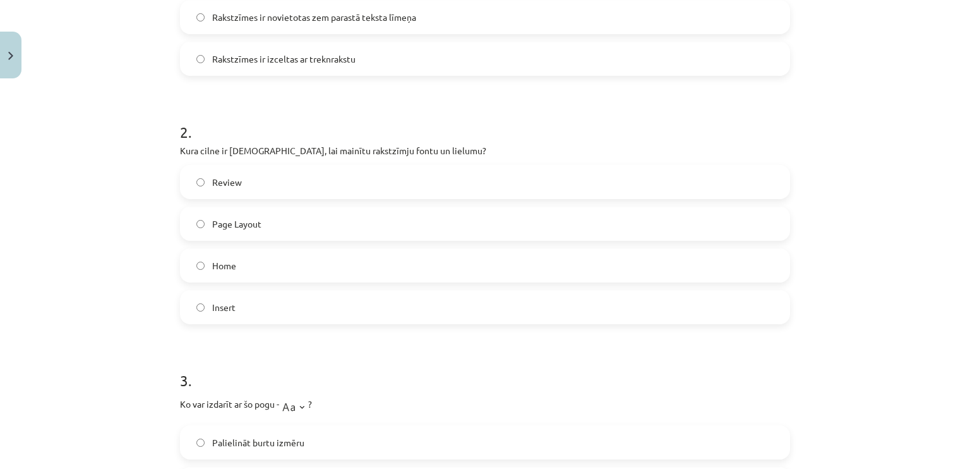
click at [272, 258] on label "Home" at bounding box center [485, 266] width 608 height 32
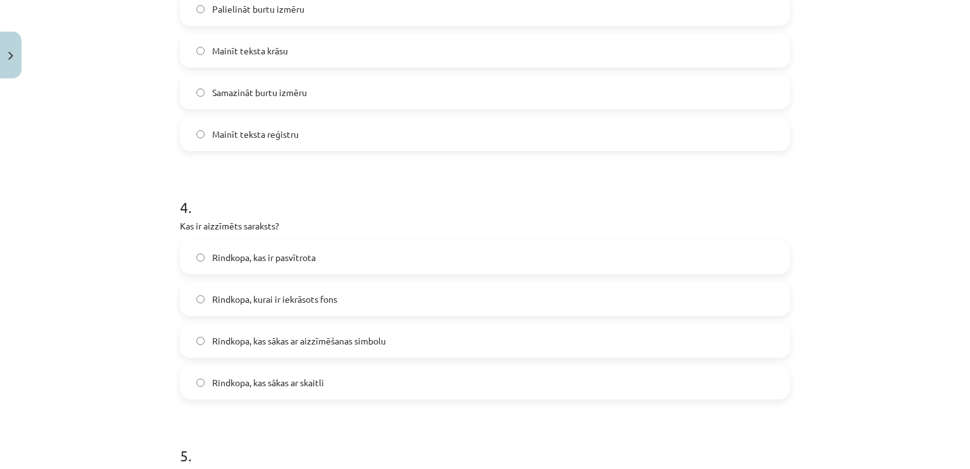
scroll to position [841, 0]
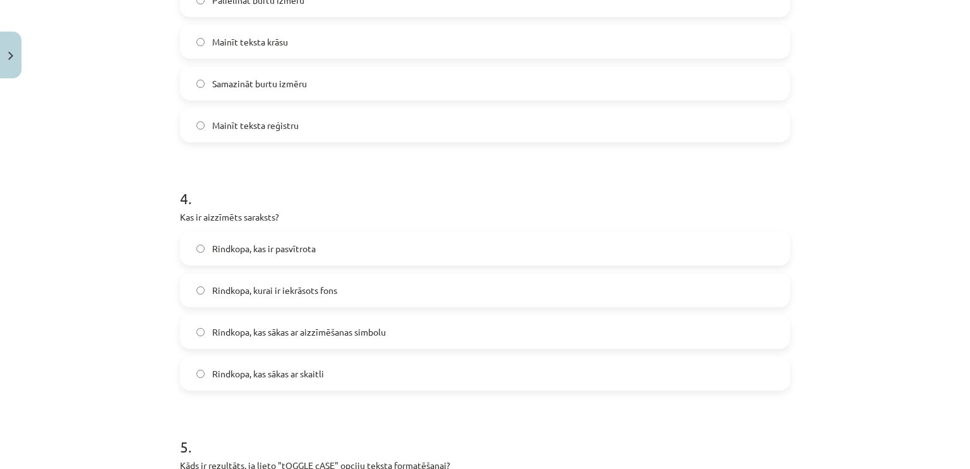
click at [340, 334] on span "Rindkopa, kas sākas ar aizzīmēšanas simbolu" at bounding box center [299, 331] width 174 height 13
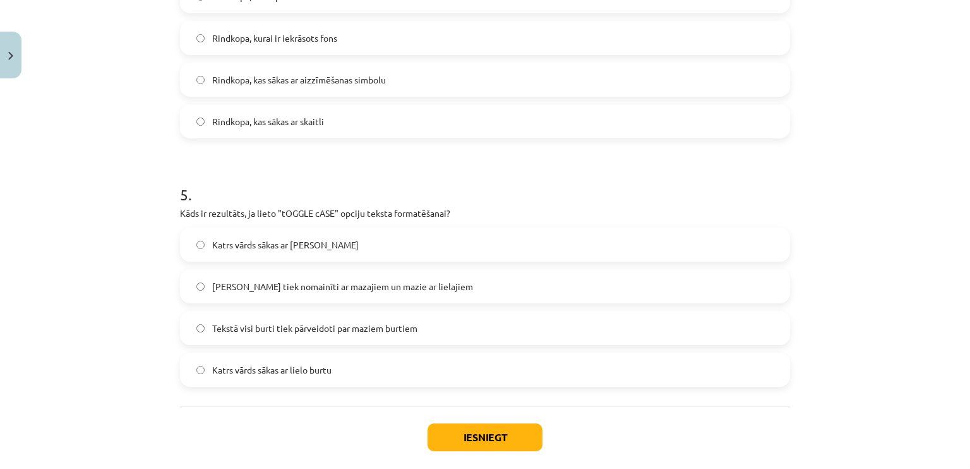
scroll to position [1093, 0]
click at [426, 290] on span "Lielie burti tiek nomainīti ar mazajiem un mazie ar lielajiem" at bounding box center [342, 285] width 261 height 13
click at [462, 426] on button "Iesniegt" at bounding box center [485, 437] width 115 height 28
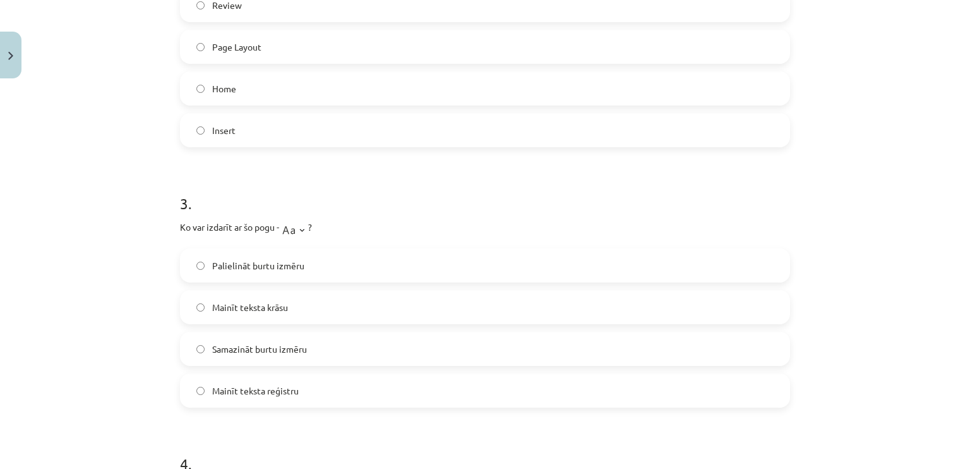
scroll to position [588, 0]
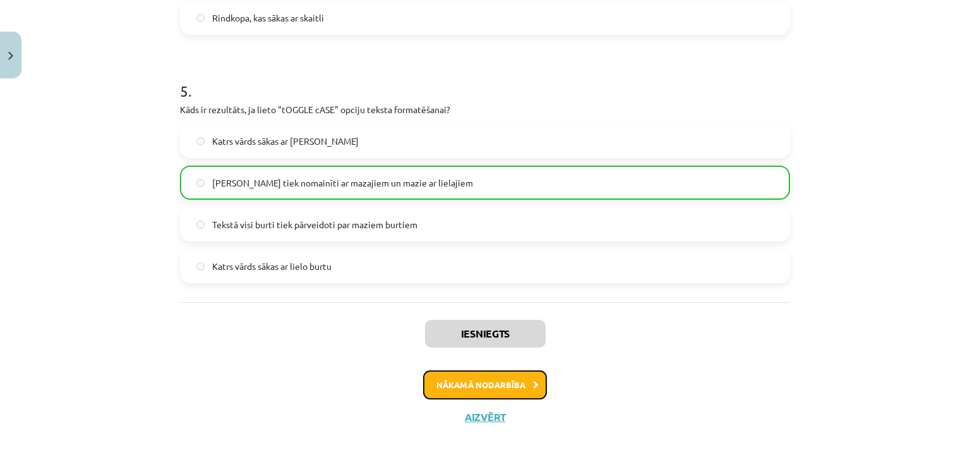
click at [517, 382] on button "Nākamā nodarbība" at bounding box center [485, 384] width 124 height 29
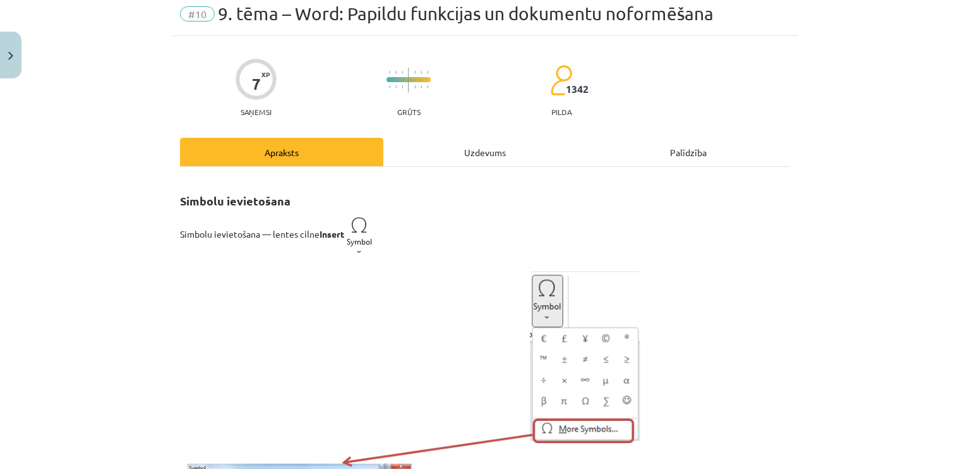
scroll to position [32, 0]
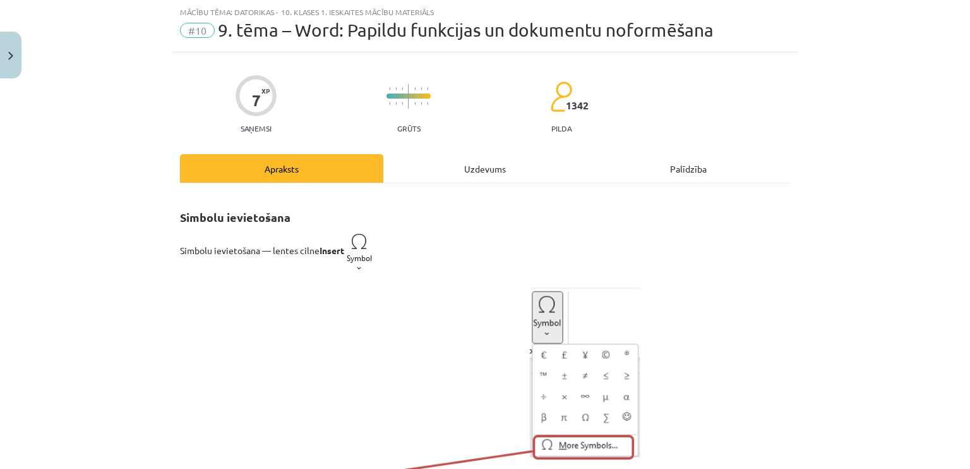
click at [479, 161] on div "Uzdevums" at bounding box center [484, 168] width 203 height 28
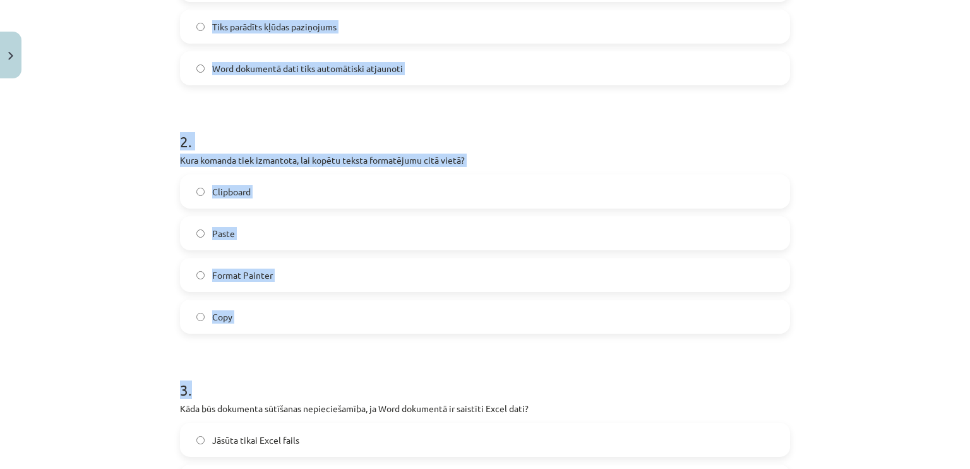
drag, startPoint x: 147, startPoint y: 229, endPoint x: 320, endPoint y: 332, distance: 201.2
click at [320, 332] on div "Mācību tēma: Datorikas - 10. klases 1. ieskaites mācību materiāls #10 9. tēma –…" at bounding box center [485, 234] width 970 height 469
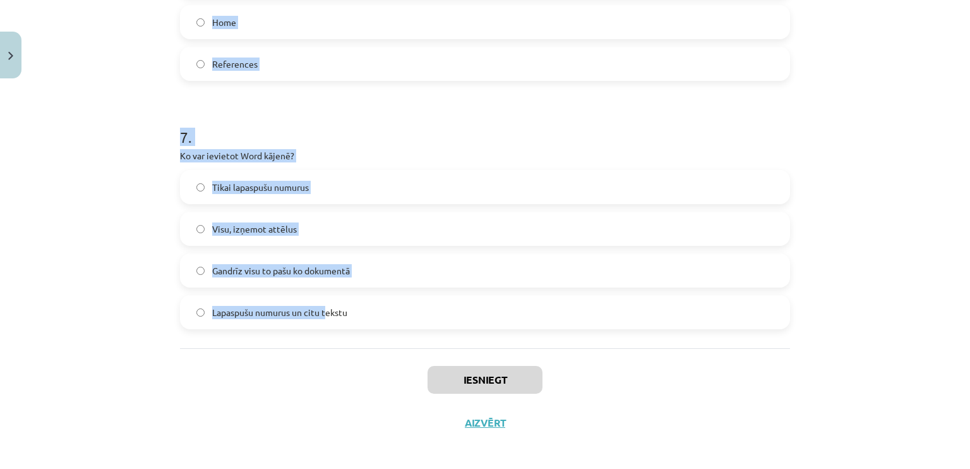
scroll to position [1558, 0]
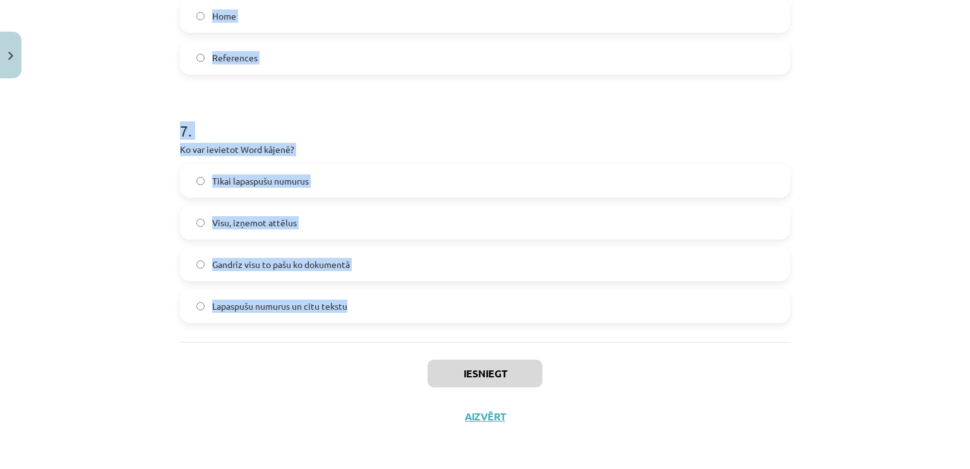
drag, startPoint x: 320, startPoint y: 332, endPoint x: 351, endPoint y: 330, distance: 31.6
drag, startPoint x: 172, startPoint y: 280, endPoint x: 364, endPoint y: 320, distance: 195.4
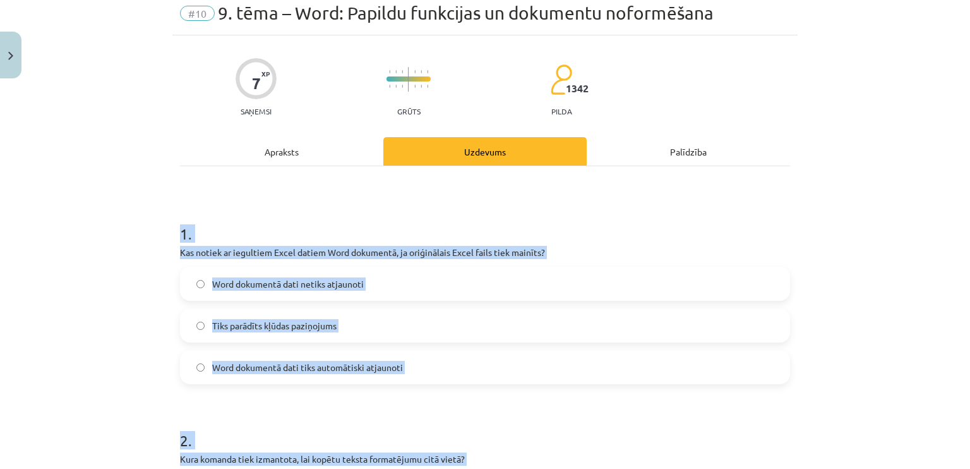
scroll to position [42, 0]
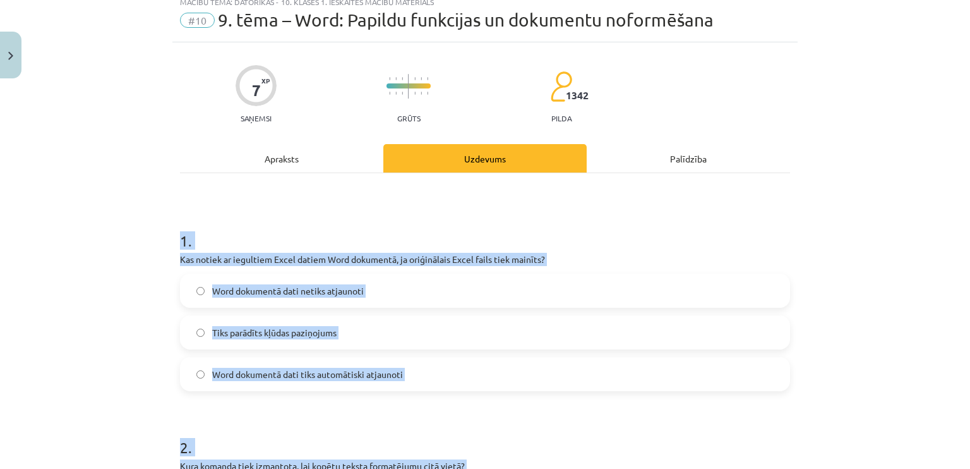
click at [98, 258] on div "Mācību tēma: Datorikas - 10. klases 1. ieskaites mācību materiāls #10 9. tēma –…" at bounding box center [485, 234] width 970 height 469
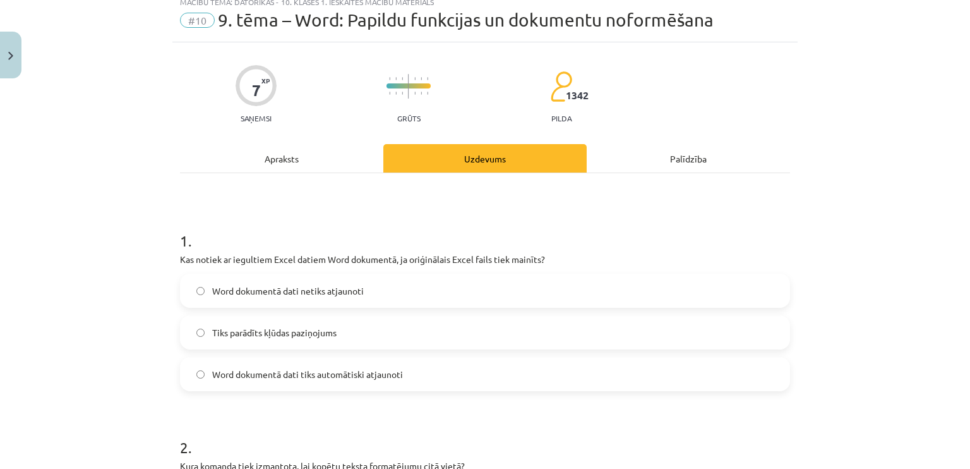
click at [399, 280] on label "Word dokumentā dati netiks atjaunoti" at bounding box center [485, 291] width 608 height 32
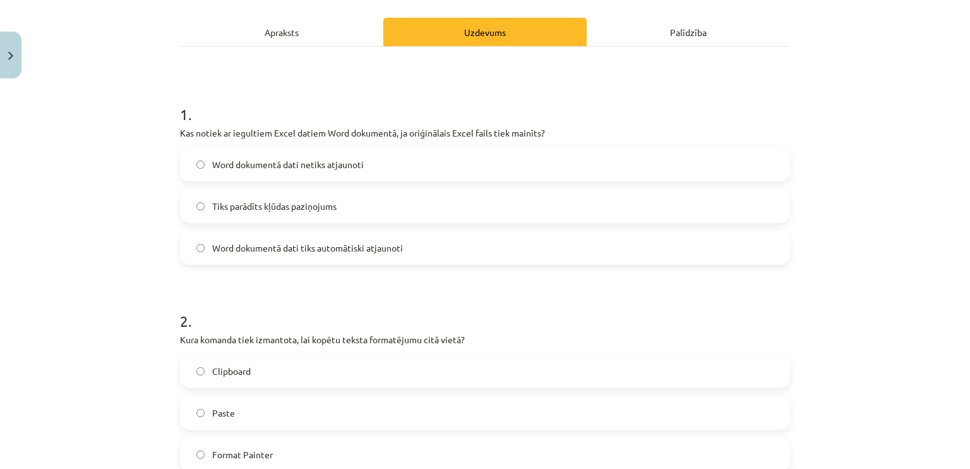
scroll to position [294, 0]
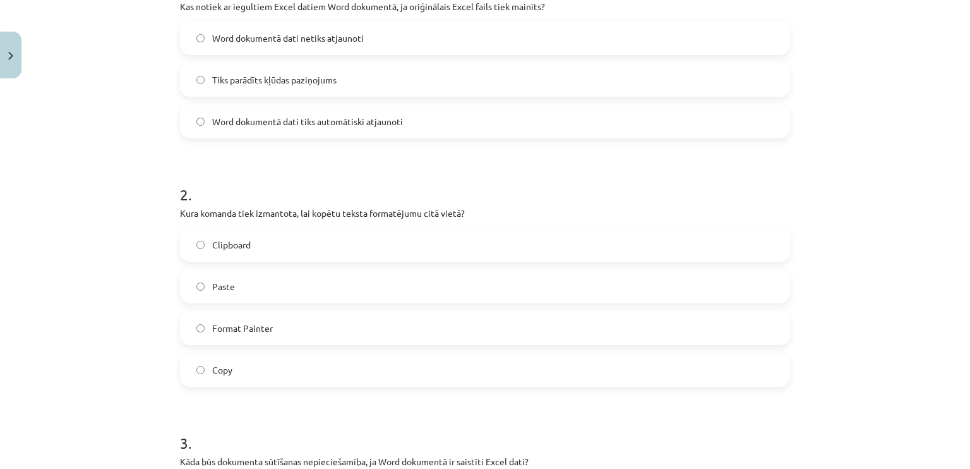
click at [227, 317] on label "Format Painter" at bounding box center [485, 328] width 608 height 32
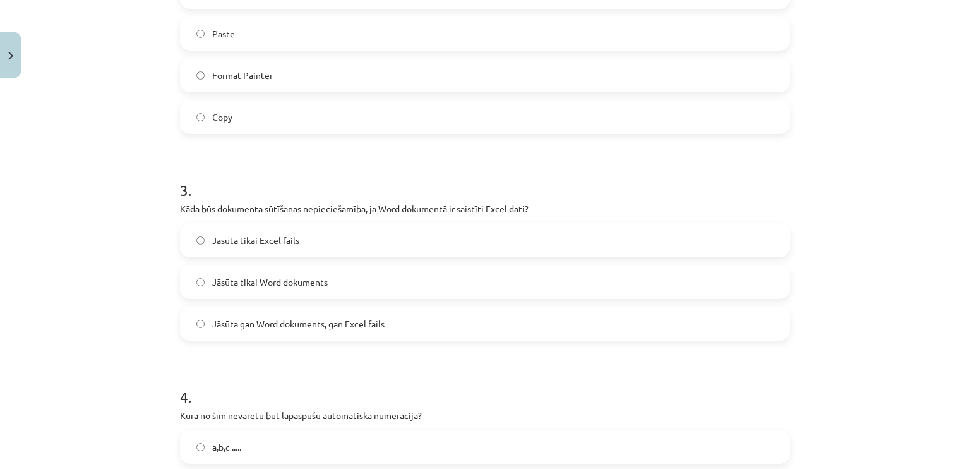
scroll to position [673, 0]
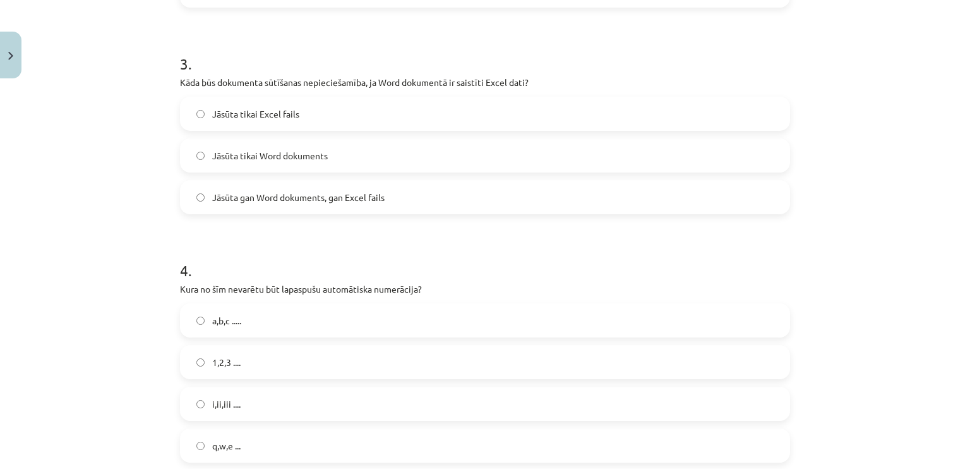
click at [297, 202] on span "Jāsūta gan Word dokuments, gan Excel fails" at bounding box center [298, 197] width 172 height 13
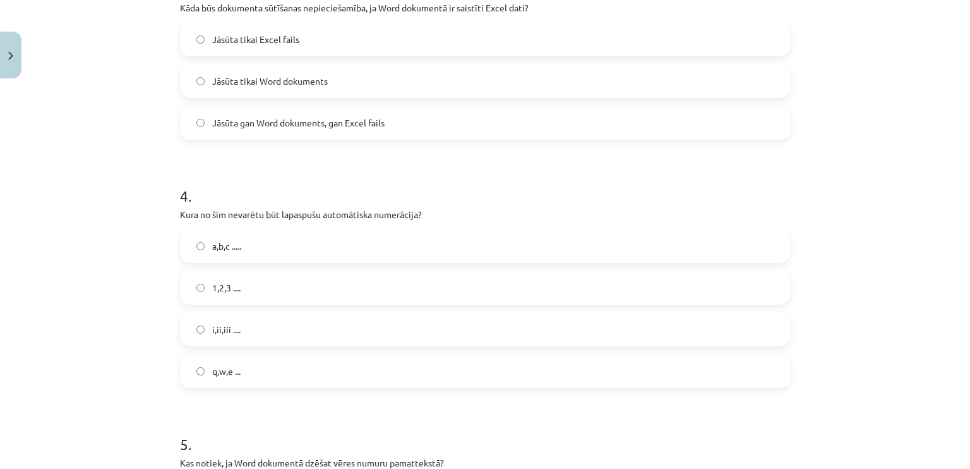
scroll to position [863, 0]
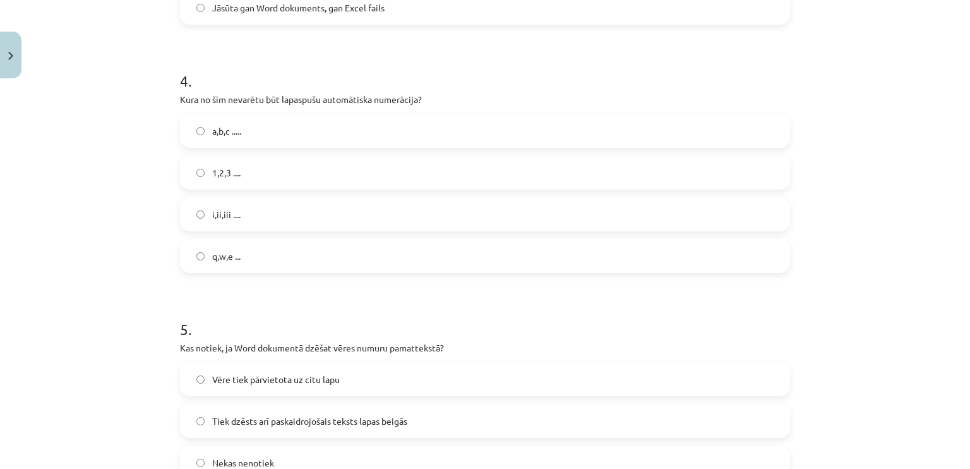
click at [245, 244] on label "q,w,e ..." at bounding box center [485, 256] width 608 height 32
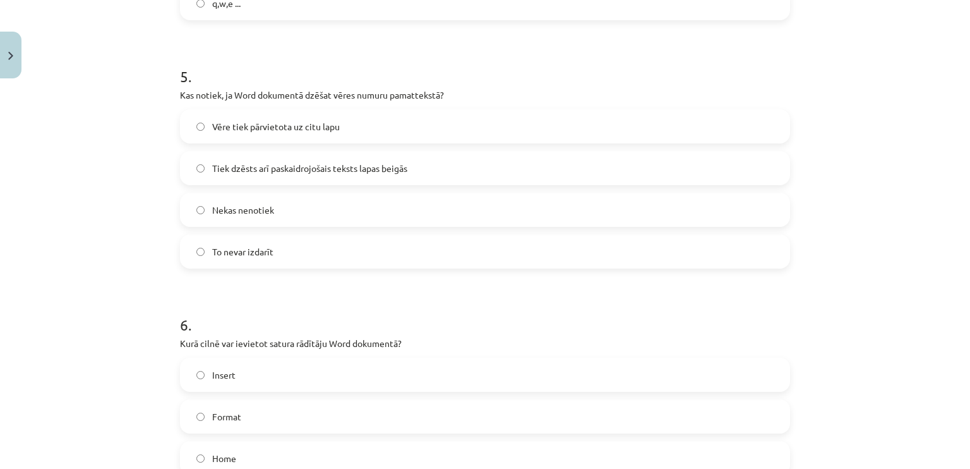
click at [296, 155] on label "Tiek dzēsts arī paskaidrojošais teksts lapas beigās" at bounding box center [485, 168] width 608 height 32
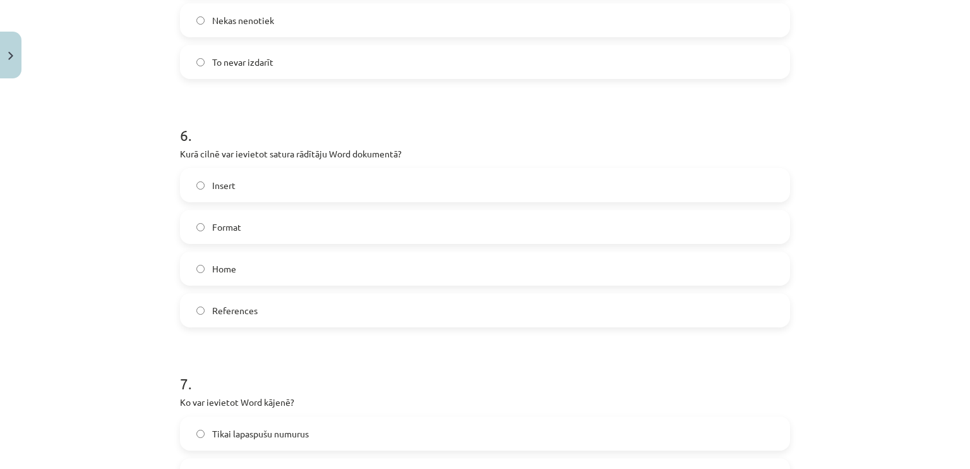
click at [217, 315] on span "References" at bounding box center [234, 310] width 45 height 13
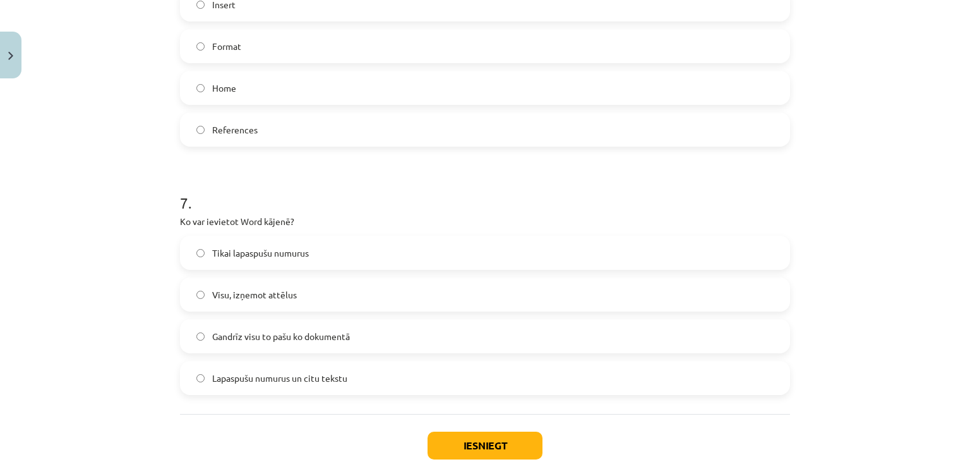
scroll to position [1495, 0]
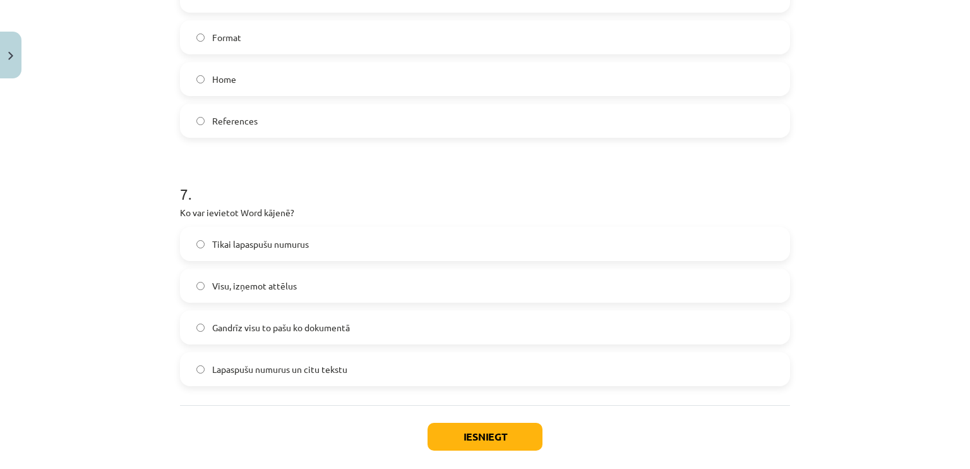
click at [228, 332] on span "Gandrīz visu to pašu ko dokumentā" at bounding box center [281, 327] width 138 height 13
click at [523, 439] on button "Iesniegt" at bounding box center [485, 437] width 115 height 28
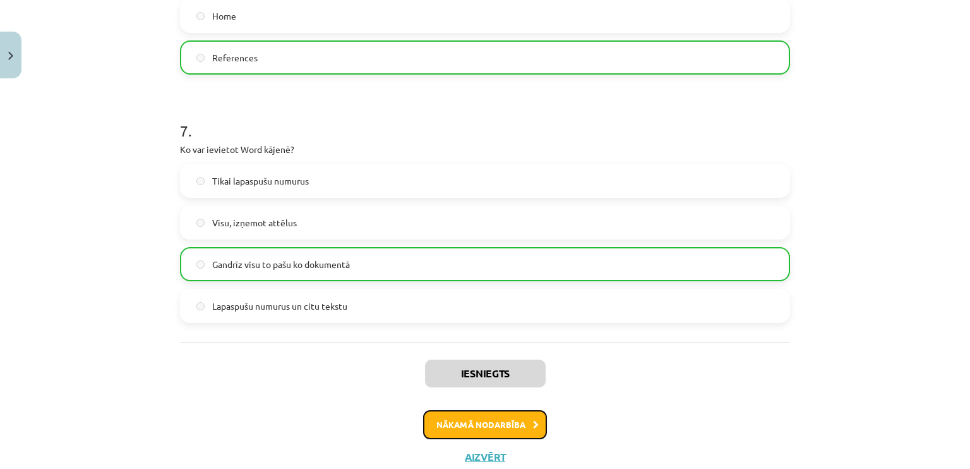
click at [498, 429] on button "Nākamā nodarbība" at bounding box center [485, 424] width 124 height 29
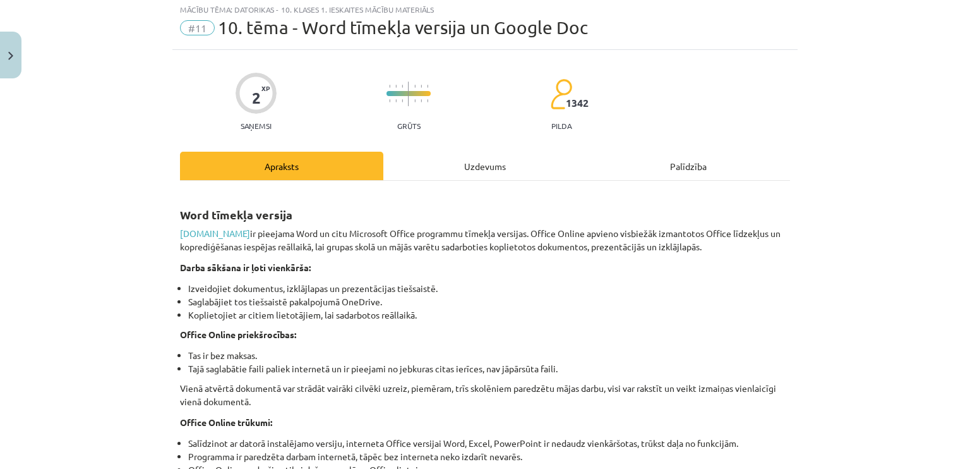
scroll to position [32, 0]
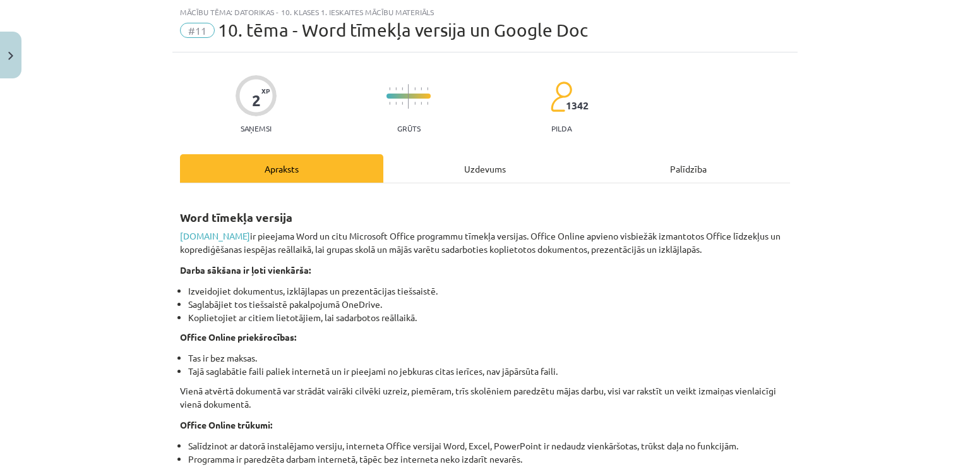
click at [428, 161] on div "Uzdevums" at bounding box center [484, 168] width 203 height 28
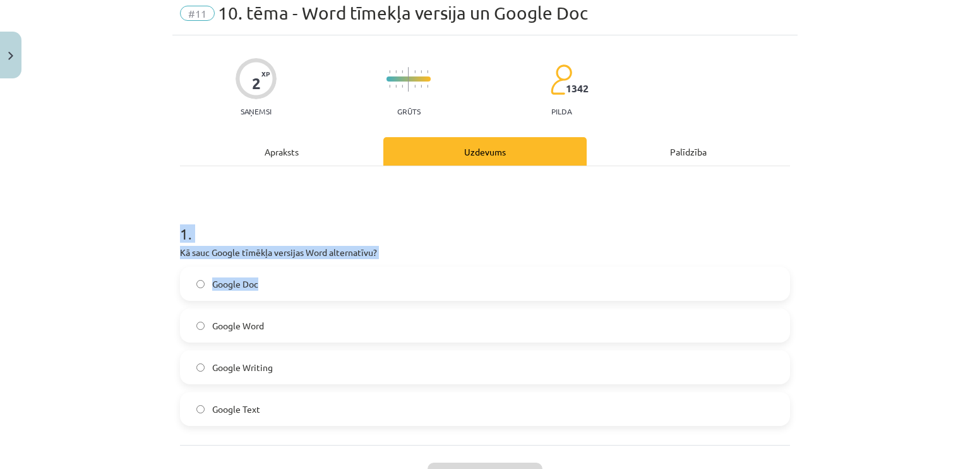
scroll to position [152, 0]
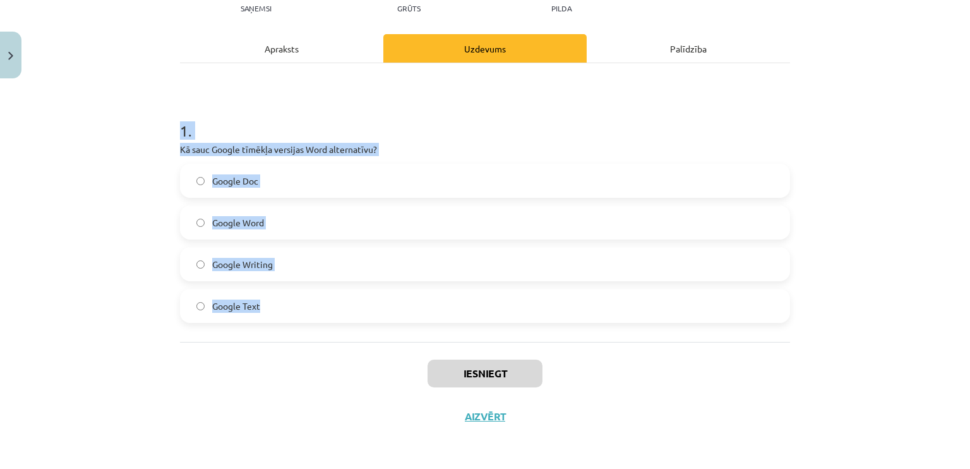
drag, startPoint x: 162, startPoint y: 231, endPoint x: 284, endPoint y: 306, distance: 142.9
click at [284, 306] on div "Mācību tēma: Datorikas - 10. klases 1. ieskaites mācību materiāls #11 10. tēma …" at bounding box center [485, 234] width 970 height 469
click at [86, 282] on div "Mācību tēma: Datorikas - 10. klases 1. ieskaites mācību materiāls #11 10. tēma …" at bounding box center [485, 234] width 970 height 469
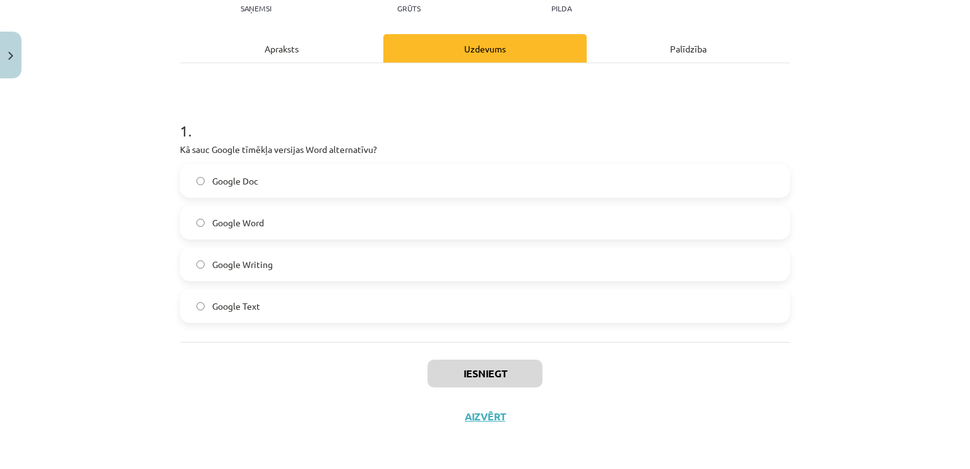
click at [237, 176] on span "Google Doc" at bounding box center [235, 180] width 46 height 13
click at [473, 376] on button "Iesniegt" at bounding box center [485, 373] width 115 height 28
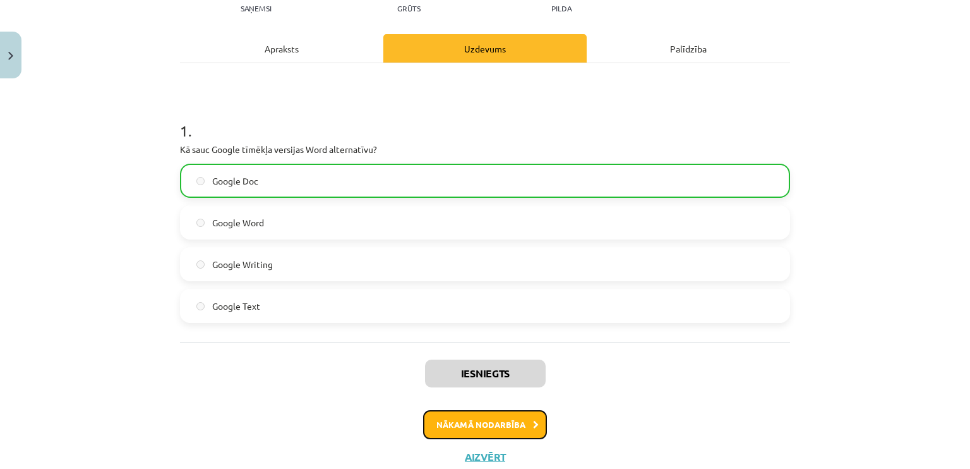
click at [494, 414] on button "Nākamā nodarbība" at bounding box center [485, 424] width 124 height 29
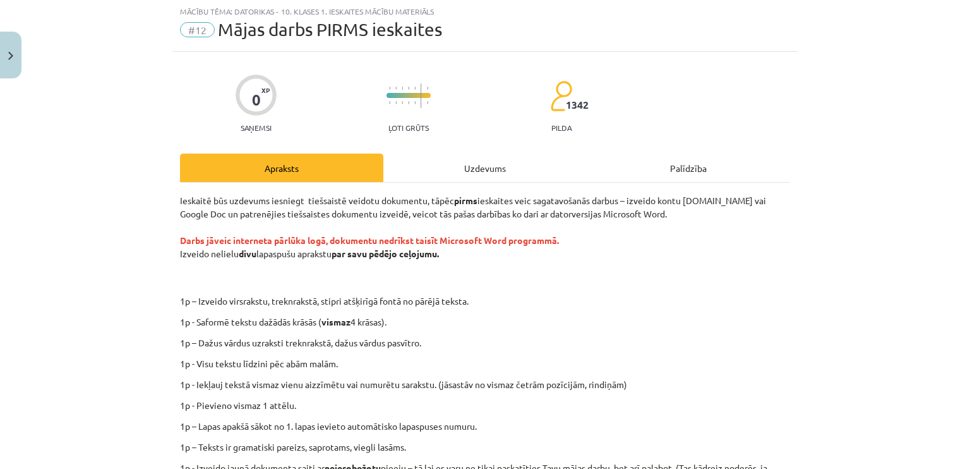
scroll to position [32, 0]
click at [433, 157] on div "Uzdevums" at bounding box center [484, 168] width 203 height 28
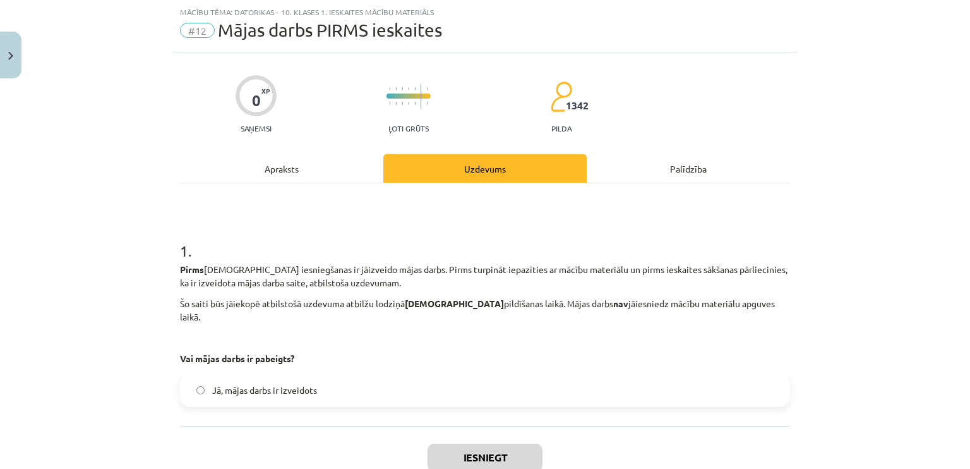
click at [311, 374] on label "Jā, mājas darbs ir izveidots" at bounding box center [485, 390] width 608 height 32
click at [463, 443] on button "Iesniegt" at bounding box center [485, 457] width 115 height 28
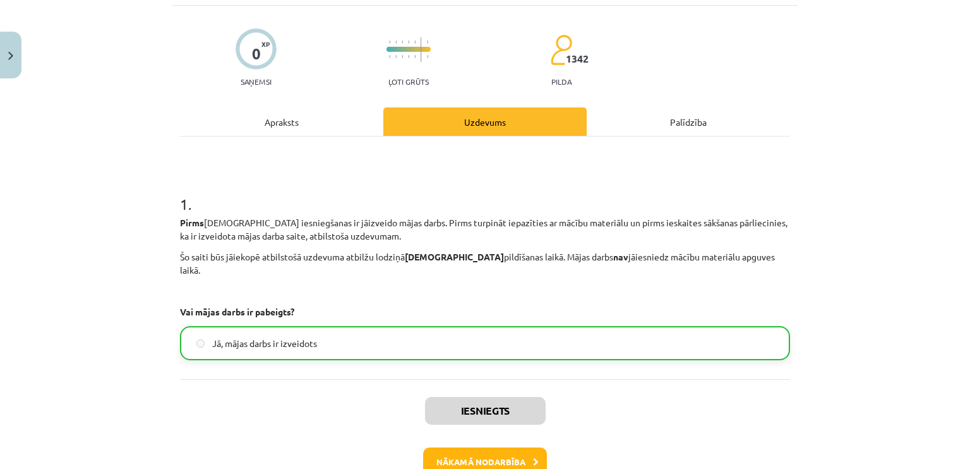
scroll to position [142, 0]
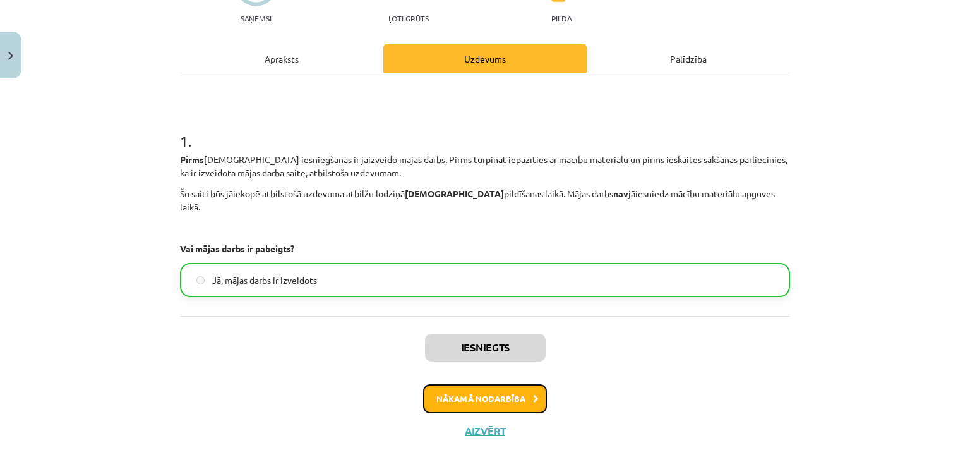
click at [499, 396] on button "Nākamā nodarbība" at bounding box center [485, 398] width 124 height 29
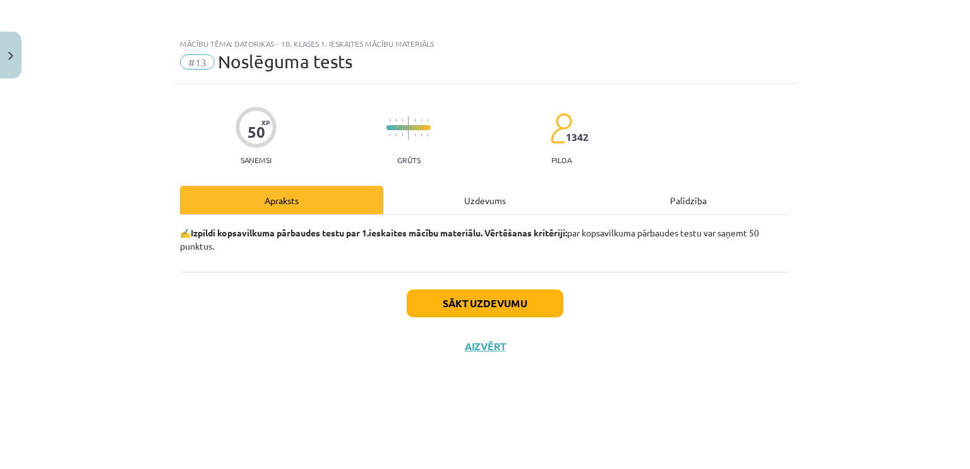
scroll to position [0, 0]
click at [488, 295] on button "Sākt uzdevumu" at bounding box center [485, 303] width 157 height 28
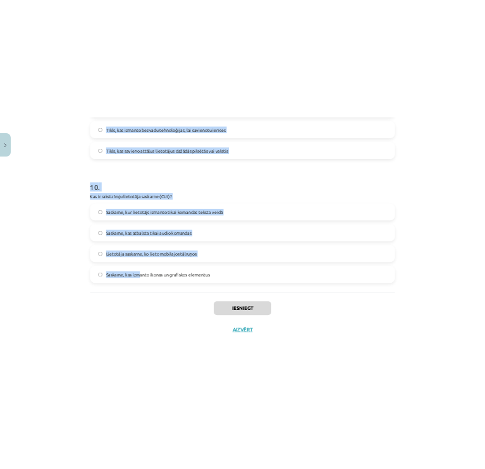
scroll to position [2362, 0]
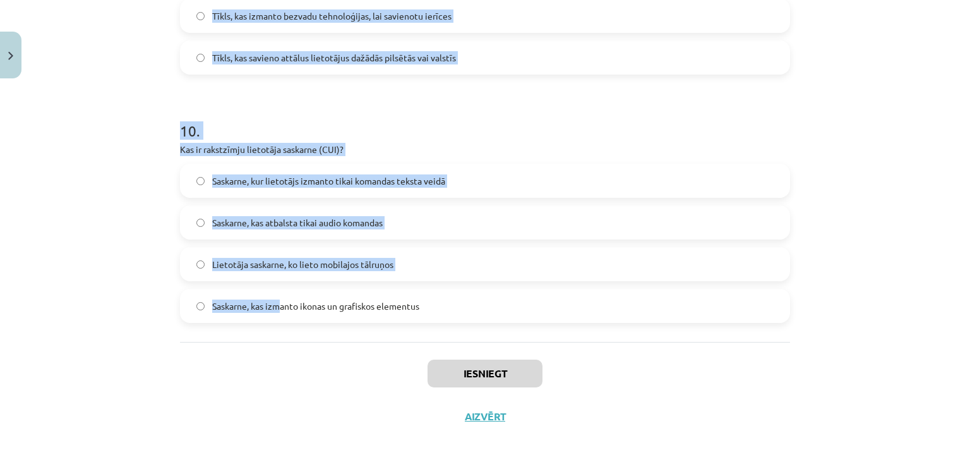
drag, startPoint x: 164, startPoint y: 273, endPoint x: 505, endPoint y: 311, distance: 343.3
click at [505, 311] on div "Mācību tēma: Datorikas - 10. klases 1. ieskaites mācību materiāls #13 Noslēguma…" at bounding box center [485, 234] width 970 height 469
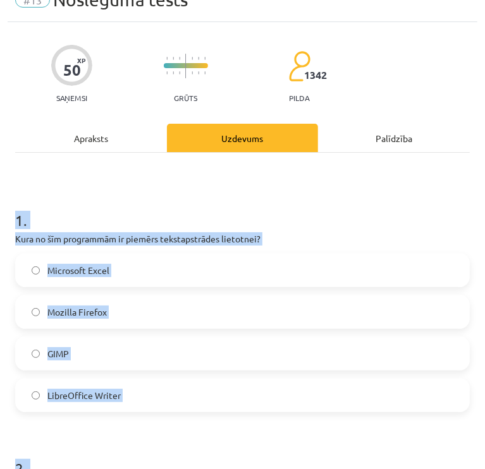
scroll to position [0, 0]
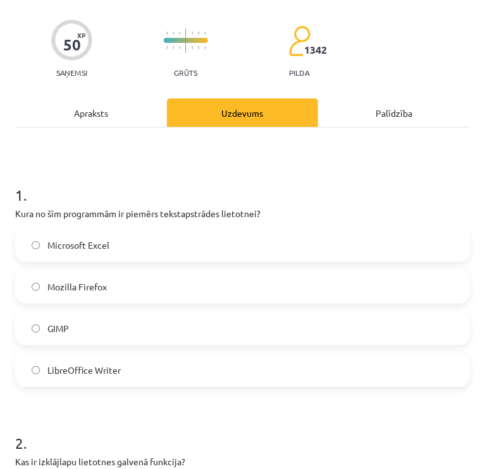
click at [112, 371] on span "LibreOffice Writer" at bounding box center [83, 370] width 73 height 13
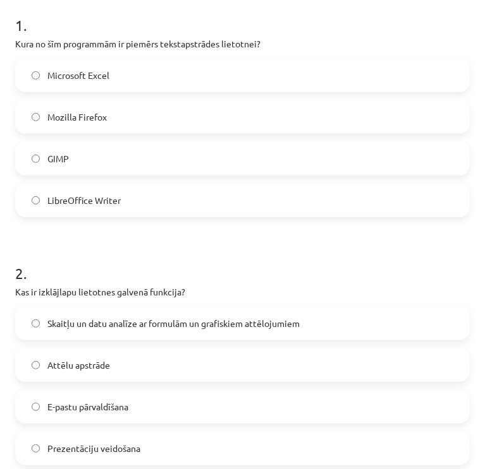
scroll to position [253, 0]
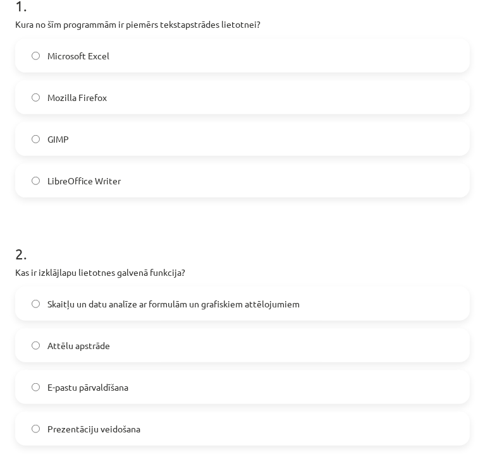
click at [105, 318] on label "Skaitļu un datu analīze ar formulām un grafiskiem attēlojumiem" at bounding box center [242, 304] width 452 height 32
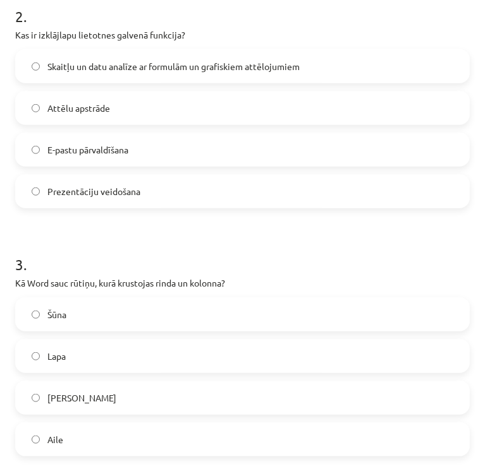
scroll to position [505, 0]
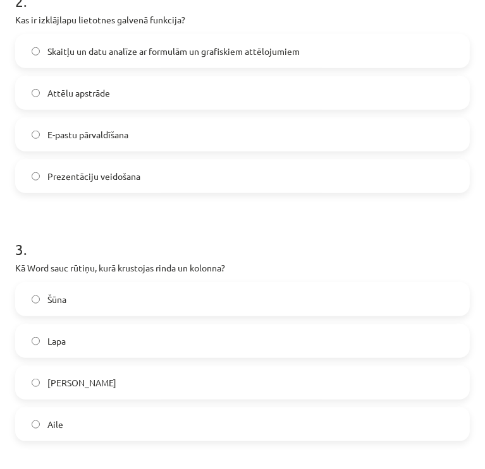
click at [99, 305] on label "Šūna" at bounding box center [242, 300] width 452 height 32
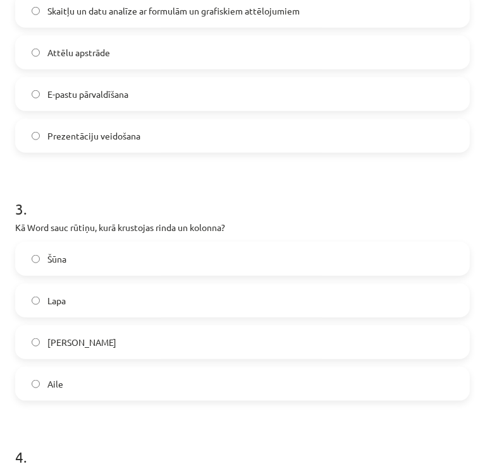
scroll to position [569, 0]
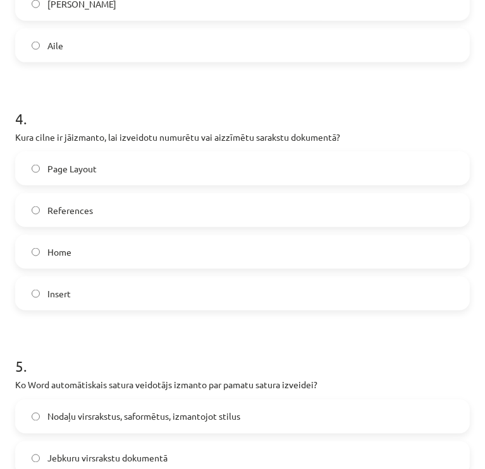
click at [123, 258] on label "Home" at bounding box center [242, 252] width 452 height 32
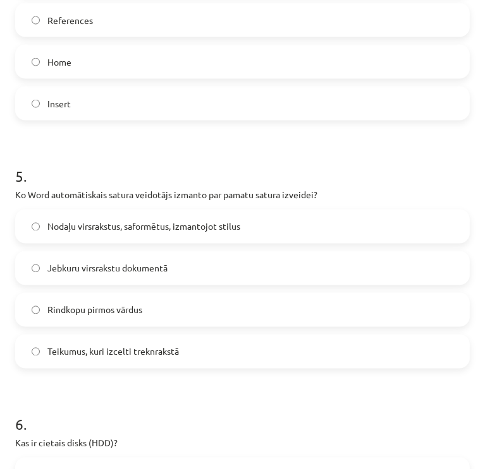
scroll to position [1137, 0]
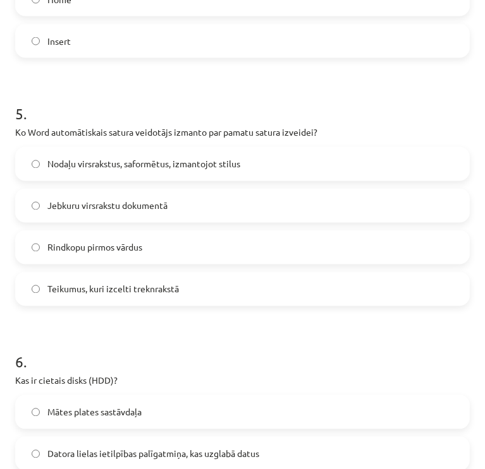
click at [100, 169] on span "Nodaļu virsrakstus, saformētus, izmantojot stilus" at bounding box center [143, 164] width 193 height 13
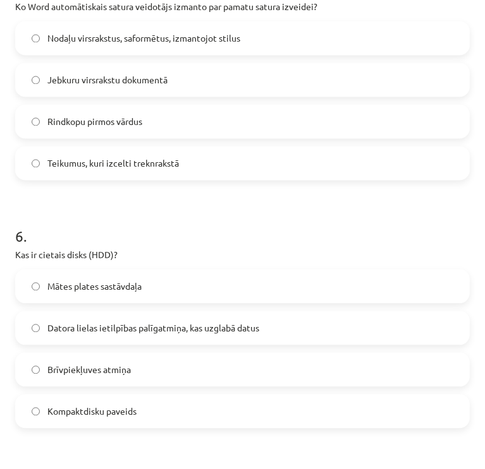
scroll to position [1327, 0]
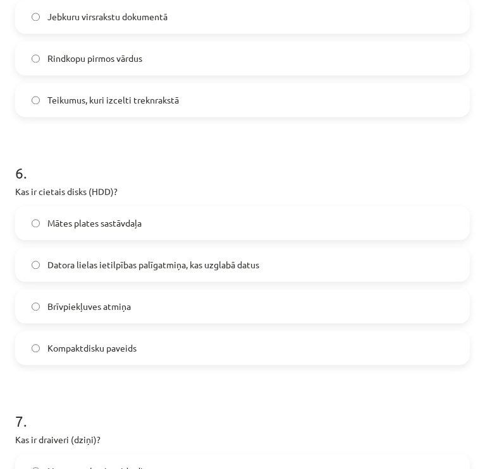
click at [94, 256] on label "Datora lielas ietilpības palīgatmiņa, kas uzglabā datus" at bounding box center [242, 265] width 452 height 32
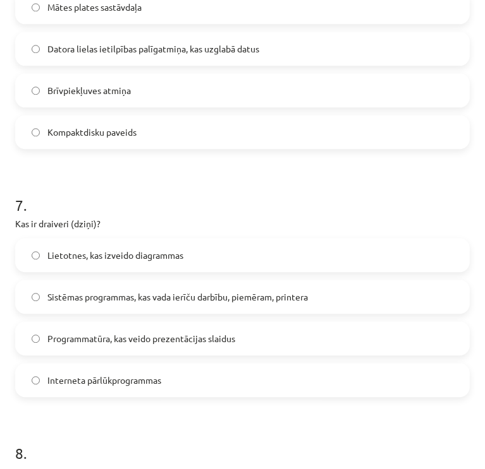
scroll to position [1579, 0]
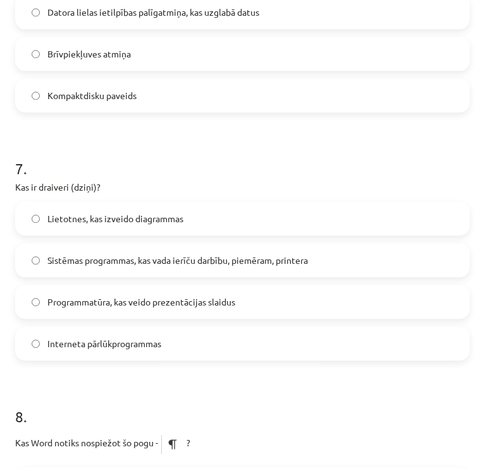
click at [91, 260] on span "Sistēmas programmas, kas vada ierīču darbību, piemēram, printera" at bounding box center [177, 260] width 260 height 13
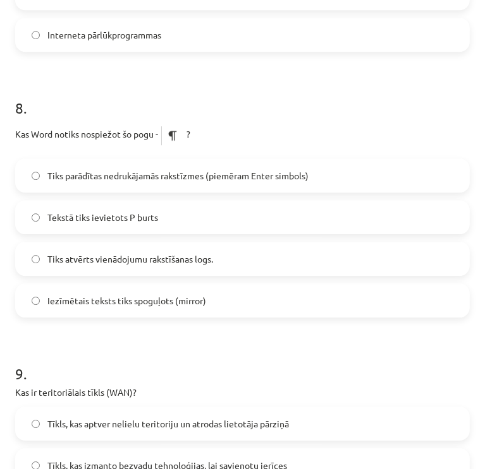
scroll to position [1895, 0]
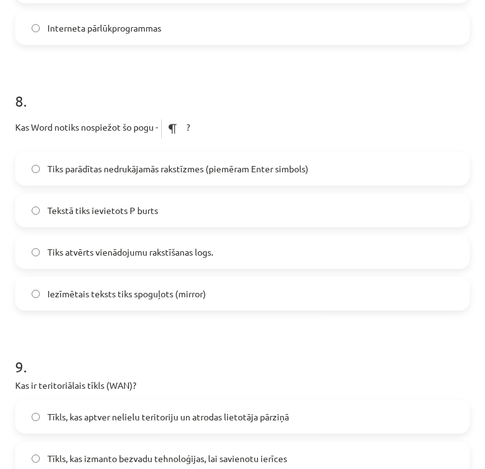
click at [102, 167] on span "Tiks parādītas nedrukājamās rakstīzmes (piemēram Enter simbols)" at bounding box center [177, 168] width 261 height 13
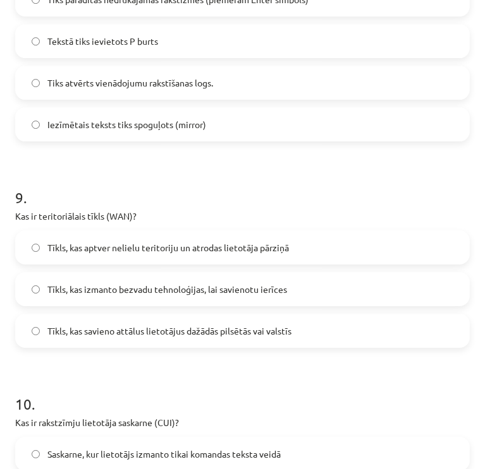
scroll to position [2148, 0]
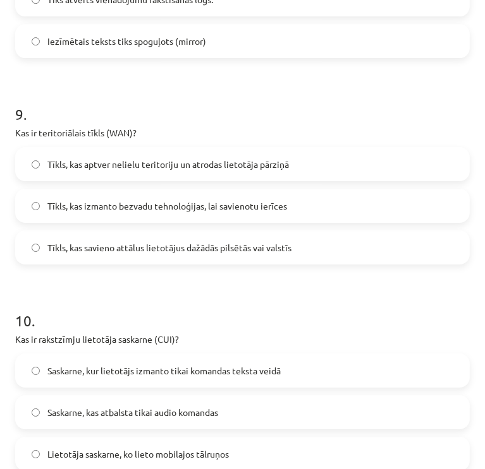
click at [108, 247] on span "Tīkls, kas savieno attālus lietotājus dažādās pilsētās vai valstīs" at bounding box center [169, 247] width 244 height 13
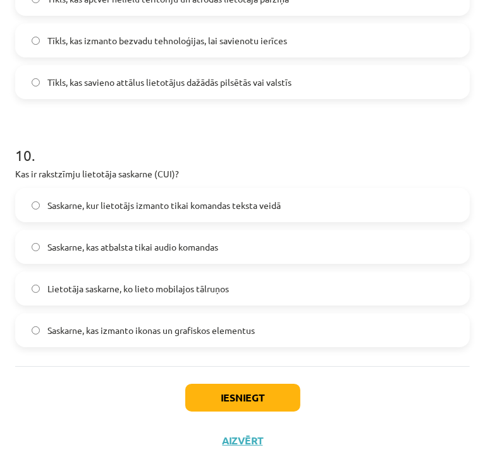
click at [154, 200] on span "Saskarne, kur lietotājs izmanto tikai komandas teksta veidā" at bounding box center [163, 205] width 233 height 13
click at [248, 396] on button "Iesniegt" at bounding box center [242, 398] width 115 height 28
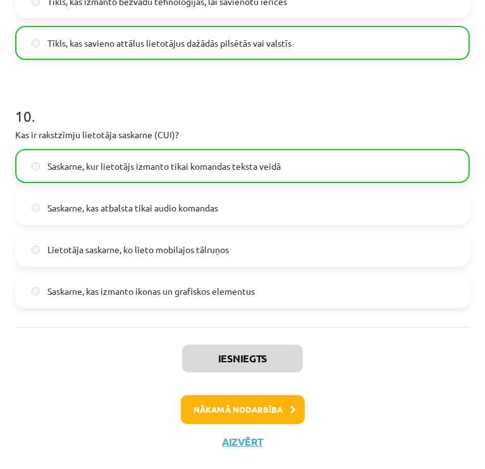
scroll to position [2353, 0]
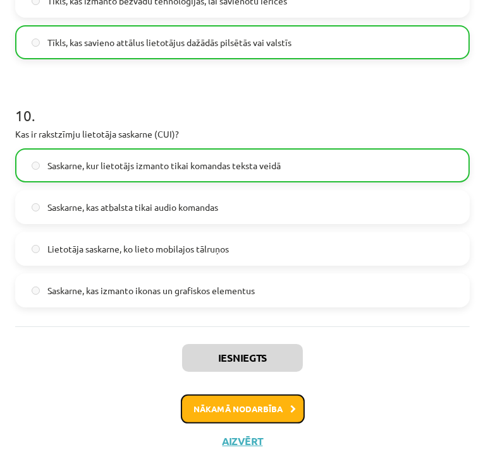
click at [245, 415] on button "Nākamā nodarbība" at bounding box center [243, 409] width 124 height 29
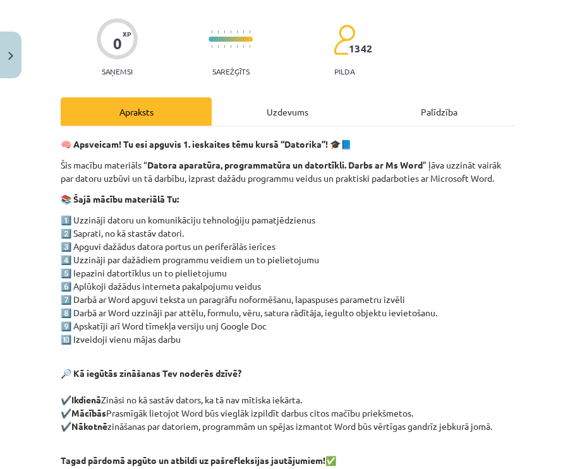
scroll to position [232, 0]
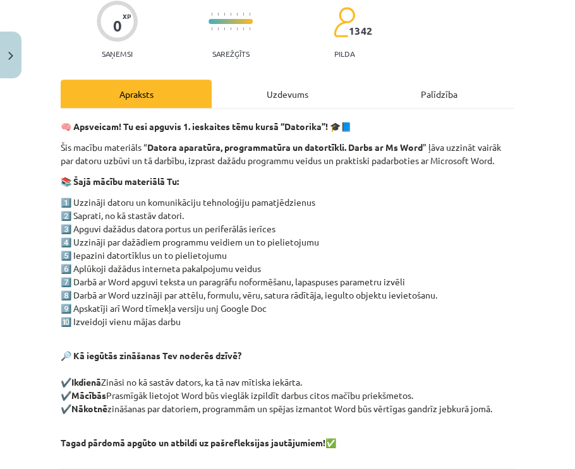
click at [225, 102] on div "Uzdevums" at bounding box center [287, 94] width 151 height 28
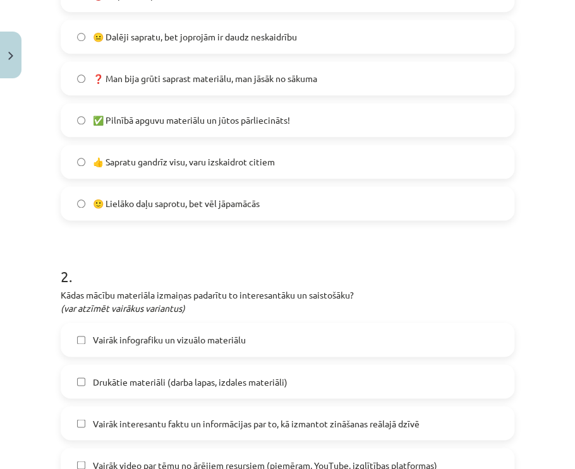
scroll to position [315, 0]
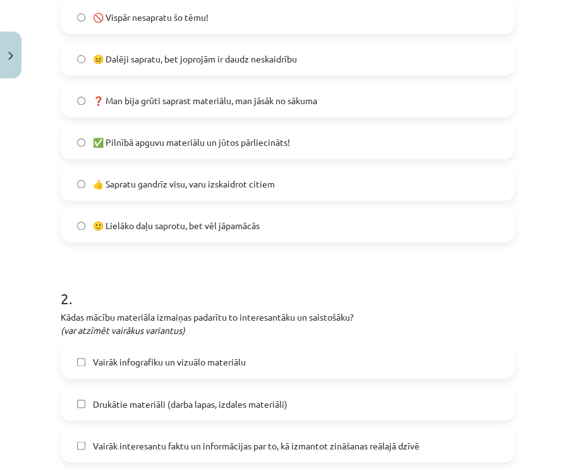
click at [250, 219] on span "🙂 Lielāko daļu saprotu, bet vēl jāpamācās" at bounding box center [176, 225] width 167 height 13
click at [217, 188] on span "👍 Sapratu gandrīz visu, varu izskaidrot citiem" at bounding box center [184, 184] width 182 height 13
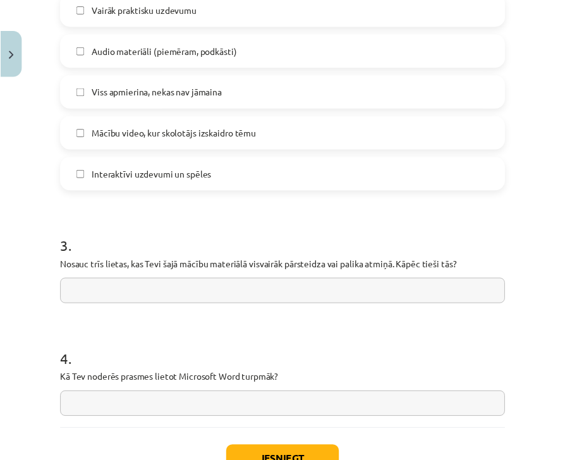
scroll to position [1010, 0]
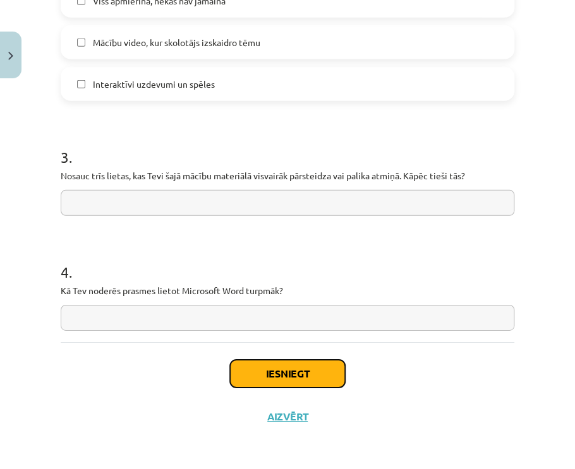
click at [290, 380] on button "Iesniegt" at bounding box center [287, 374] width 115 height 28
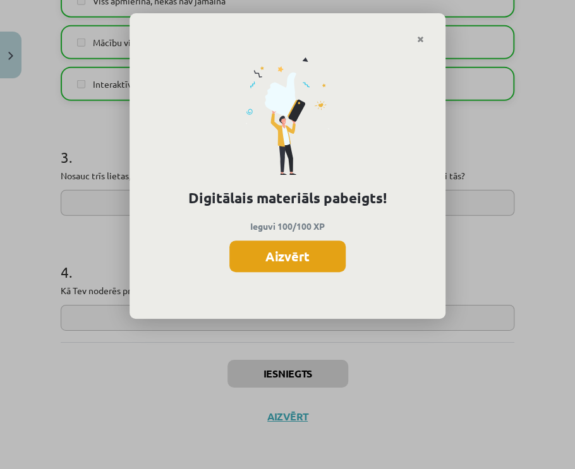
click at [262, 250] on button "Aizvērt" at bounding box center [287, 257] width 116 height 32
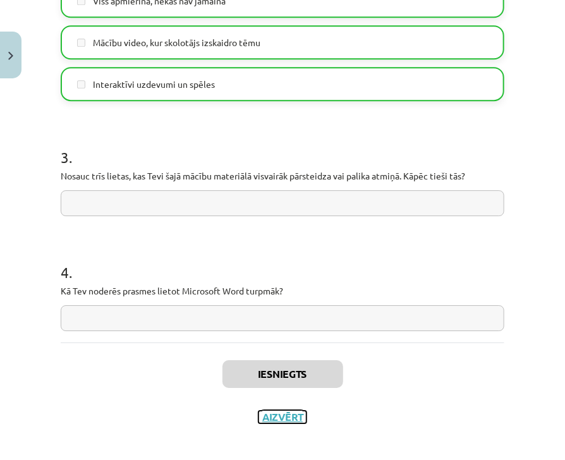
click at [289, 411] on button "Aizvērt" at bounding box center [282, 417] width 48 height 13
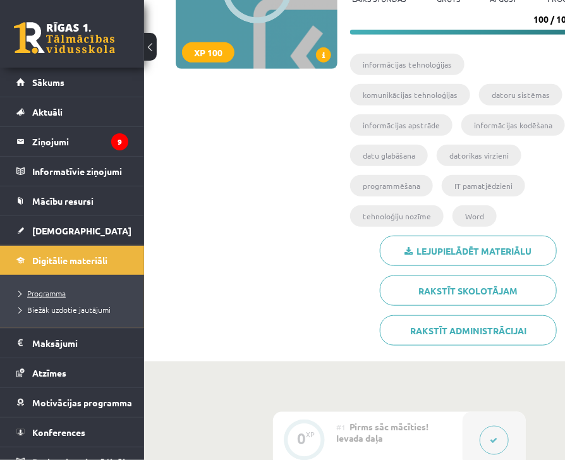
click at [28, 292] on span "Programma" at bounding box center [42, 293] width 47 height 10
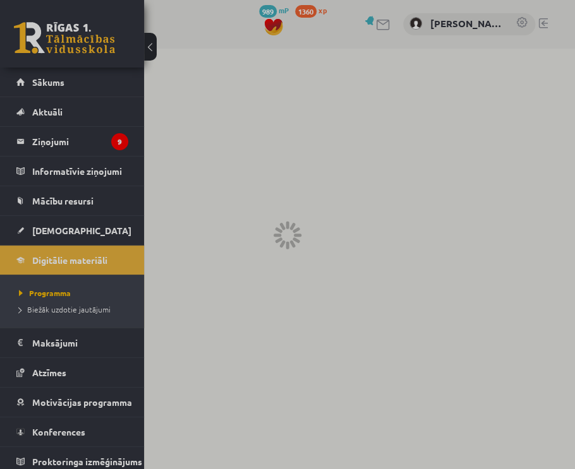
click at [35, 222] on div at bounding box center [287, 234] width 575 height 469
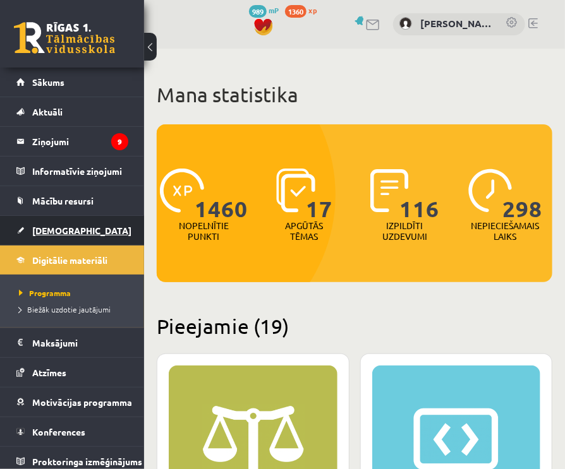
click at [43, 233] on span "[DEMOGRAPHIC_DATA]" at bounding box center [81, 230] width 99 height 11
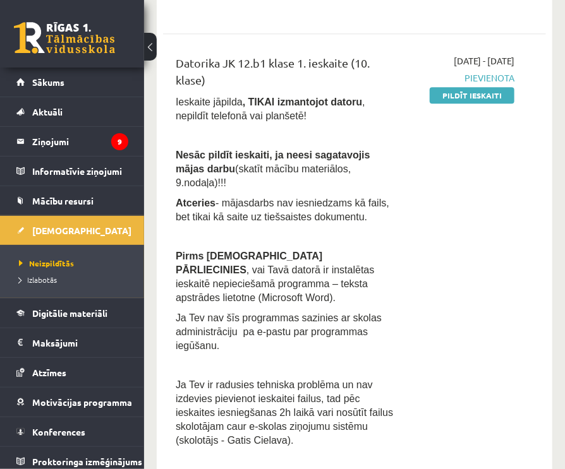
scroll to position [884, 0]
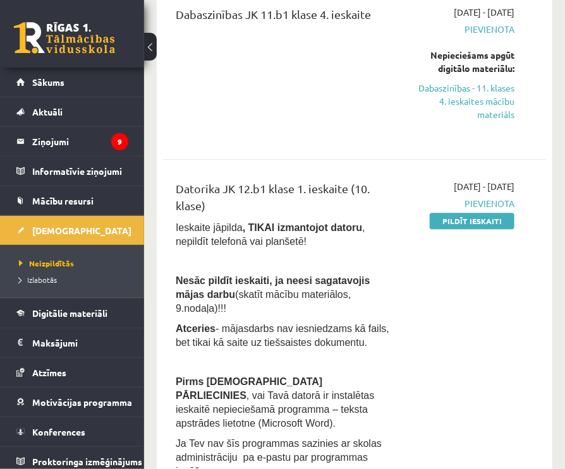
click at [459, 197] on span "Pievienota" at bounding box center [464, 203] width 100 height 13
click at [459, 213] on link "Pildīt ieskaiti" at bounding box center [472, 221] width 85 height 16
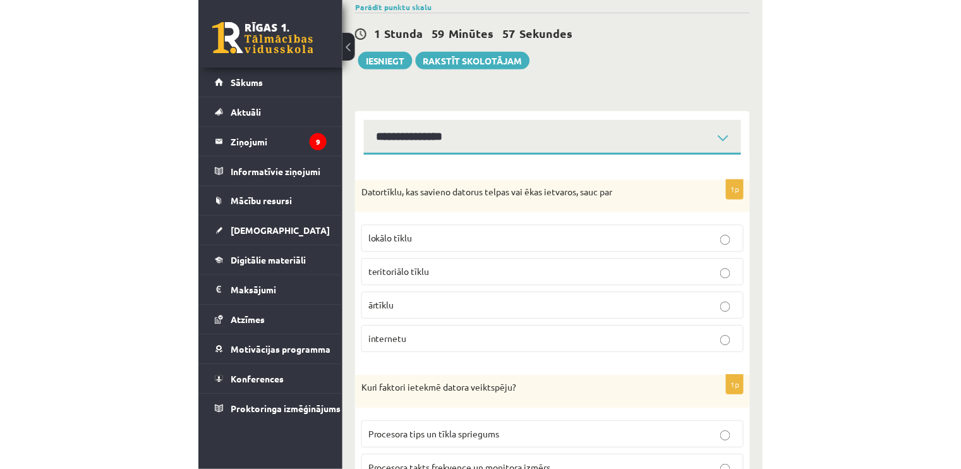
scroll to position [379, 0]
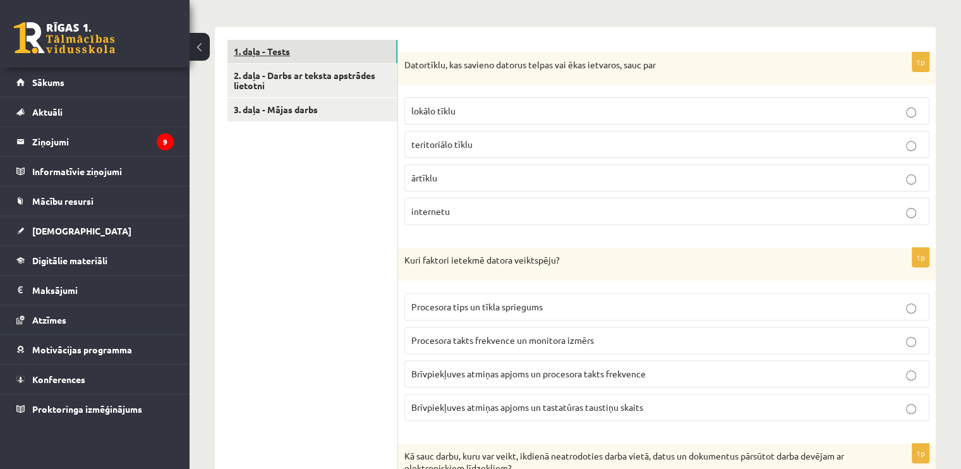
click at [337, 50] on link "1. daļa - Tests" at bounding box center [312, 51] width 170 height 23
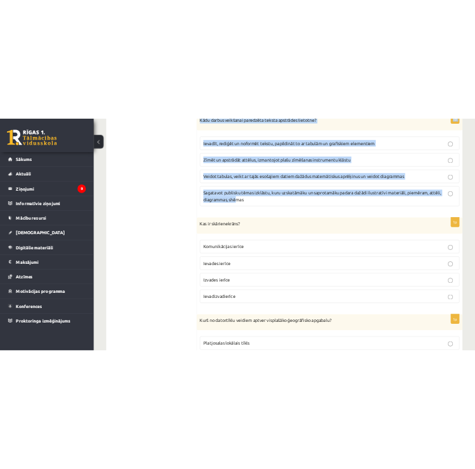
scroll to position [3540, 0]
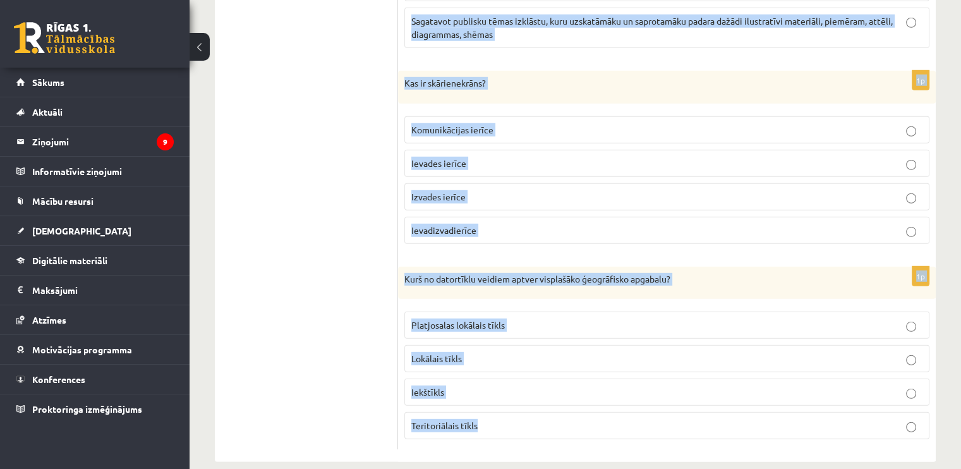
drag, startPoint x: 406, startPoint y: 64, endPoint x: 498, endPoint y: 399, distance: 346.8
copy form "Datortīklu, kas savieno datorus telpas vai ēkas ietvaros, sauc par lokālo tīklu…"
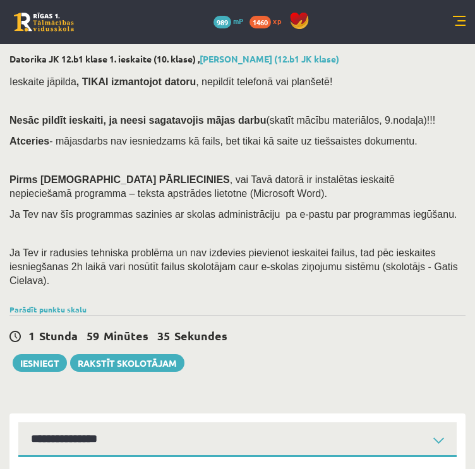
scroll to position [0, 0]
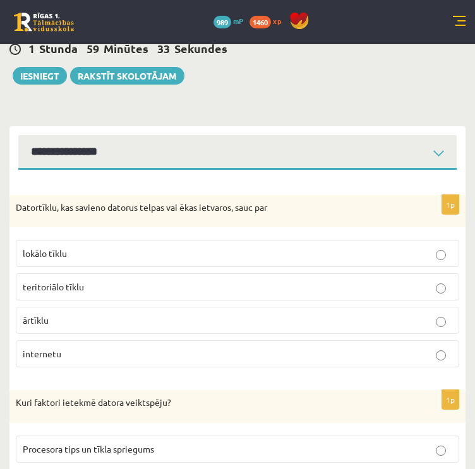
scroll to position [253, 0]
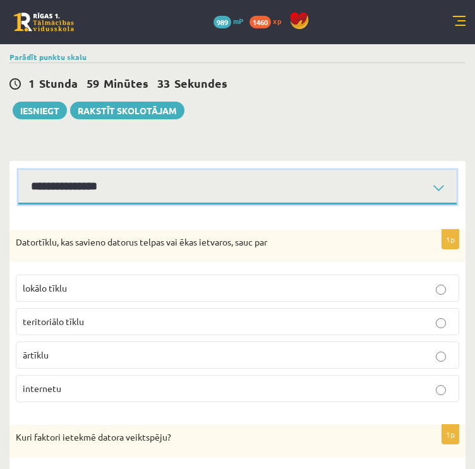
click at [154, 176] on select "**********" at bounding box center [237, 187] width 438 height 35
click at [18, 170] on select "**********" at bounding box center [237, 187] width 438 height 35
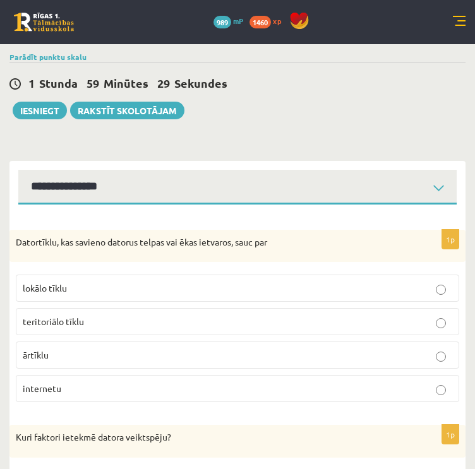
click at [57, 282] on span "lokālo tīklu" at bounding box center [45, 287] width 44 height 11
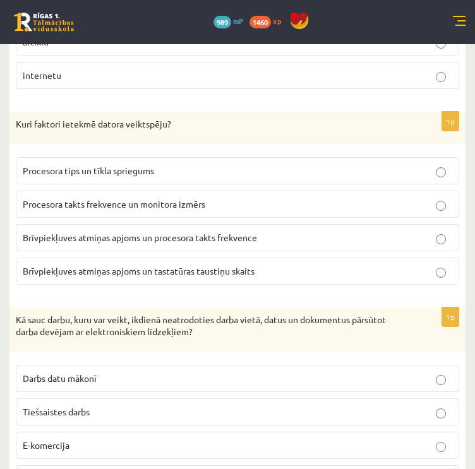
scroll to position [632, 0]
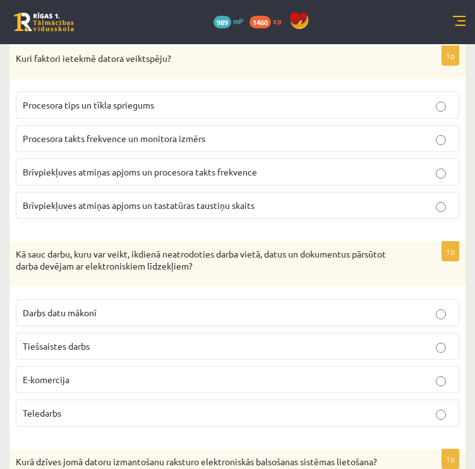
click at [70, 166] on p "Brīvpiekļuves atmiņas apjoms un procesora takts frekvence" at bounding box center [238, 172] width 430 height 13
click at [69, 407] on p "Teledarbs" at bounding box center [238, 413] width 430 height 13
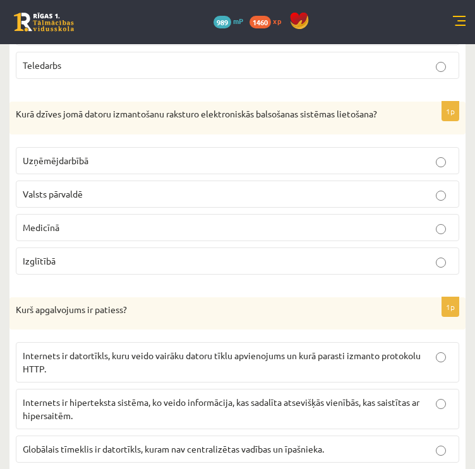
scroll to position [1011, 0]
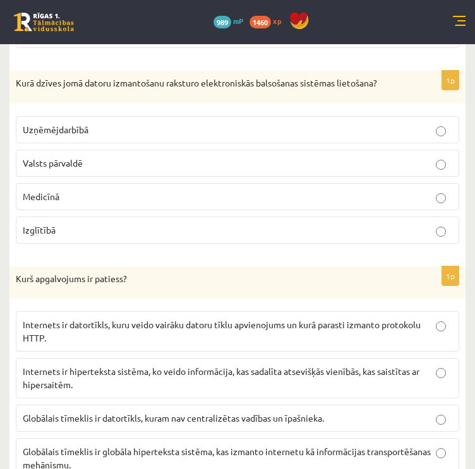
click at [40, 157] on span "Valsts pārvaldē" at bounding box center [53, 162] width 60 height 11
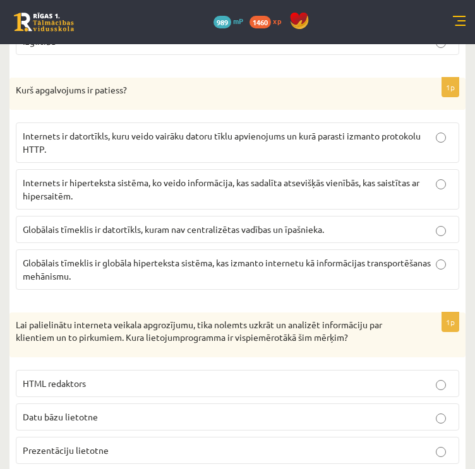
scroll to position [1200, 0]
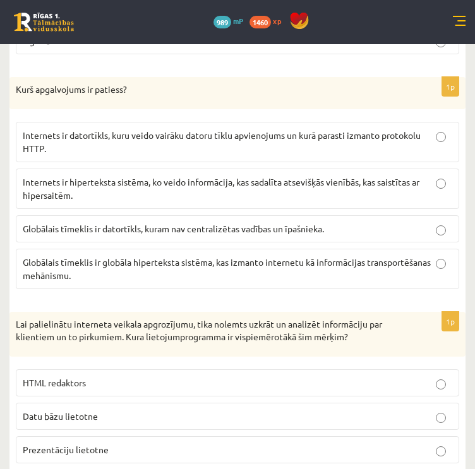
click at [77, 267] on label "Globālais tīmeklis ir globāla hiperteksta sistēma, kas izmanto internetu kā inf…" at bounding box center [237, 269] width 443 height 40
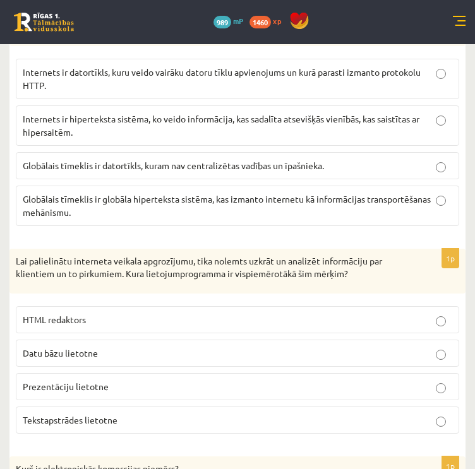
click at [81, 347] on span "Datu bāzu lietotne" at bounding box center [60, 352] width 75 height 11
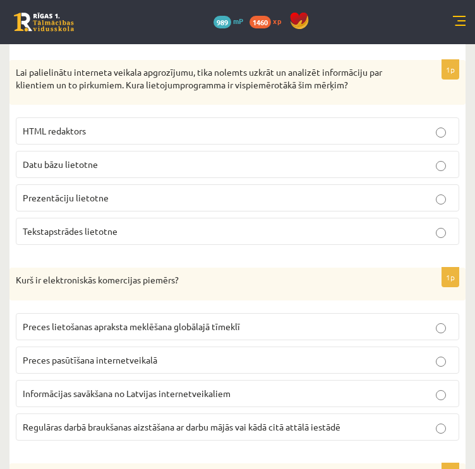
scroll to position [1453, 0]
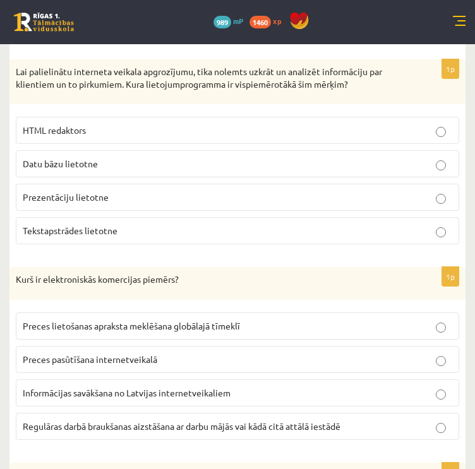
click at [81, 354] on span "Preces pasūtīšana internetveikalā" at bounding box center [90, 359] width 135 height 11
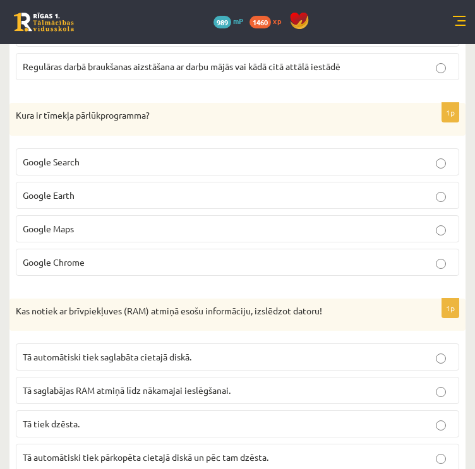
scroll to position [1832, 0]
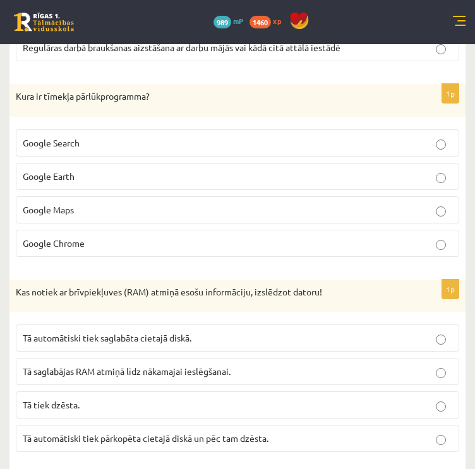
click at [107, 237] on p "Google Chrome" at bounding box center [238, 243] width 430 height 13
click at [104, 399] on p "Tā tiek dzēsta." at bounding box center [238, 405] width 430 height 13
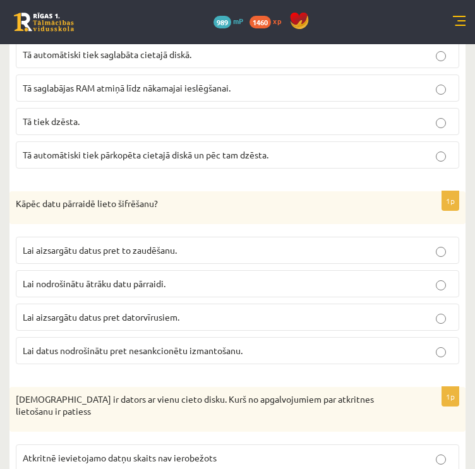
scroll to position [2148, 0]
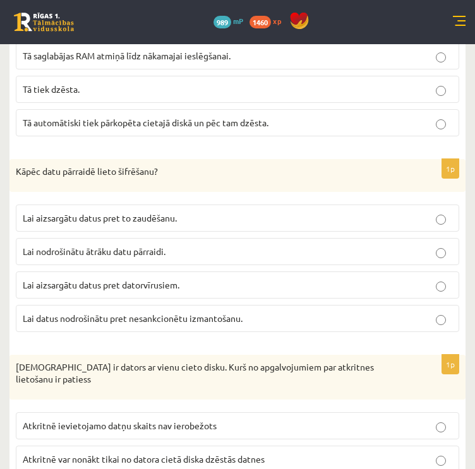
click at [81, 313] on span "Lai datus nodrošinātu pret nesankcionētu izmantošanu." at bounding box center [133, 318] width 220 height 11
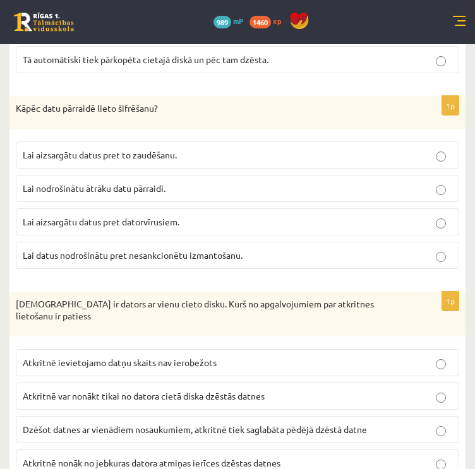
click at [99, 390] on span "Atkritnē var nonākt tikai no datora cietā diska dzēstās datnes" at bounding box center [144, 395] width 242 height 11
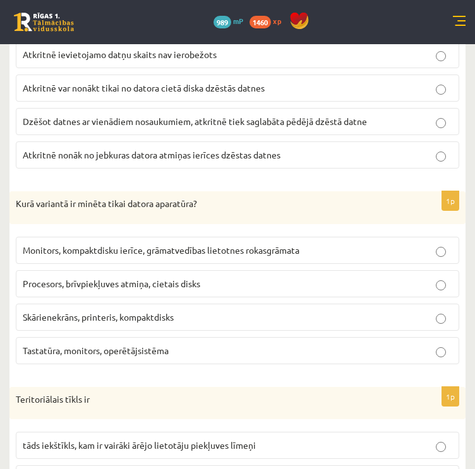
scroll to position [2527, 0]
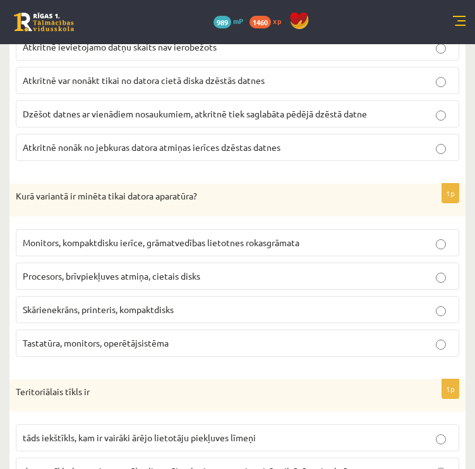
click at [83, 270] on span "Procesors, brīvpiekļuves atmiņa, cietais disks" at bounding box center [112, 275] width 178 height 11
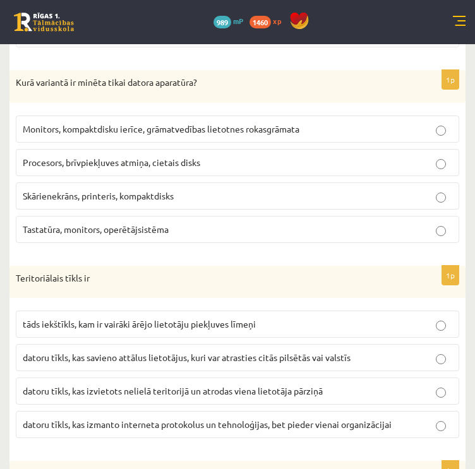
scroll to position [2653, 0]
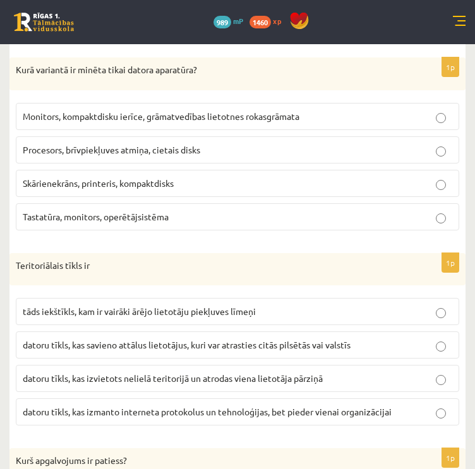
click at [73, 332] on label "datoru tīkls, kas savieno attālus lietotājus, kuri var atrasties citās pilsētās…" at bounding box center [237, 345] width 443 height 27
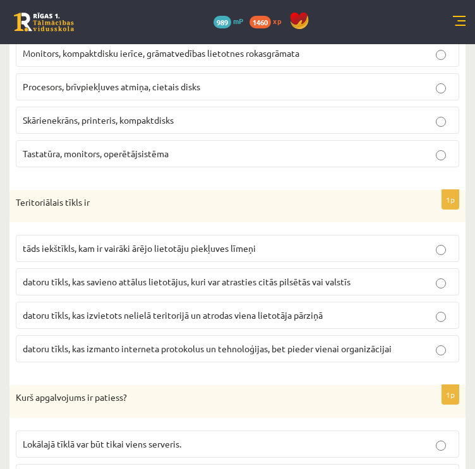
scroll to position [2843, 0]
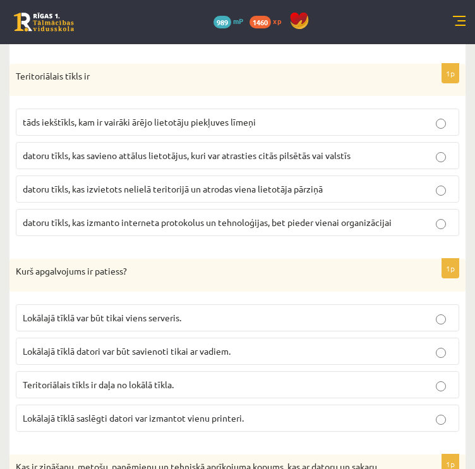
click at [90, 413] on span "Lokālajā tīklā saslēgti datori var izmantot vienu printeri." at bounding box center [133, 418] width 221 height 11
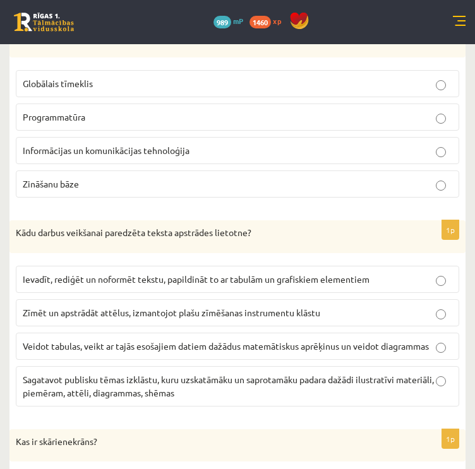
scroll to position [3095, 0]
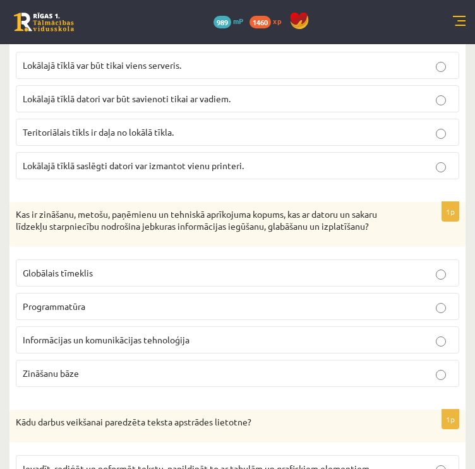
click at [75, 334] on span "Informācijas un komunikācijas tehnoloģija" at bounding box center [106, 339] width 167 height 11
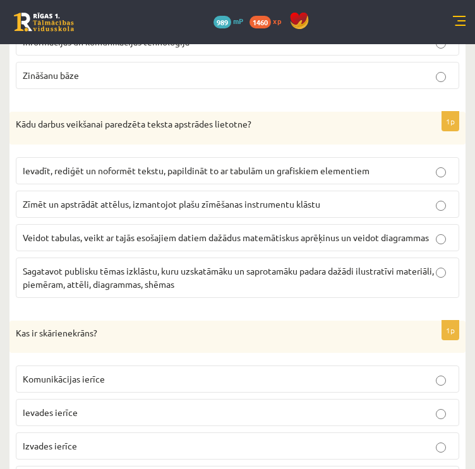
scroll to position [3411, 0]
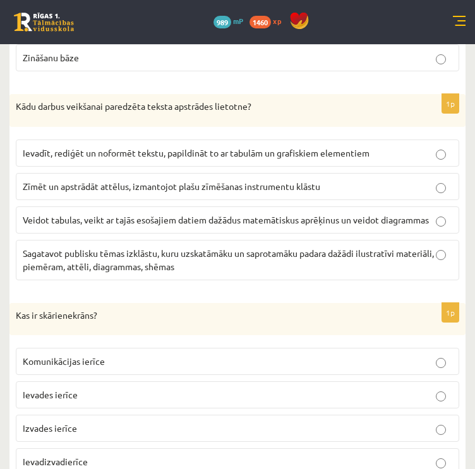
click at [96, 147] on p "Ievadīt, rediģēt un noformēt tekstu, papildināt to ar tabulām un grafiskiem ele…" at bounding box center [238, 153] width 430 height 13
click at [71, 456] on span "Ievadizvadierīce" at bounding box center [55, 461] width 65 height 11
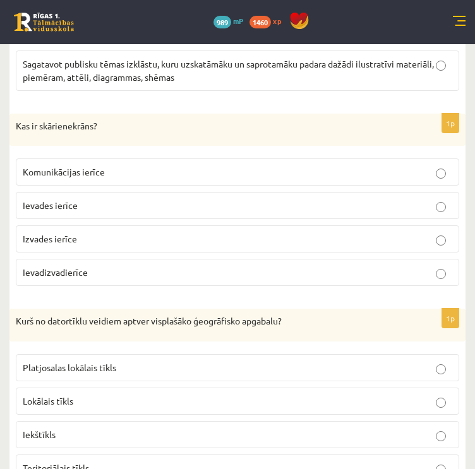
scroll to position [3601, 0]
click at [139, 462] on p "Teritoriālais tīkls" at bounding box center [238, 468] width 430 height 13
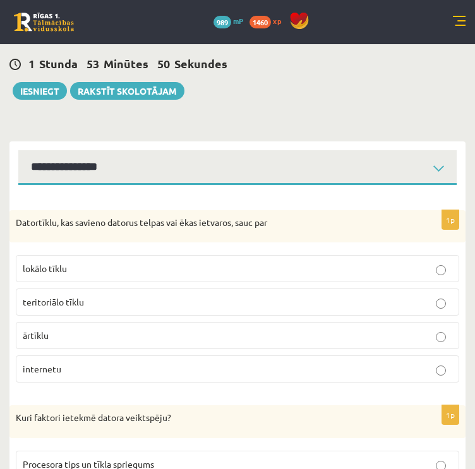
scroll to position [253, 0]
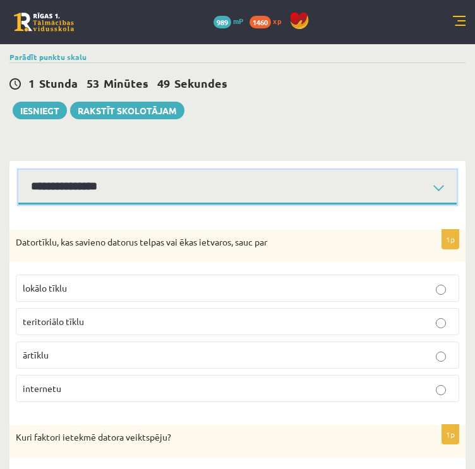
click at [134, 170] on select "**********" at bounding box center [237, 187] width 438 height 35
select select "**********"
click at [18, 170] on select "**********" at bounding box center [237, 187] width 438 height 35
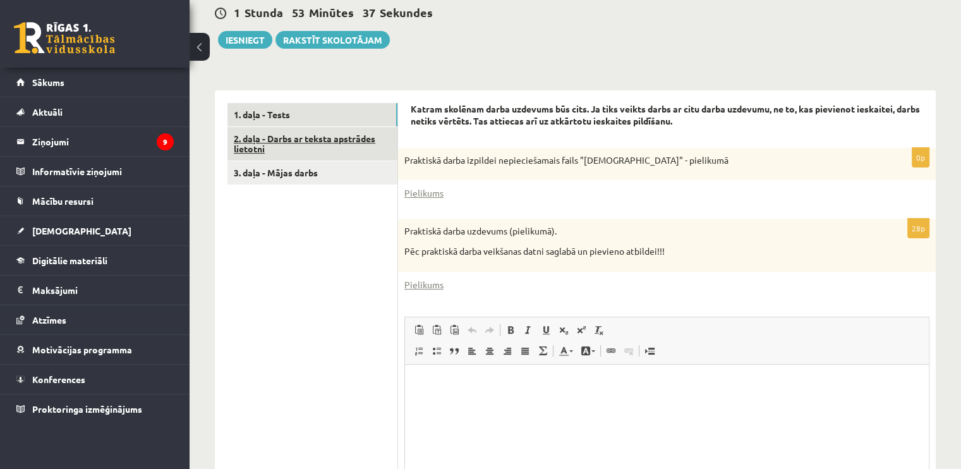
click at [315, 136] on link "2. daļa - Darbs ar teksta apstrādes lietotni" at bounding box center [312, 144] width 170 height 34
click at [314, 110] on link "1. daļa - Tests" at bounding box center [312, 114] width 170 height 23
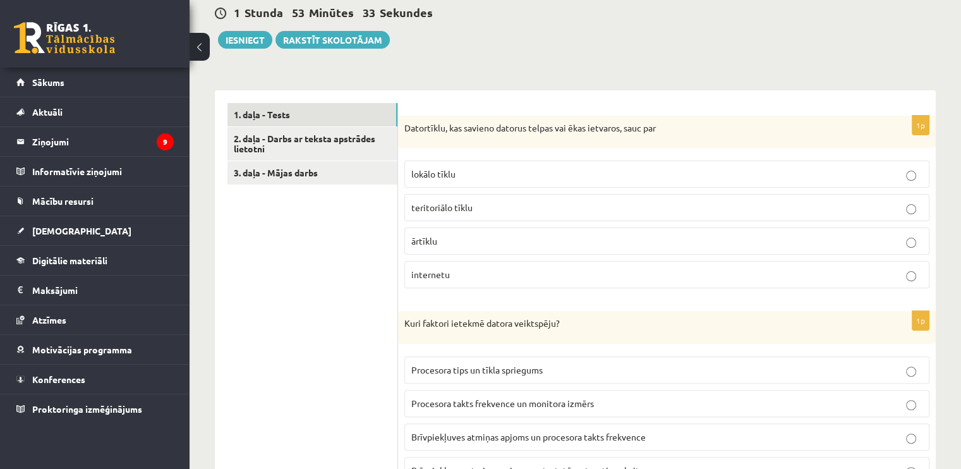
click at [510, 179] on p "lokālo tīklu" at bounding box center [666, 173] width 511 height 13
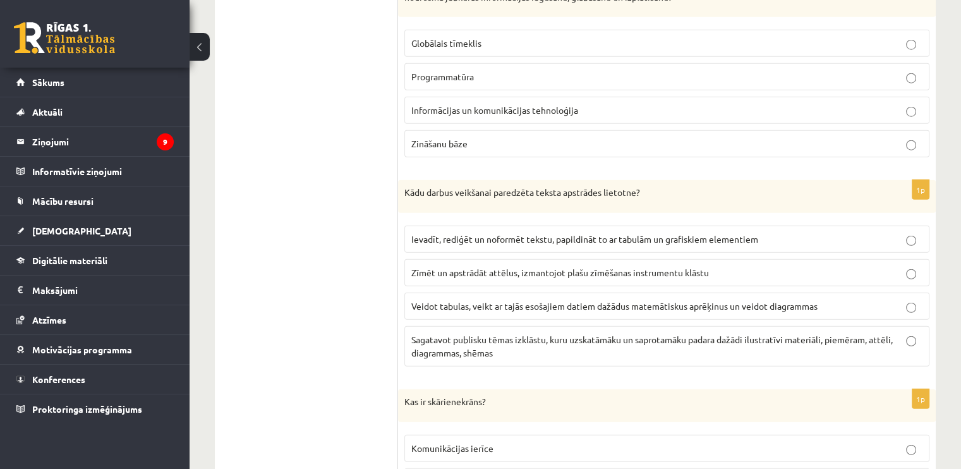
scroll to position [3541, 0]
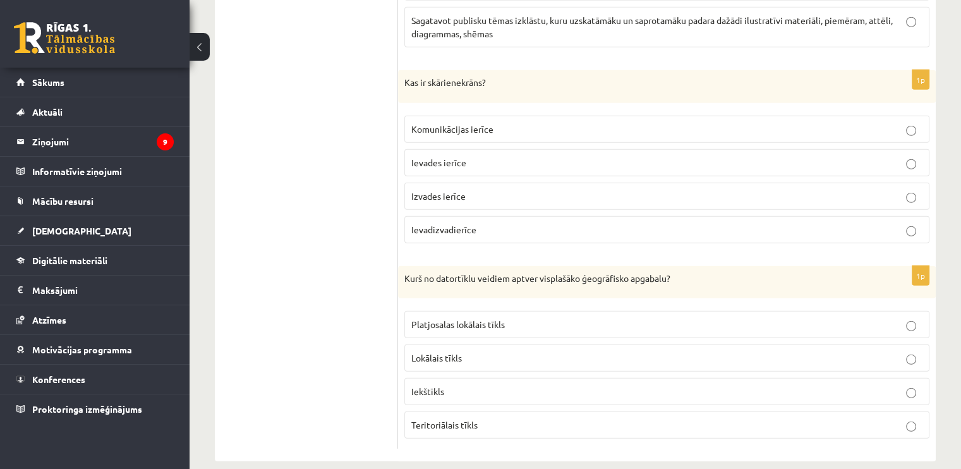
click at [457, 419] on span "Teritoriālais tīkls" at bounding box center [444, 424] width 66 height 11
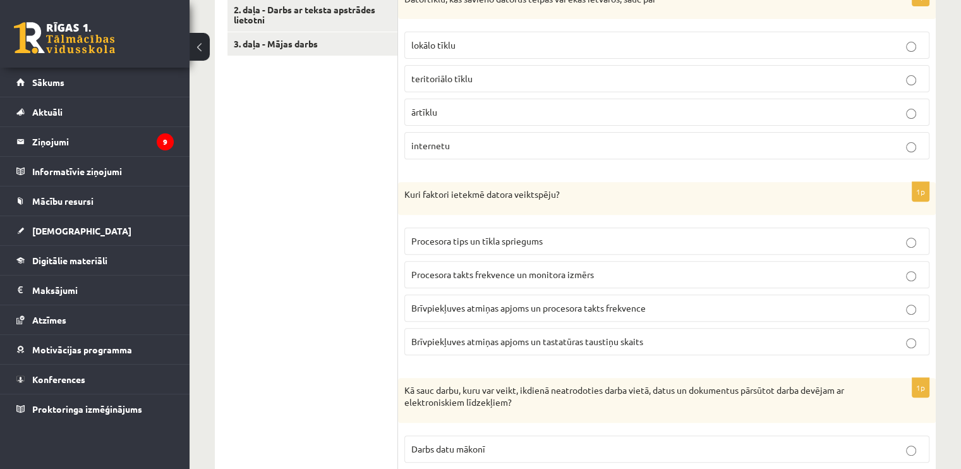
scroll to position [445, 0]
click at [497, 306] on span "Brīvpiekļuves atmiņas apjoms un procesora takts frekvence" at bounding box center [528, 306] width 234 height 11
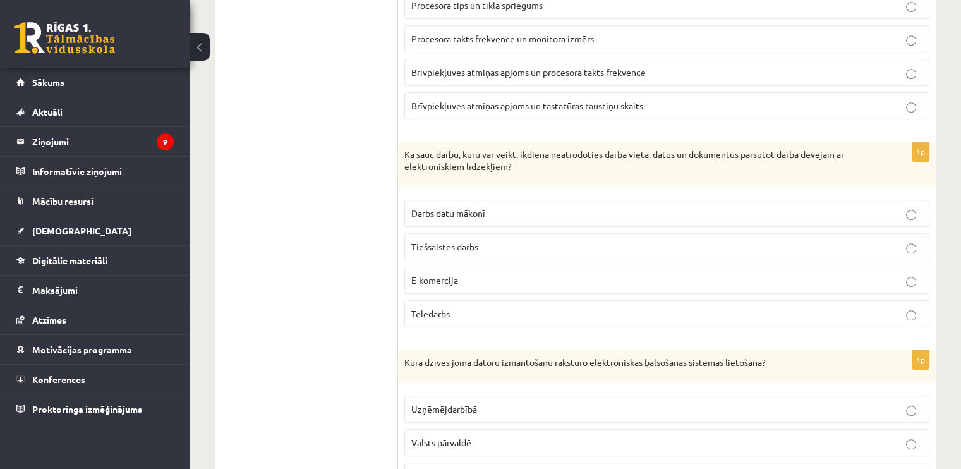
scroll to position [698, 0]
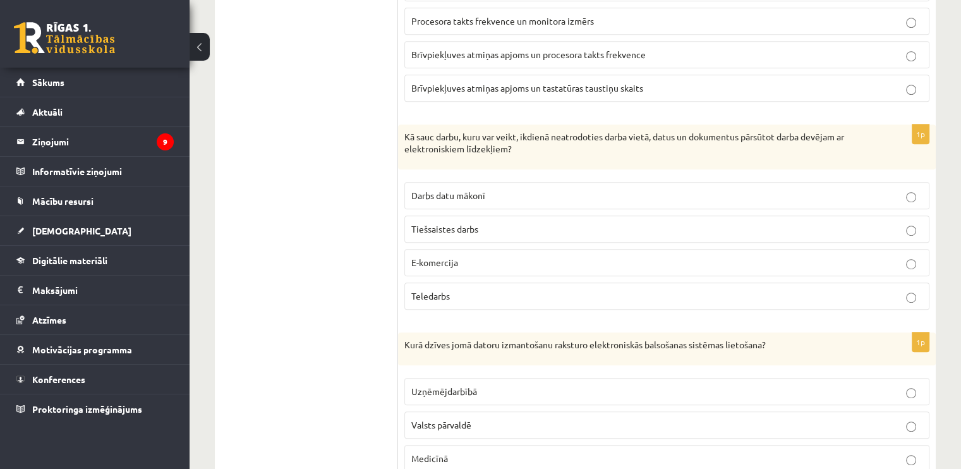
click at [495, 228] on p "Tiešsaistes darbs" at bounding box center [666, 228] width 511 height 13
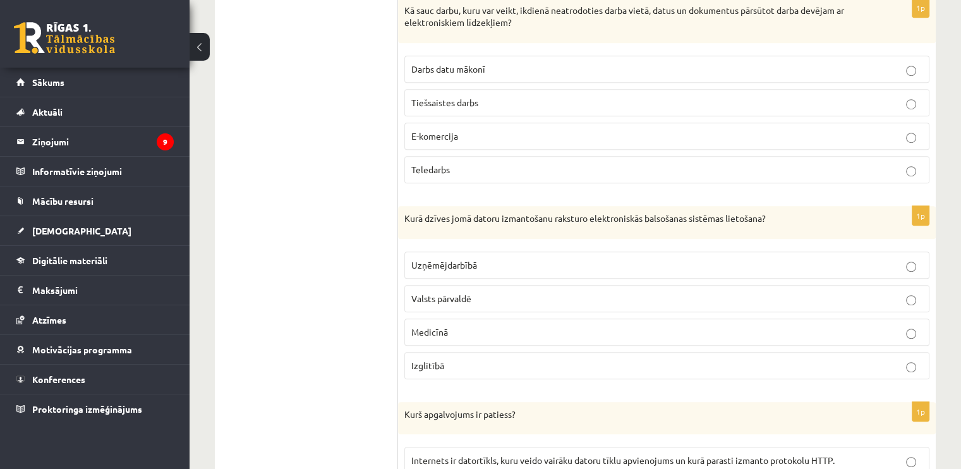
click at [453, 299] on p "Valsts pārvaldē" at bounding box center [666, 298] width 511 height 13
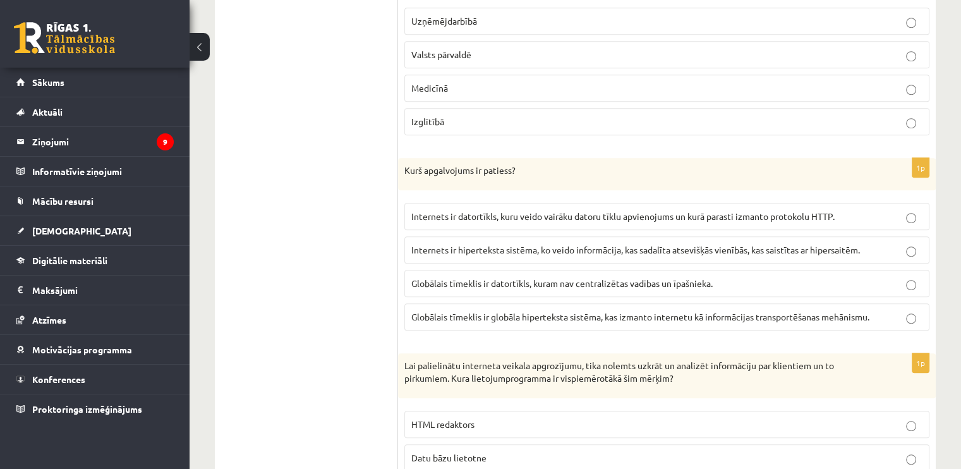
scroll to position [1077, 0]
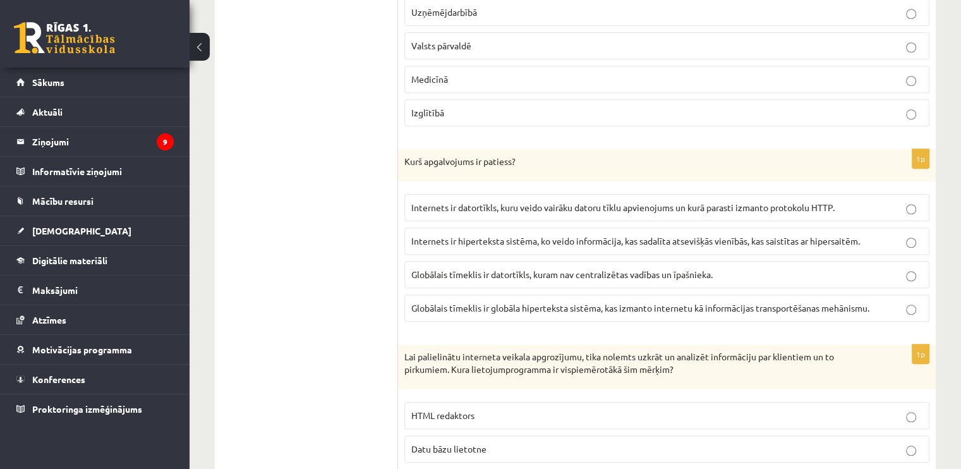
click at [459, 302] on span "Globālais tīmeklis ir globāla hiperteksta sistēma, kas izmanto internetu kā inf…" at bounding box center [640, 307] width 458 height 11
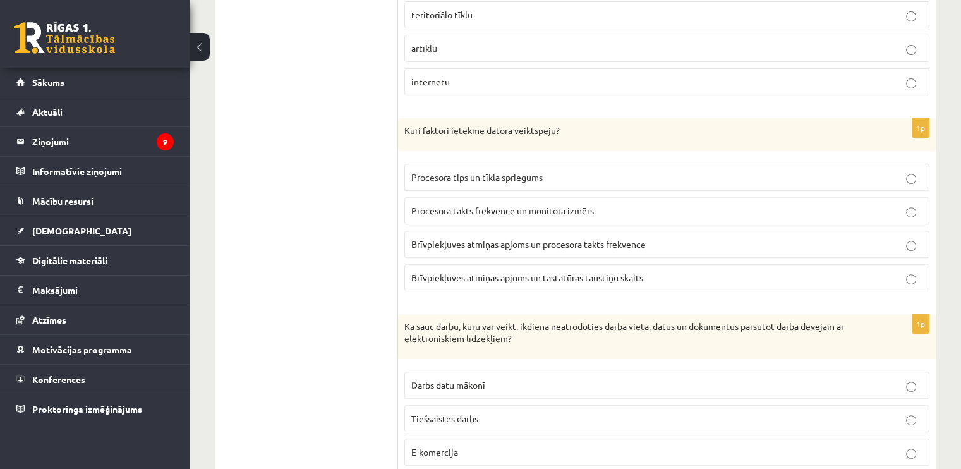
scroll to position [635, 0]
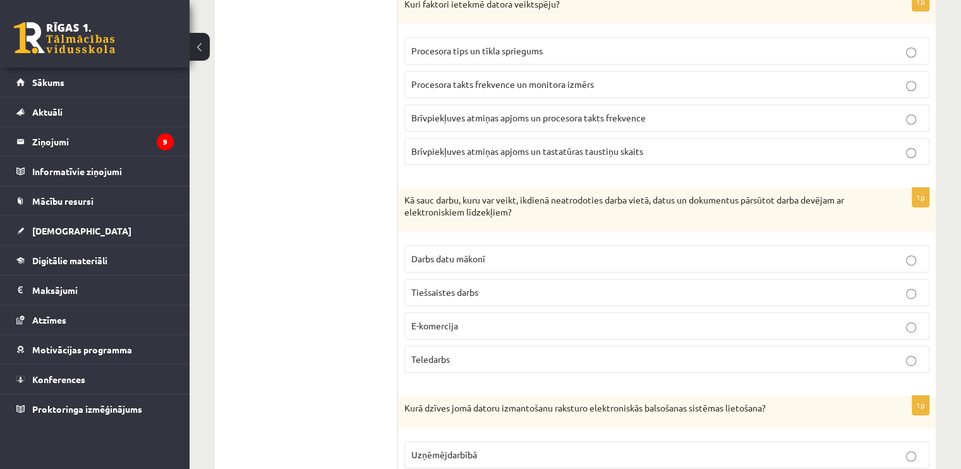
click at [462, 359] on p "Teledarbs" at bounding box center [666, 358] width 511 height 13
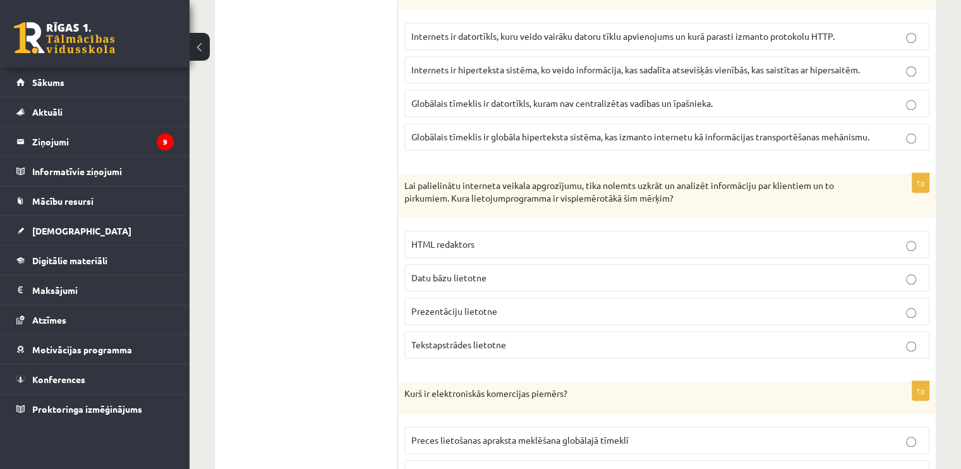
scroll to position [1267, 0]
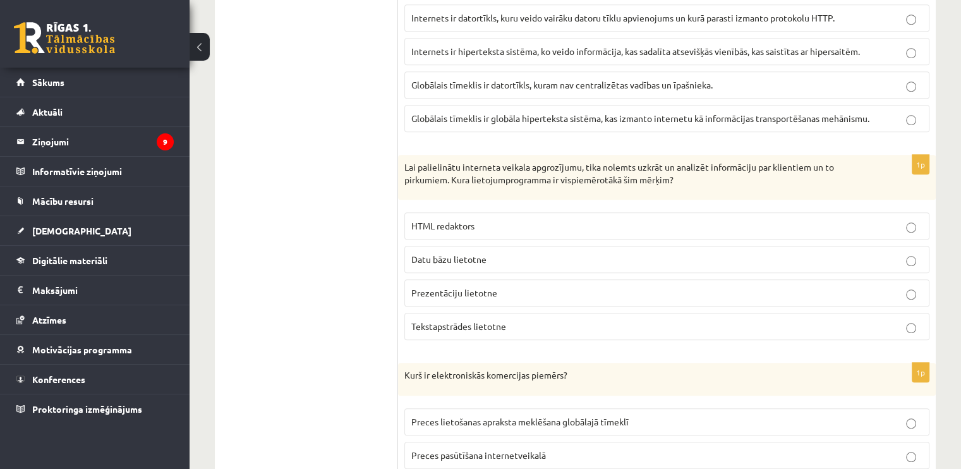
click at [490, 246] on label "Datu bāzu lietotne" at bounding box center [666, 259] width 525 height 27
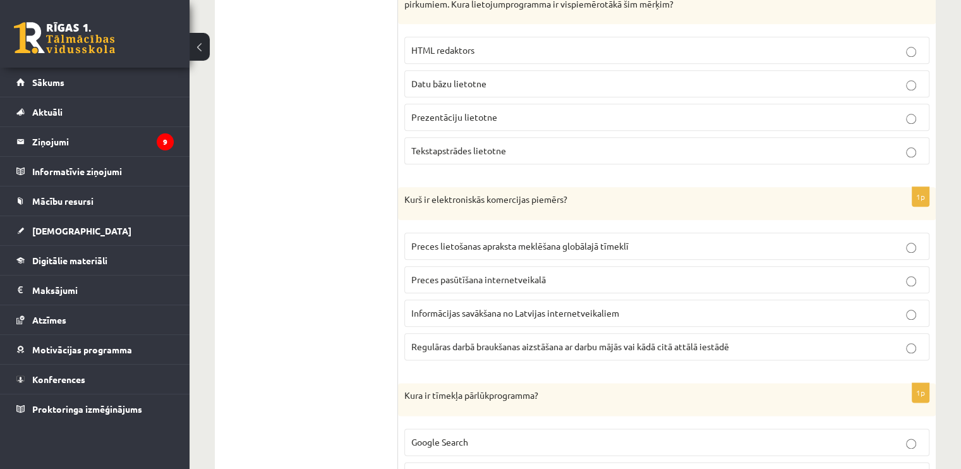
scroll to position [1456, 0]
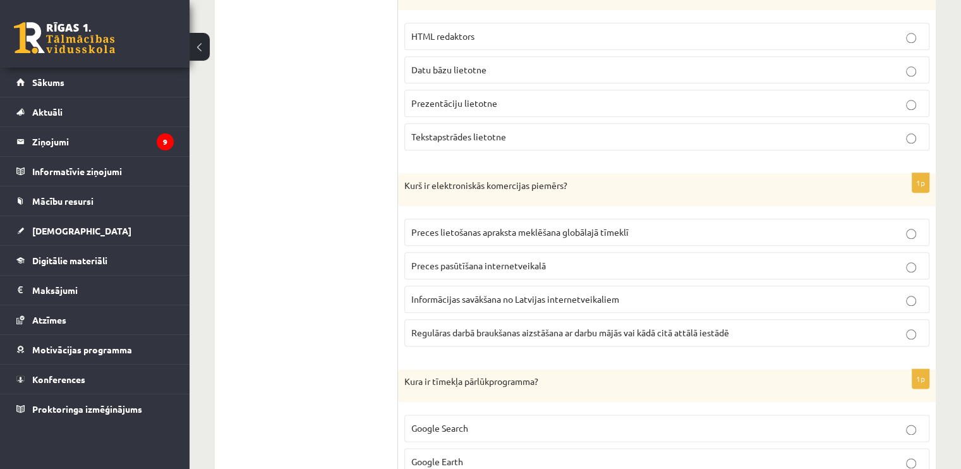
click at [544, 262] on span "Preces pasūtīšana internetveikalā" at bounding box center [478, 265] width 135 height 11
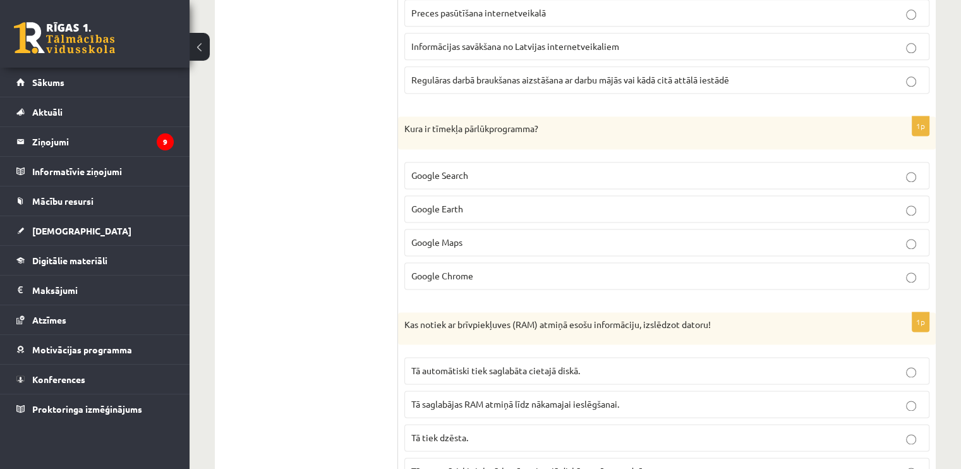
click at [474, 270] on p "Google Chrome" at bounding box center [666, 275] width 511 height 13
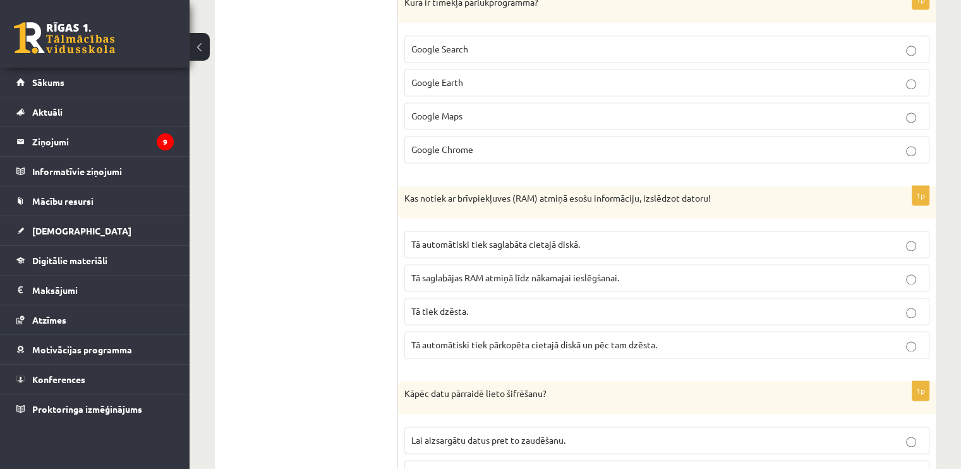
click at [478, 304] on p "Tā tiek dzēsta." at bounding box center [666, 310] width 511 height 13
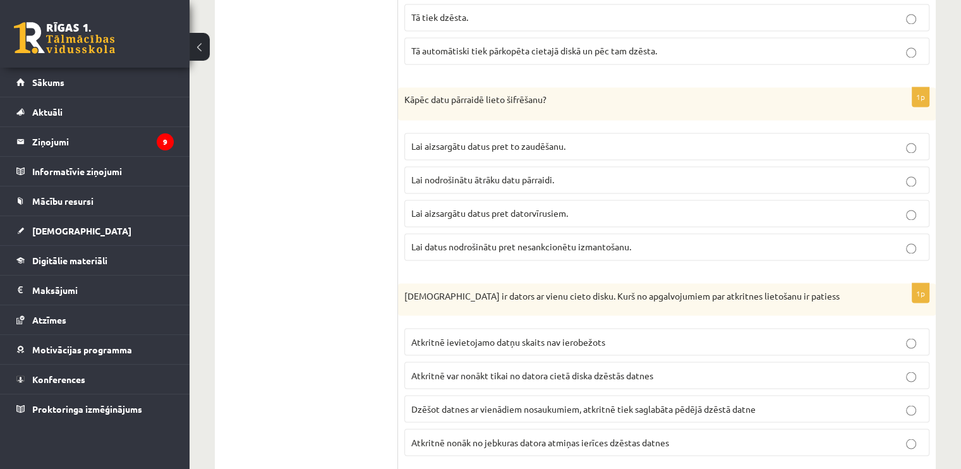
scroll to position [2151, 0]
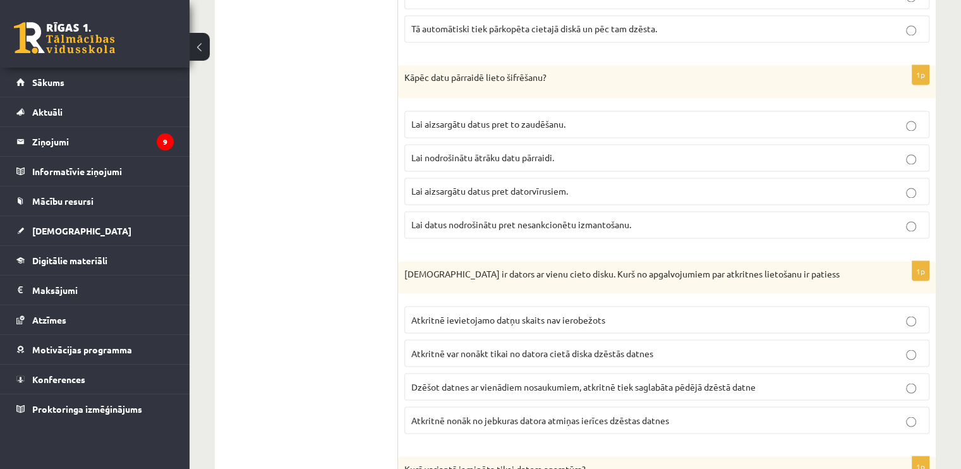
click at [488, 221] on label "Lai datus nodrošinātu pret nesankcionētu izmantošanu." at bounding box center [666, 224] width 525 height 27
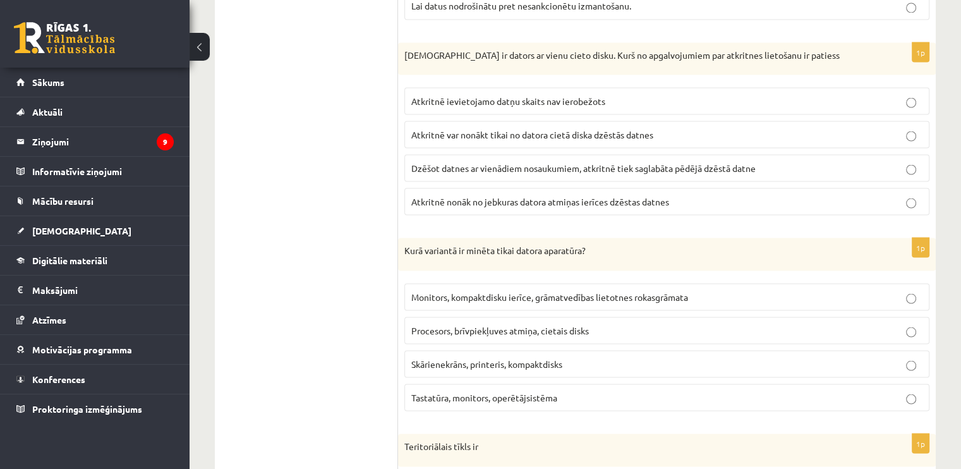
scroll to position [2404, 0]
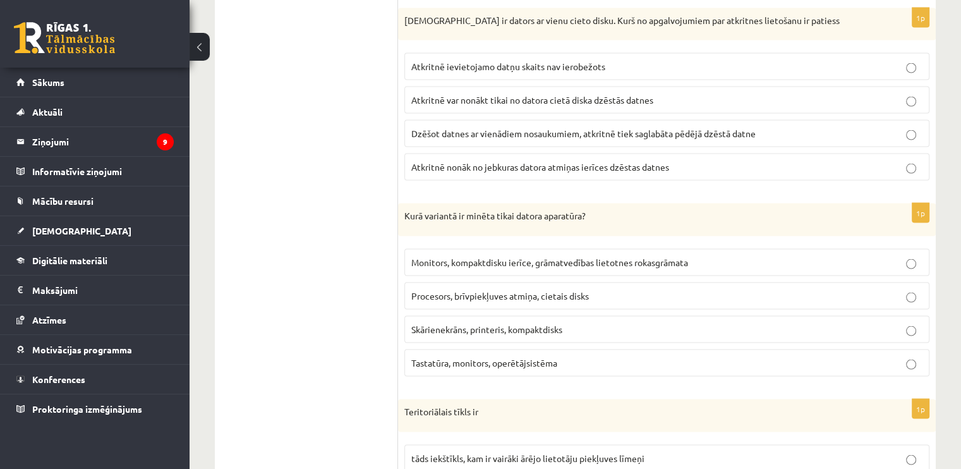
click at [564, 93] on p "Atkritnē var nonākt tikai no datora cietā diska dzēstās datnes" at bounding box center [666, 99] width 511 height 13
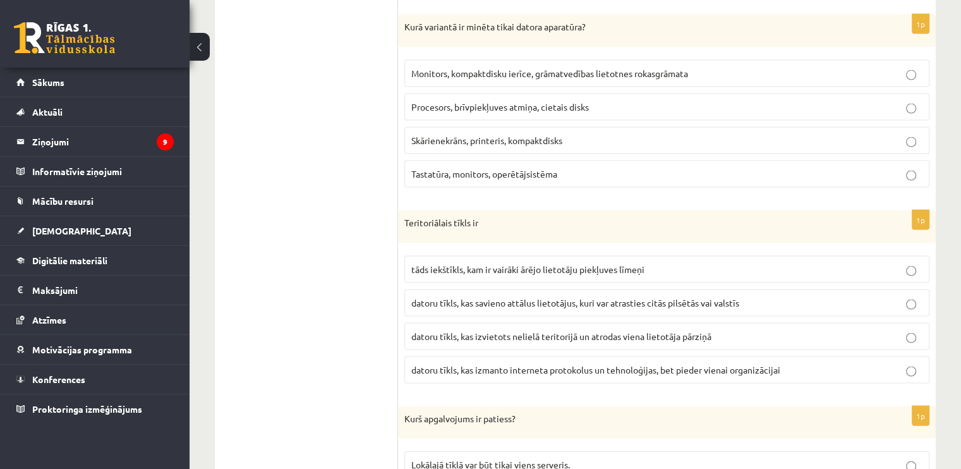
scroll to position [2593, 0]
click at [537, 100] on p "Procesors, brīvpiekļuves atmiņa, cietais disks" at bounding box center [666, 106] width 511 height 13
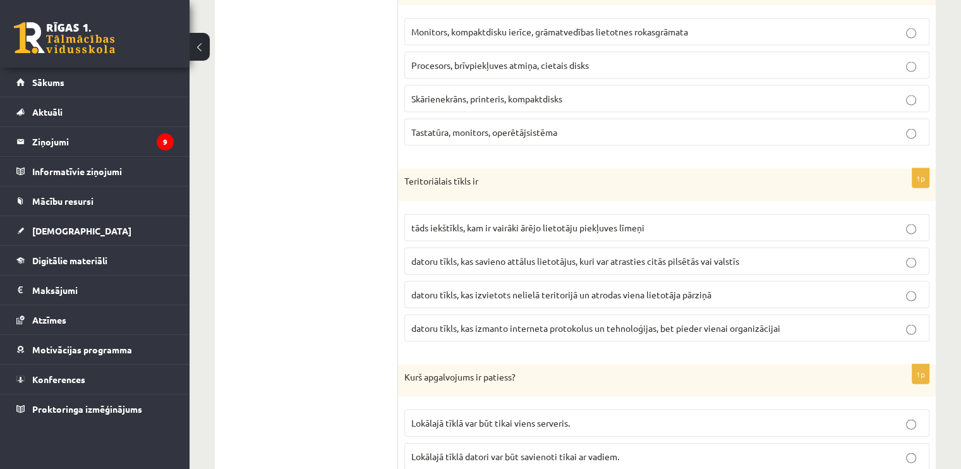
scroll to position [2656, 0]
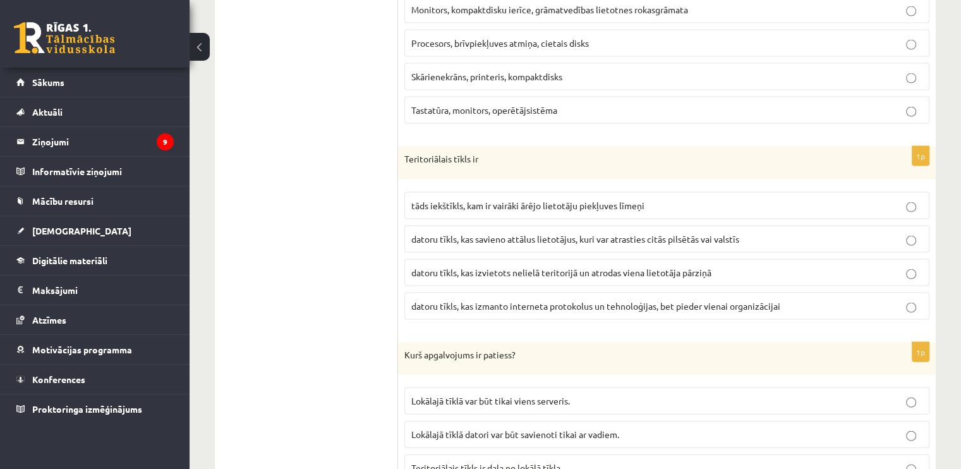
click at [564, 233] on label "datoru tīkls, kas savieno attālus lietotājus, kuri var atrasties citās pilsētās…" at bounding box center [666, 239] width 525 height 27
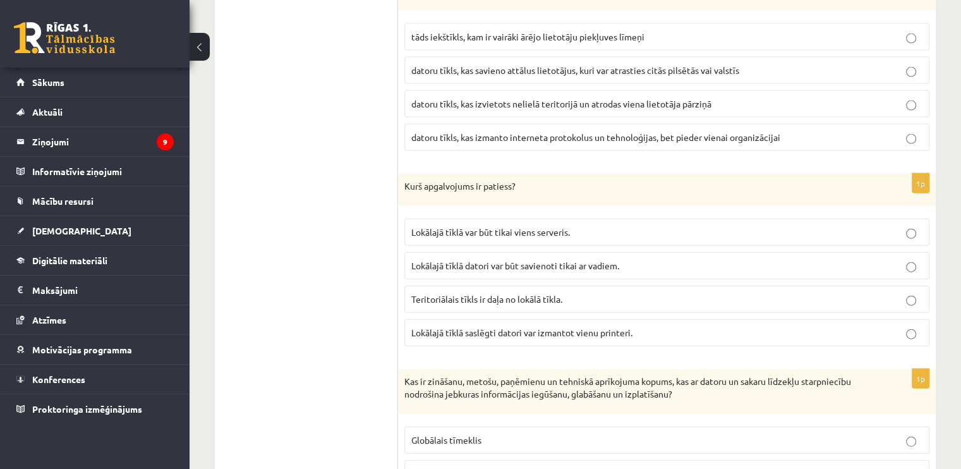
scroll to position [2846, 0]
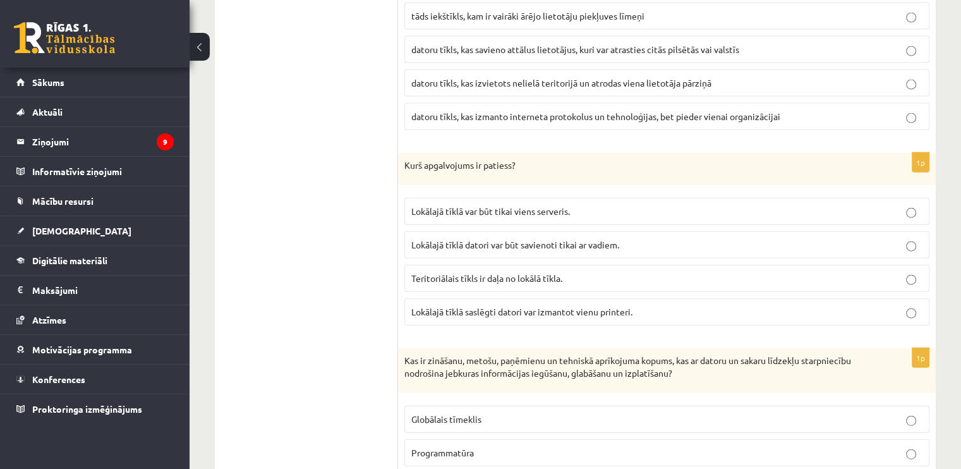
click at [527, 306] on span "Lokālajā tīklā saslēgti datori var izmantot vienu printeri." at bounding box center [521, 311] width 221 height 11
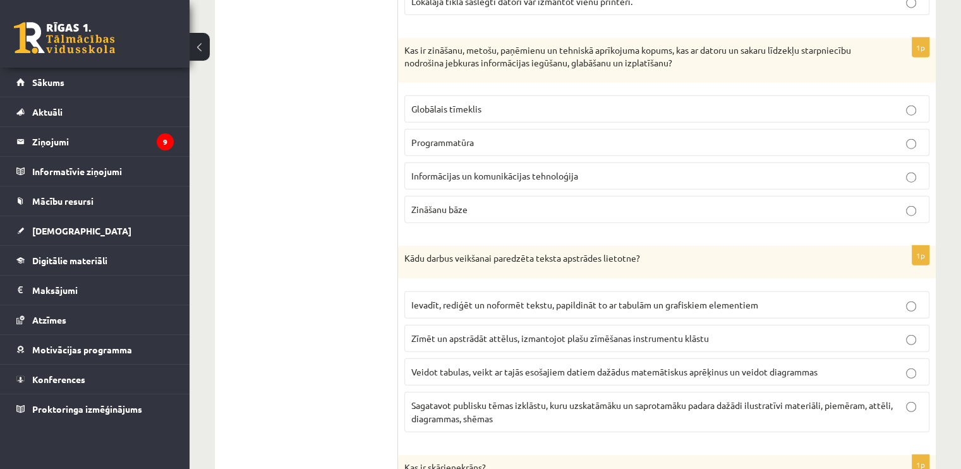
scroll to position [3162, 0]
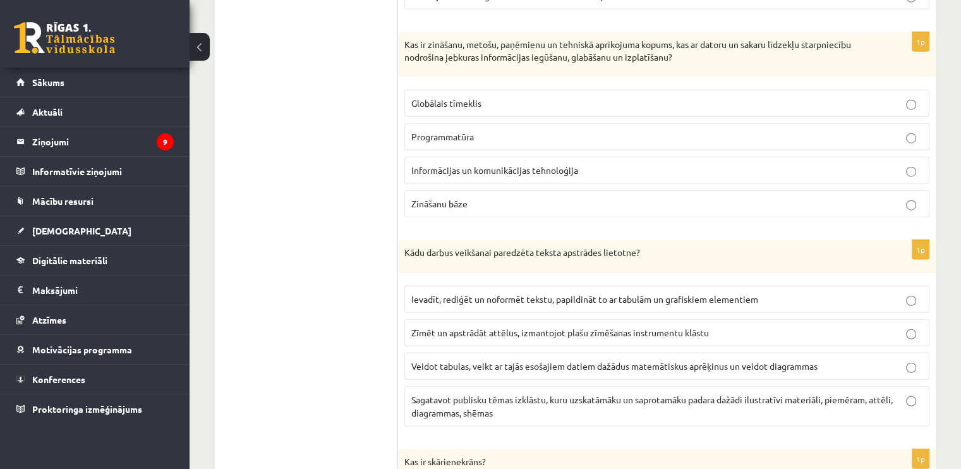
click at [482, 164] on span "Informācijas un komunikācijas tehnoloģija" at bounding box center [494, 169] width 167 height 11
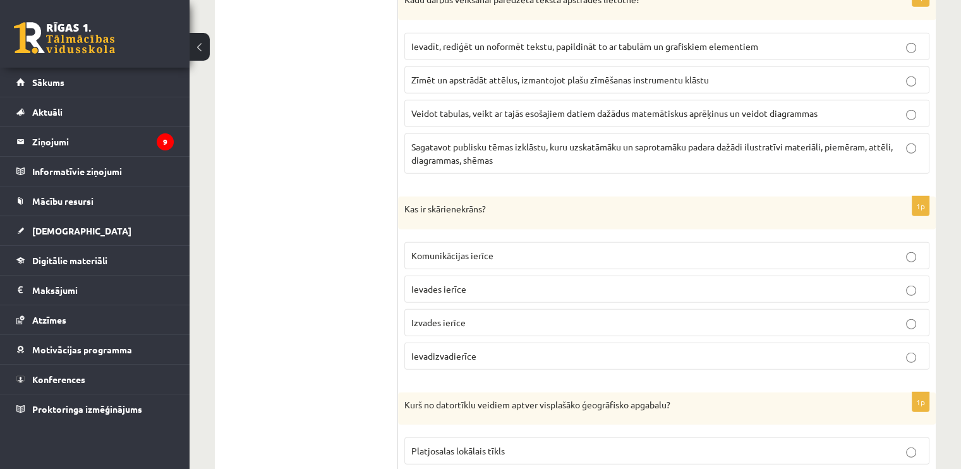
scroll to position [3351, 0]
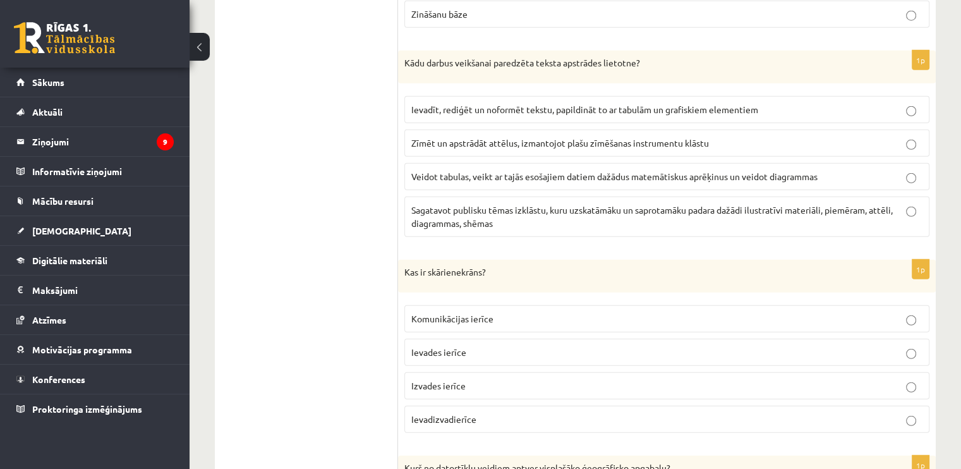
click at [562, 104] on span "Ievadīt, rediģēt un noformēt tekstu, papildināt to ar tabulām un grafiskiem ele…" at bounding box center [584, 109] width 347 height 11
click at [454, 413] on span "Ievadizvadierīce" at bounding box center [443, 418] width 65 height 11
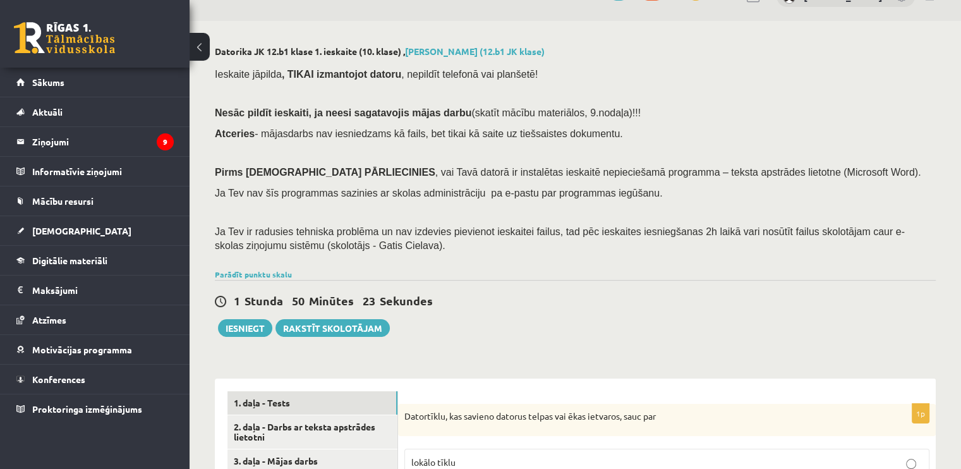
scroll to position [253, 0]
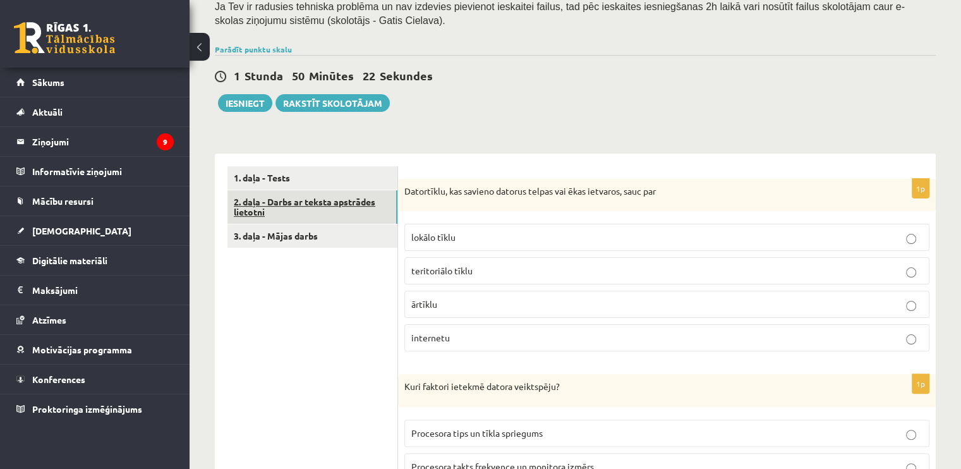
click at [307, 198] on link "2. daļa - Darbs ar teksta apstrādes lietotni" at bounding box center [312, 207] width 170 height 34
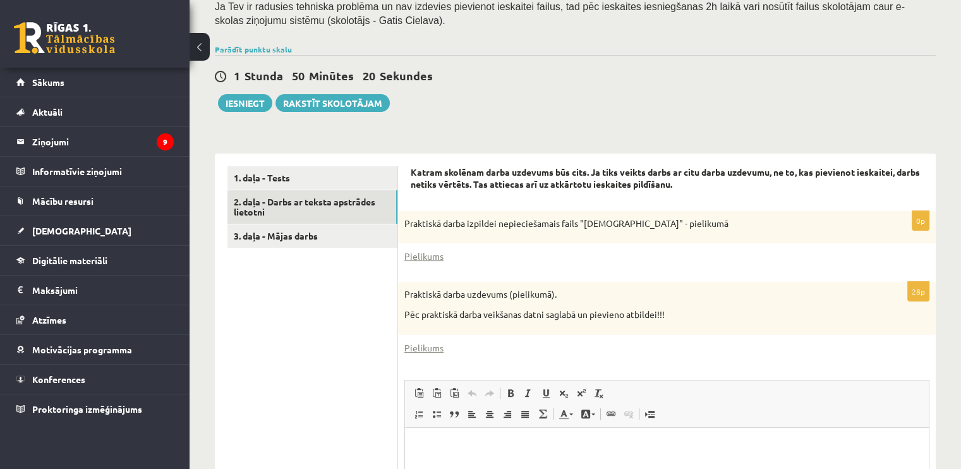
scroll to position [0, 0]
click at [418, 253] on link "Pielikums" at bounding box center [423, 256] width 39 height 13
click at [430, 346] on link "Pielikums" at bounding box center [423, 347] width 39 height 13
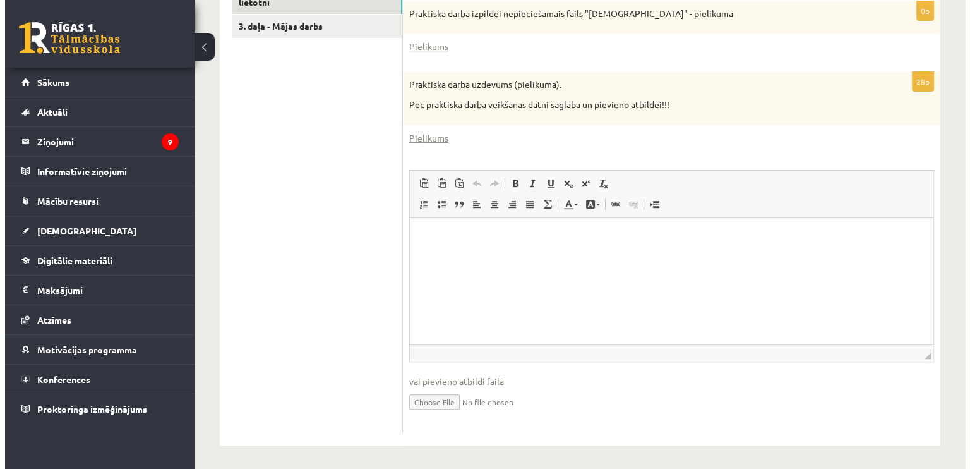
scroll to position [463, 0]
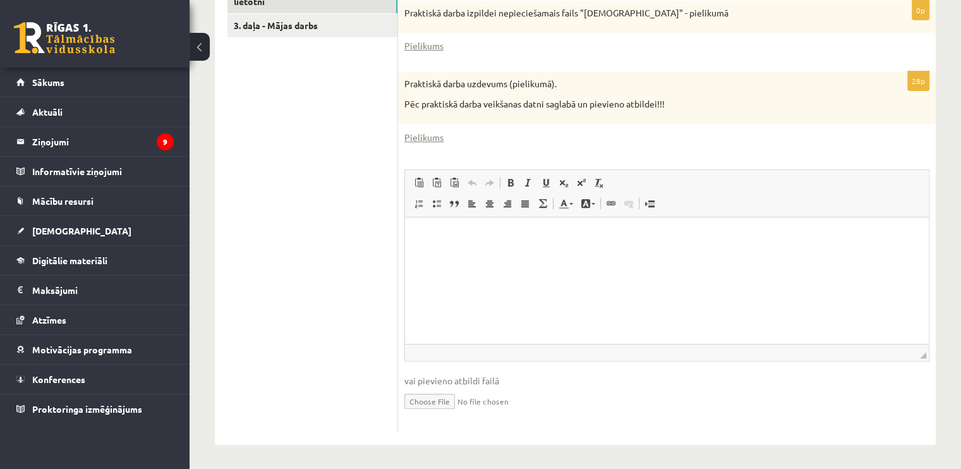
click at [490, 253] on html at bounding box center [667, 236] width 524 height 39
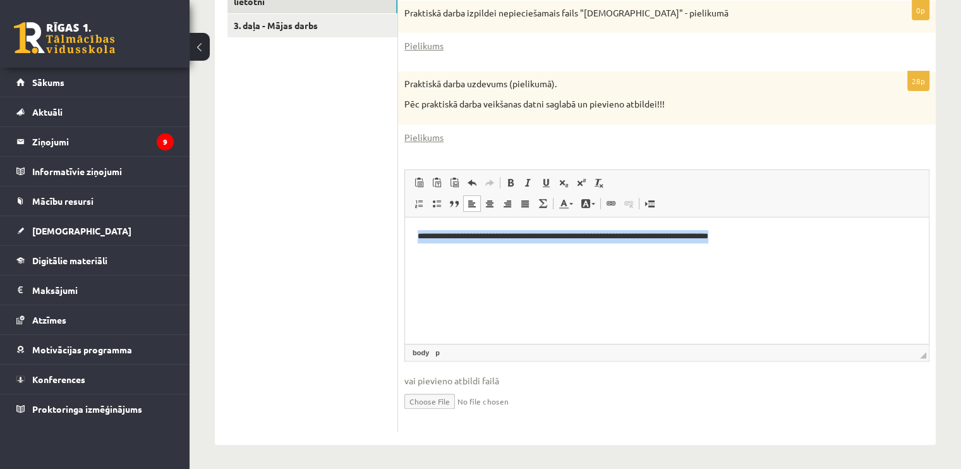
drag, startPoint x: 840, startPoint y: 236, endPoint x: 401, endPoint y: 243, distance: 438.5
click at [405, 243] on html "**********" at bounding box center [667, 236] width 524 height 39
click at [564, 205] on span at bounding box center [611, 203] width 10 height 10
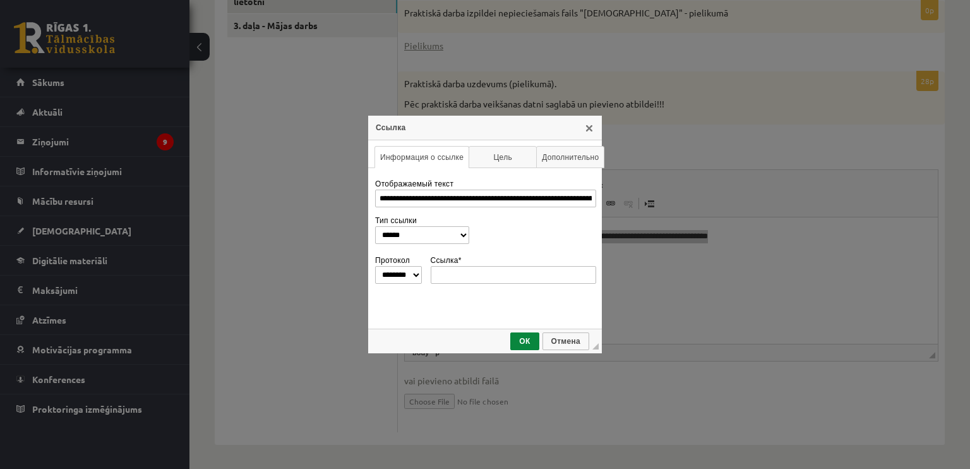
scroll to position [0, 0]
type input "**********"
select select "********"
type input "**********"
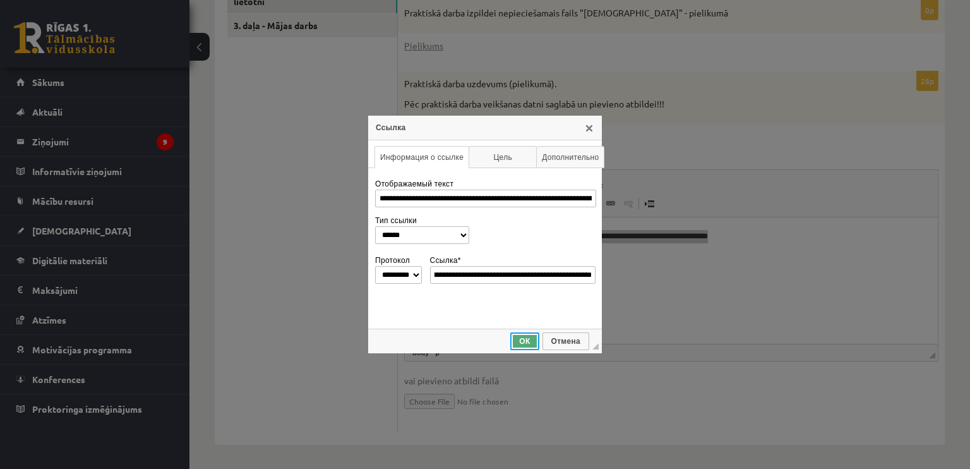
click at [521, 337] on span "ОК" at bounding box center [525, 341] width 26 height 9
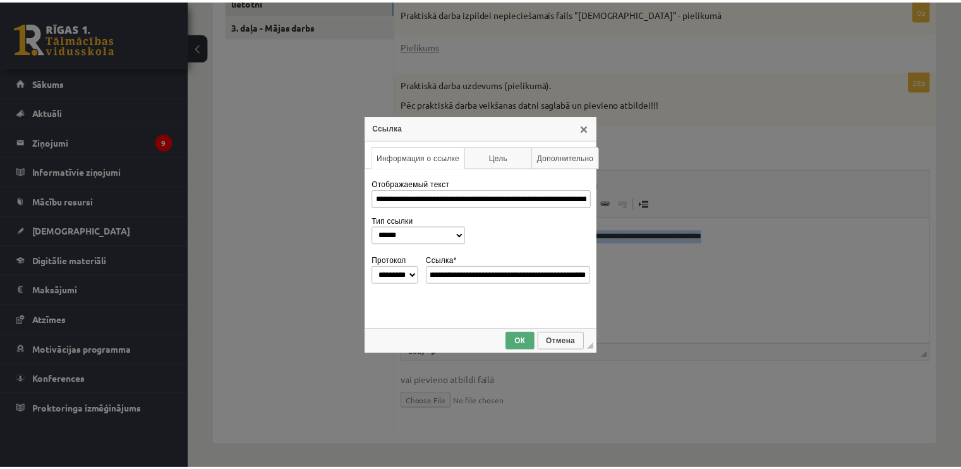
scroll to position [0, 0]
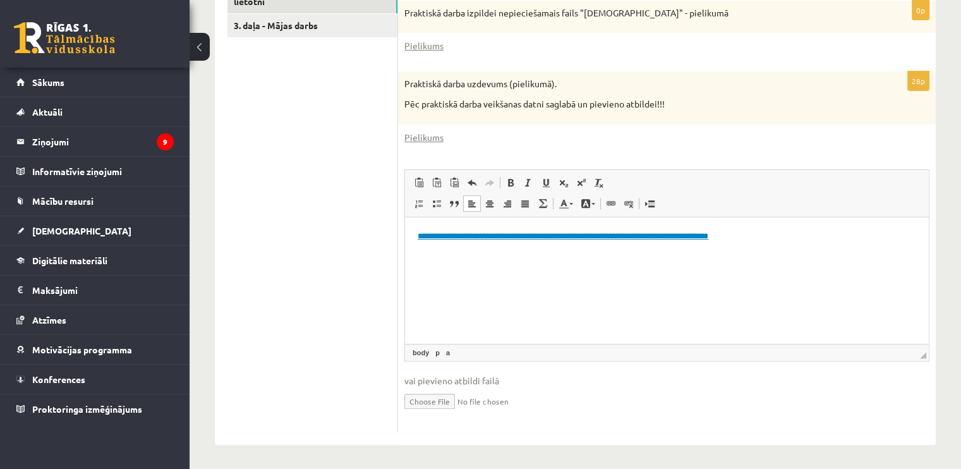
click at [521, 255] on html "**********" at bounding box center [667, 236] width 524 height 39
click at [564, 241] on p "**********" at bounding box center [667, 235] width 499 height 13
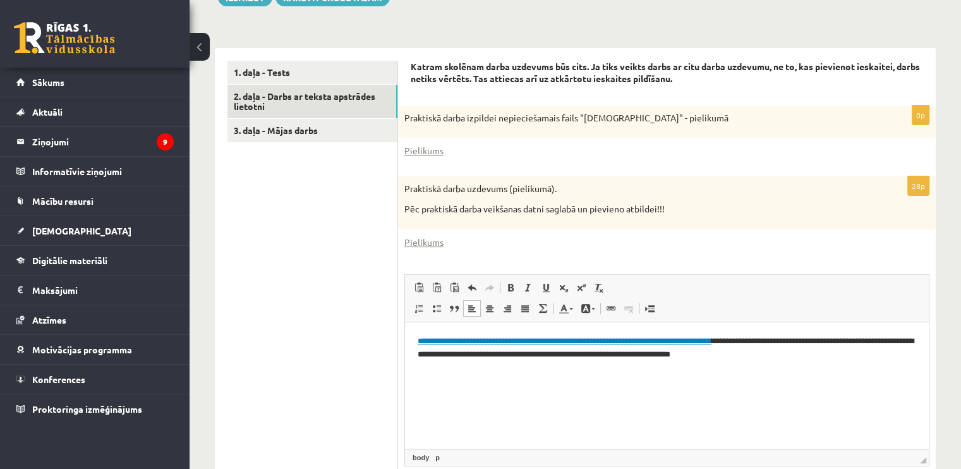
scroll to position [337, 0]
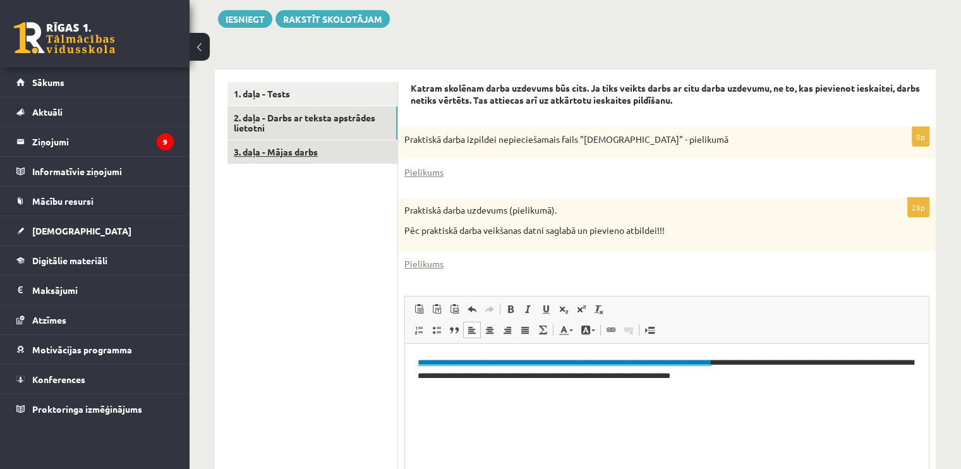
click at [344, 150] on link "3. daļa - Mājas darbs" at bounding box center [312, 151] width 170 height 23
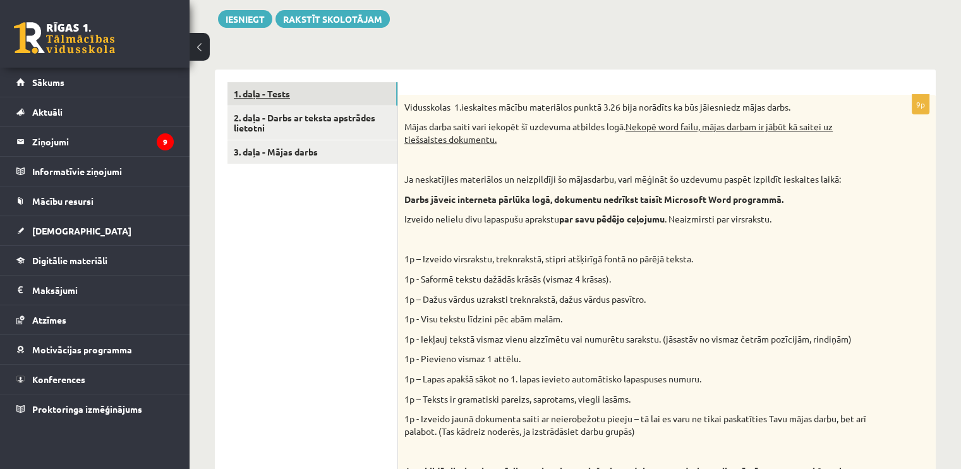
click at [331, 97] on link "1. daļa - Tests" at bounding box center [312, 93] width 170 height 23
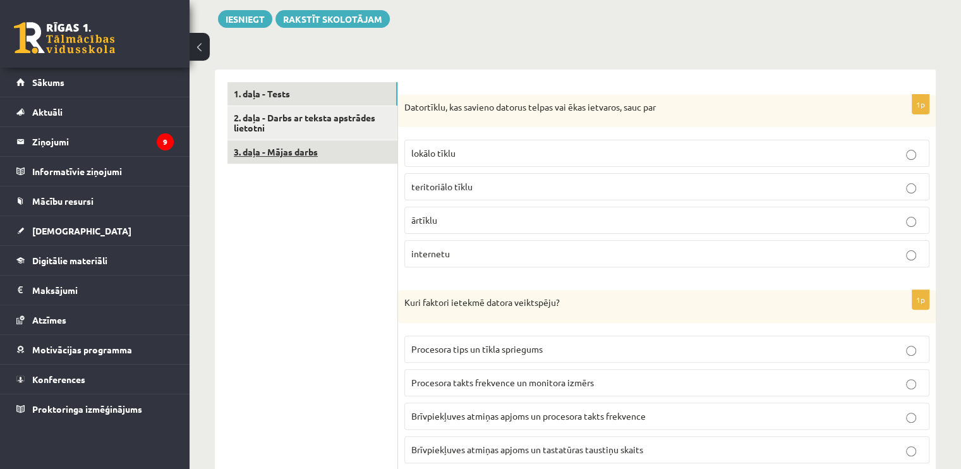
click at [313, 148] on link "3. daļa - Mājas darbs" at bounding box center [312, 151] width 170 height 23
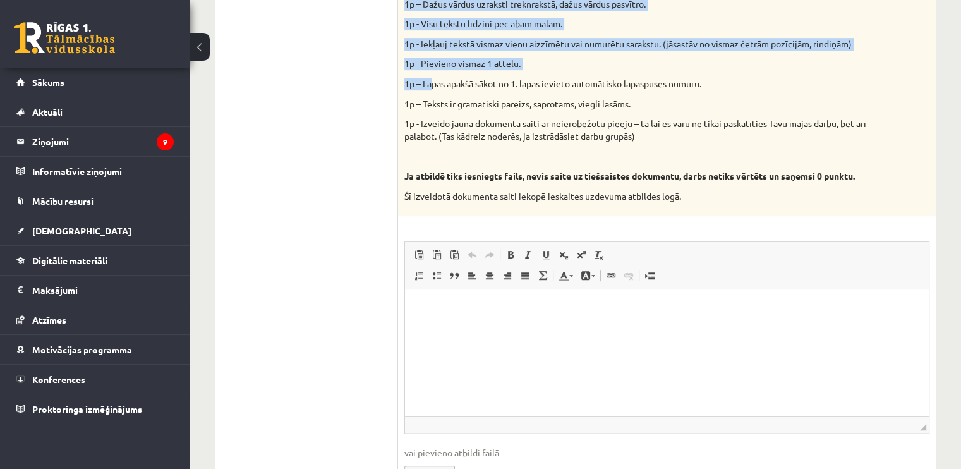
scroll to position [641, 0]
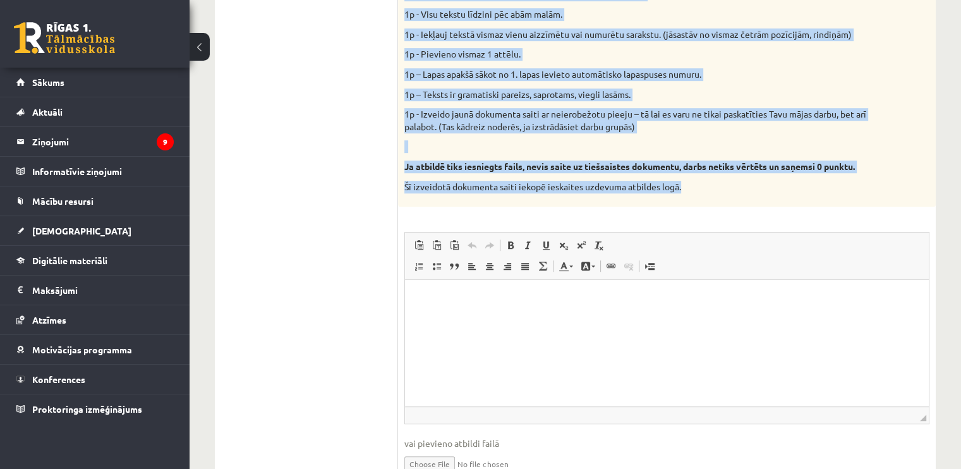
drag, startPoint x: 404, startPoint y: 52, endPoint x: 698, endPoint y: 183, distance: 322.1
copy div "Vidusskolas 1.ieskaites mācību materiālos punktā 3.26 bija norādīts ka būs jāie…"
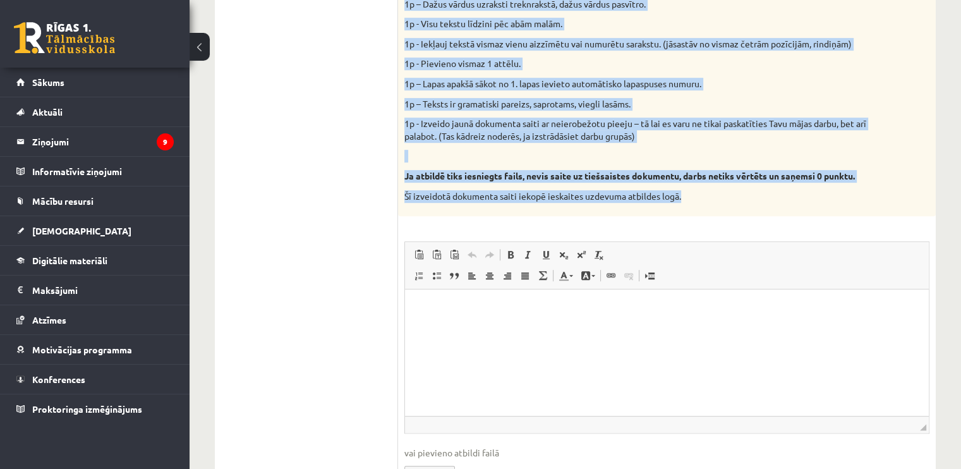
scroll to position [695, 0]
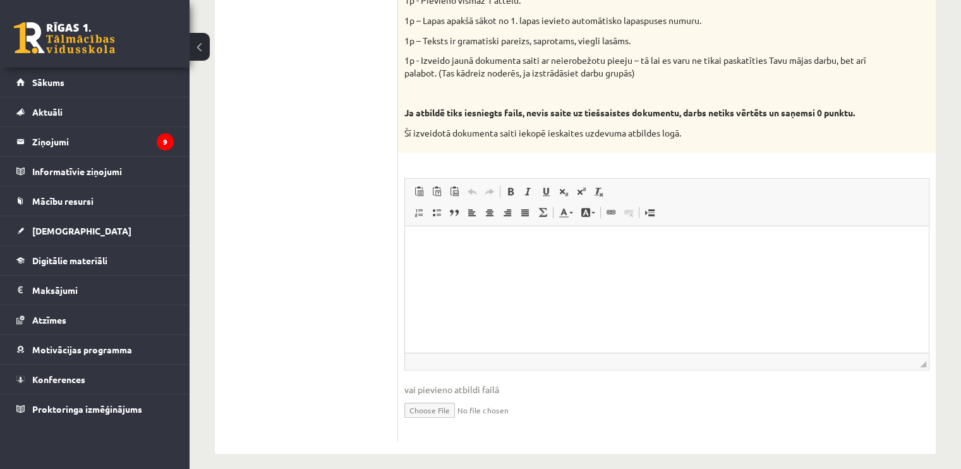
click at [324, 152] on ul "1. daļa - Tests 2. daļa - Darbs ar teksta apstrādes lietotni 3. daļa - Mājas da…" at bounding box center [312, 82] width 171 height 717
drag, startPoint x: 410, startPoint y: 114, endPoint x: 512, endPoint y: 113, distance: 101.7
click at [512, 113] on strong "Ja atbildē tiks iesniegts fails, nevis saite uz tiešsaistes dokumentu, darbs ne…" at bounding box center [629, 112] width 450 height 11
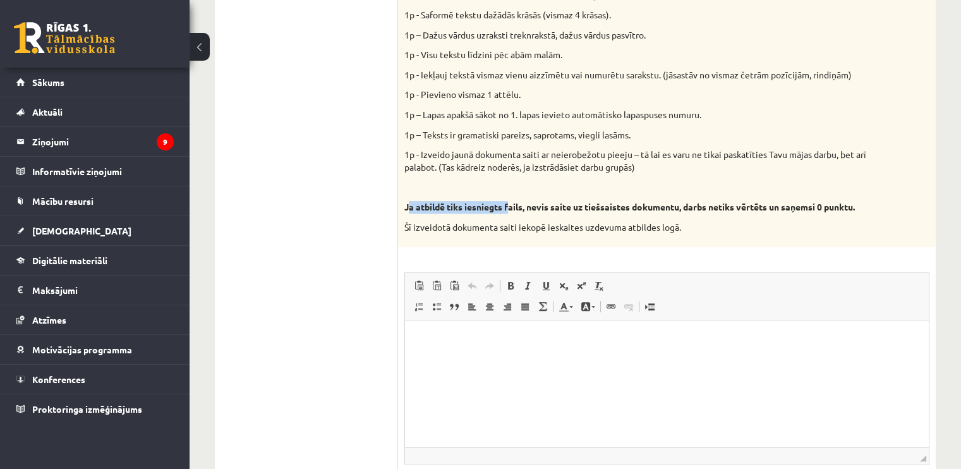
scroll to position [632, 0]
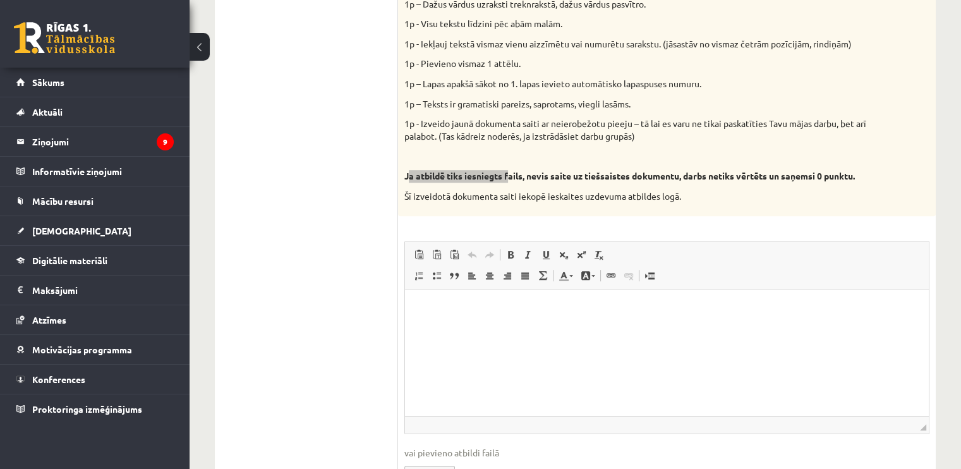
click at [564, 325] on html at bounding box center [667, 308] width 524 height 39
click at [564, 328] on html "**********" at bounding box center [667, 308] width 524 height 39
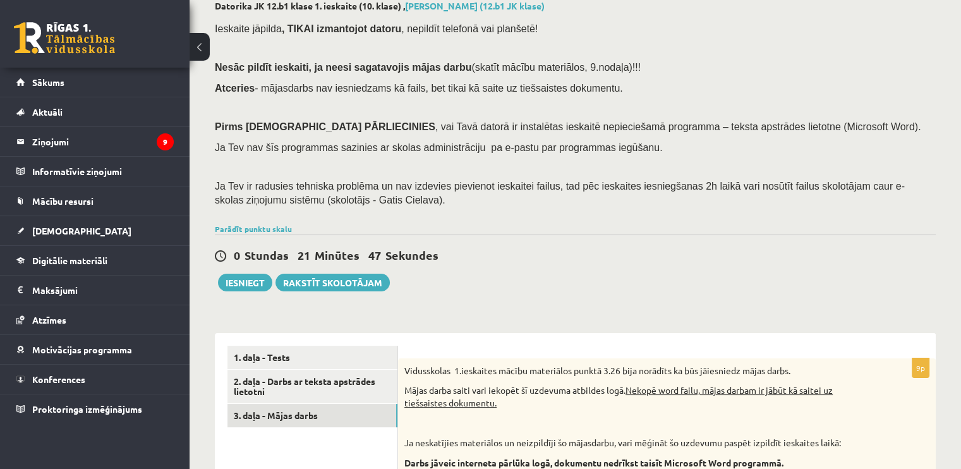
scroll to position [73, 0]
click at [263, 357] on link "1. daļa - Tests" at bounding box center [312, 357] width 170 height 23
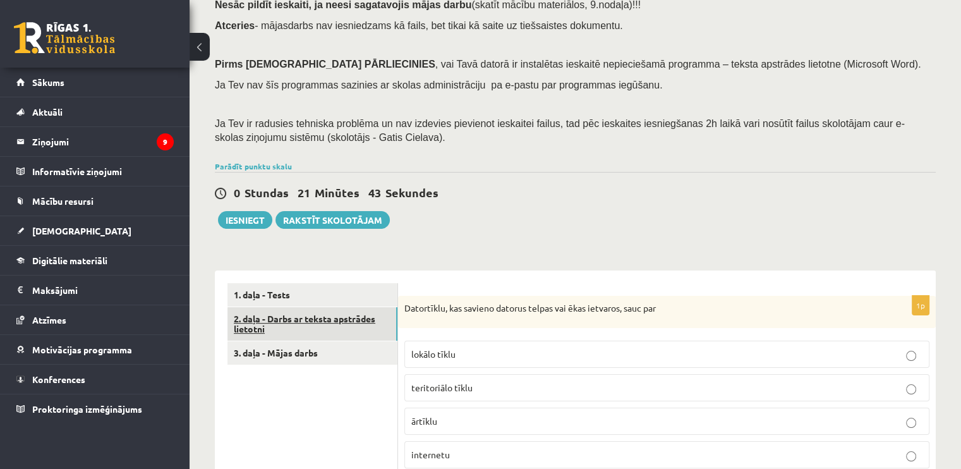
click at [291, 328] on link "2. daļa - Darbs ar teksta apstrādes lietotni" at bounding box center [312, 324] width 170 height 34
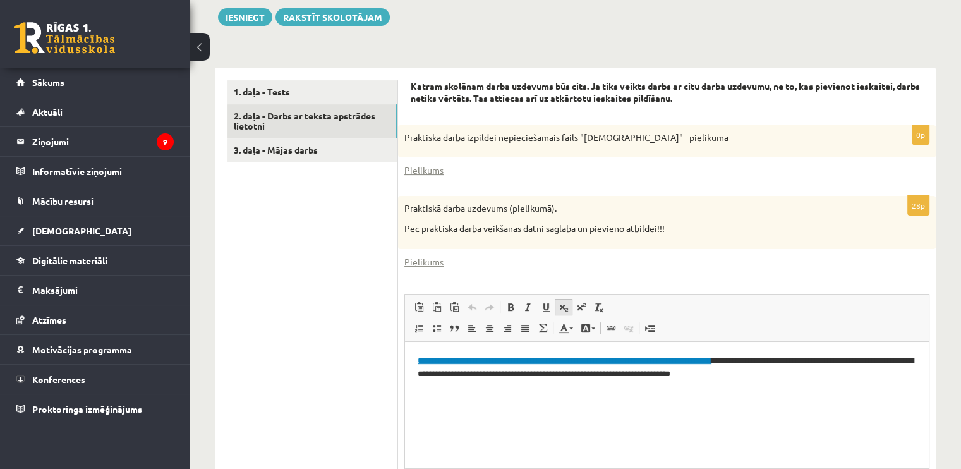
scroll to position [0, 0]
click at [240, 16] on button "Iesniegt" at bounding box center [245, 17] width 54 height 18
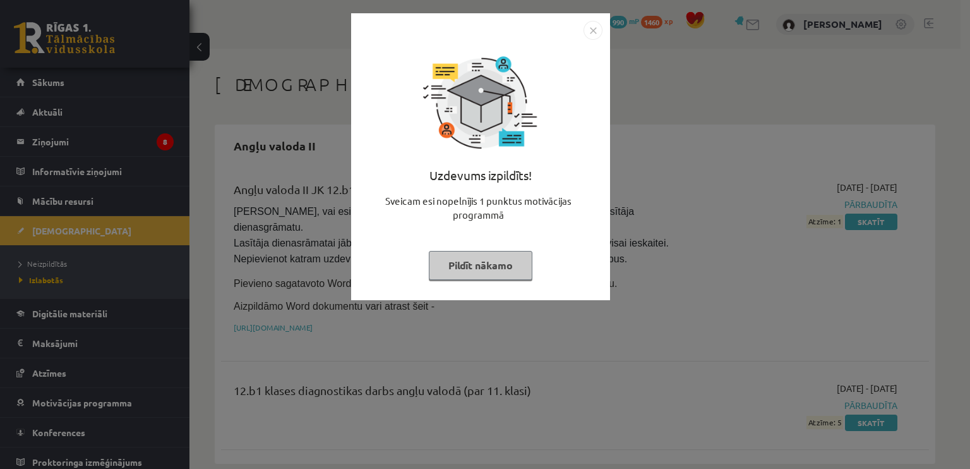
click at [517, 268] on button "Pildīt nākamo" at bounding box center [481, 265] width 104 height 29
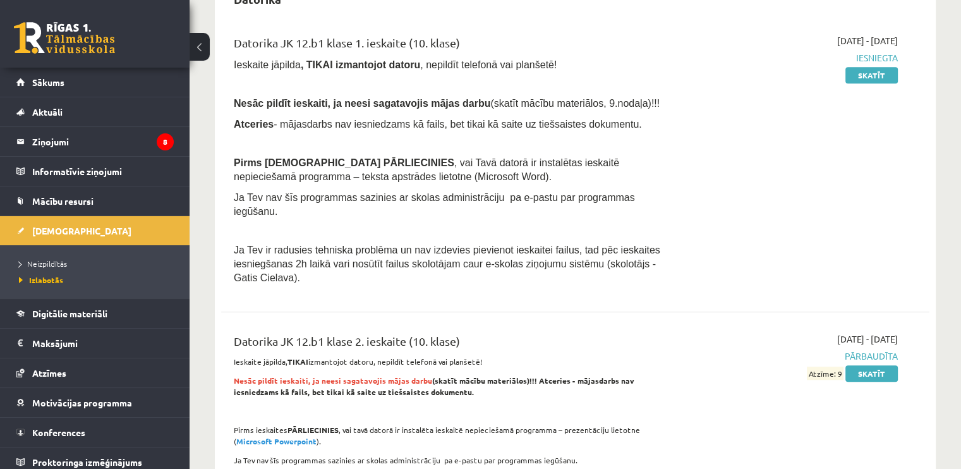
scroll to position [884, 0]
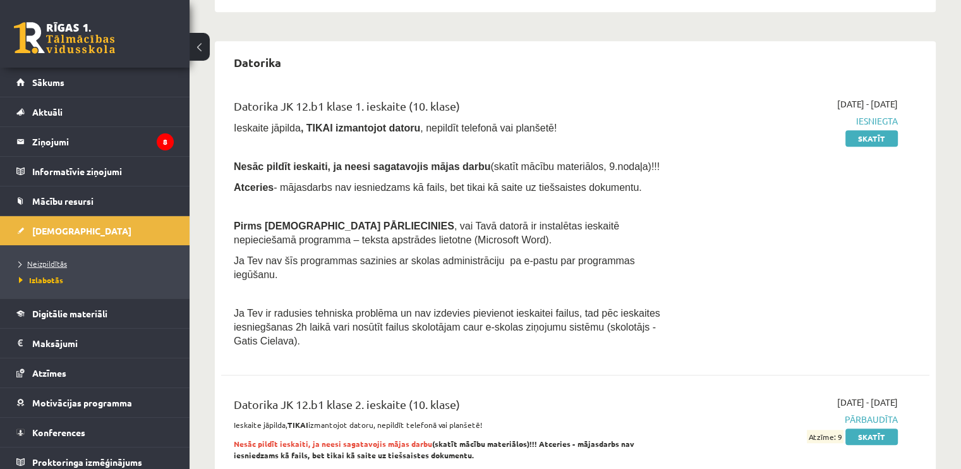
click at [33, 261] on span "Neizpildītās" at bounding box center [43, 263] width 48 height 10
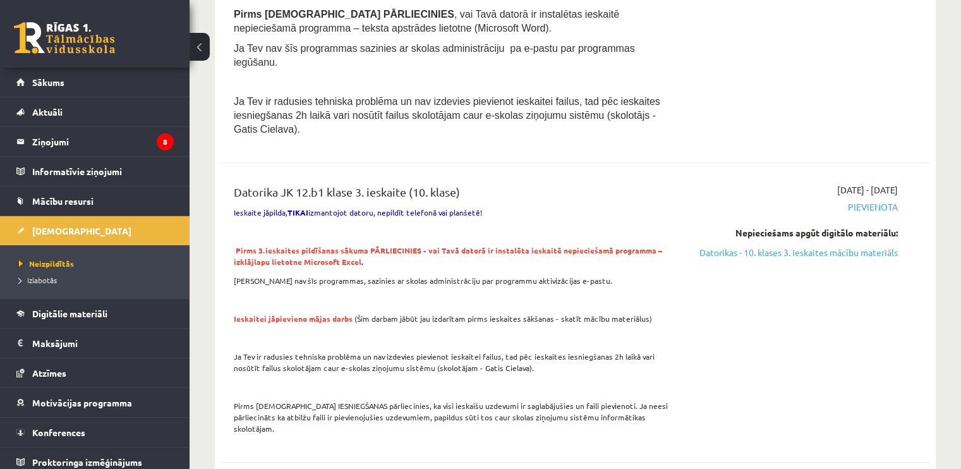
scroll to position [1074, 0]
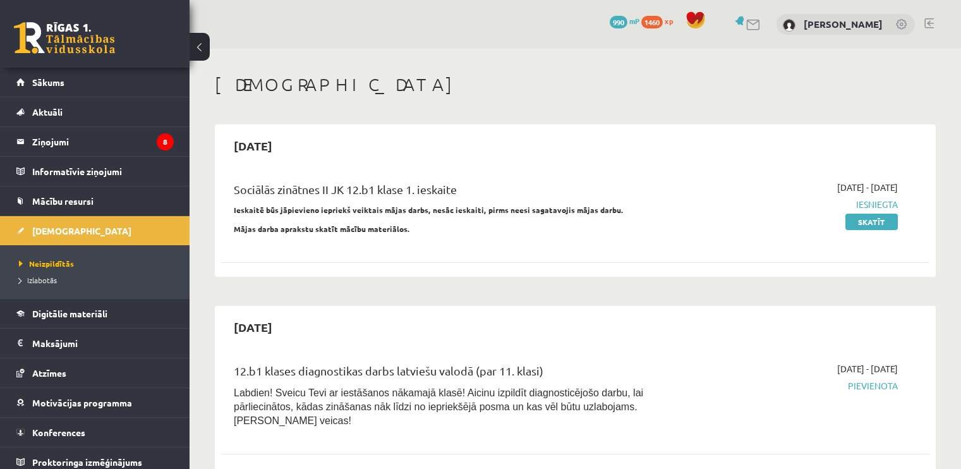
scroll to position [1074, 0]
